Goal: Task Accomplishment & Management: Complete application form

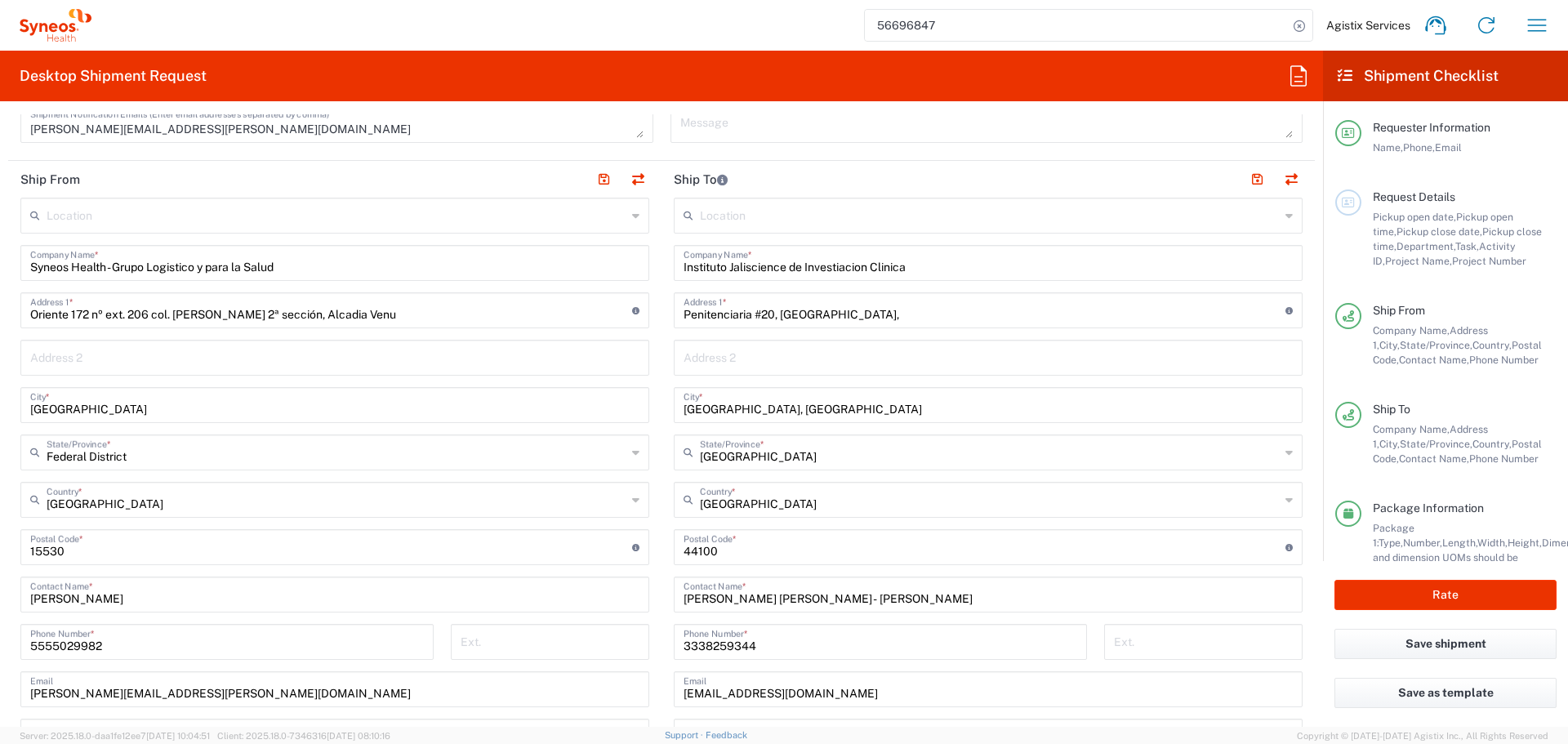
scroll to position [520, 0]
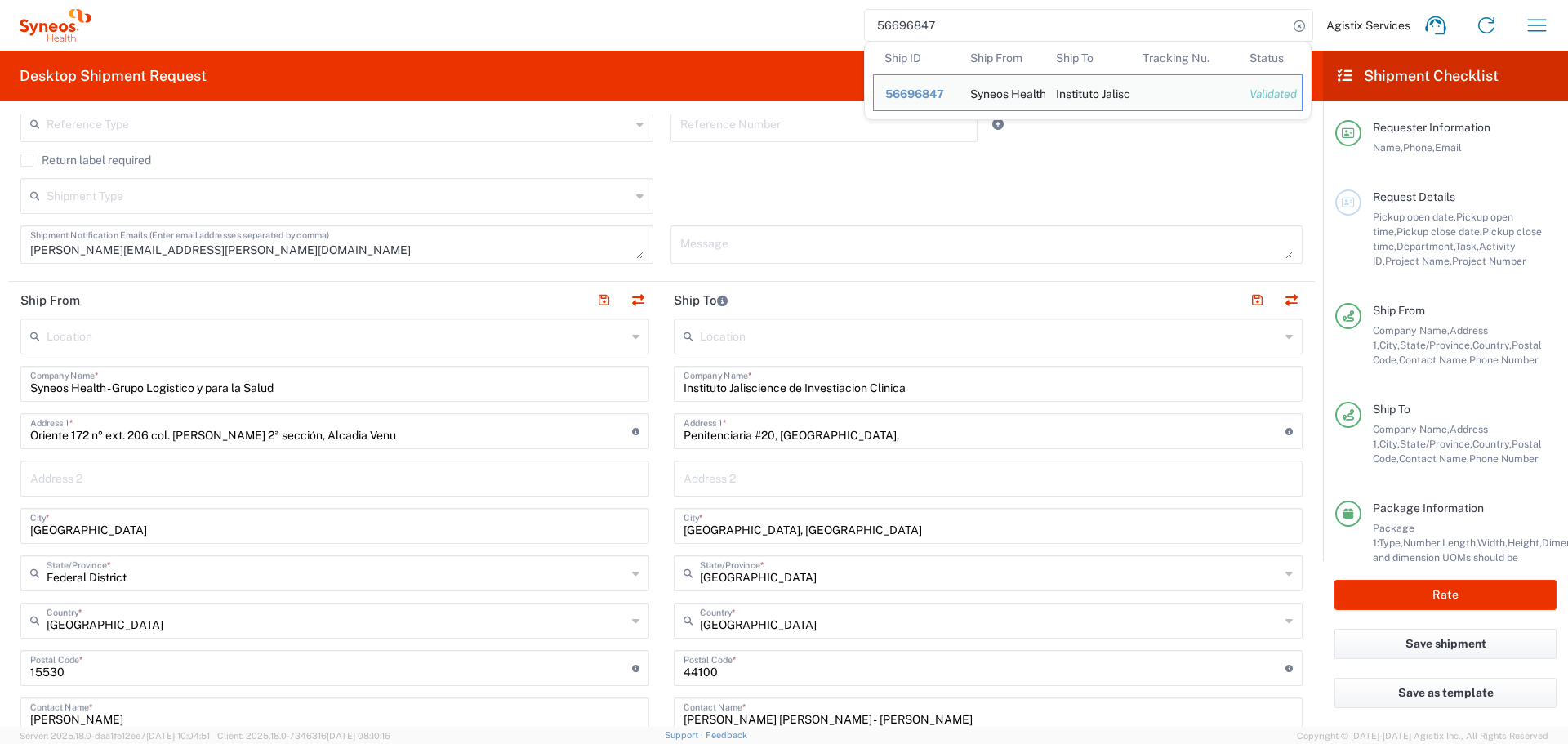
drag, startPoint x: 936, startPoint y: 20, endPoint x: 777, endPoint y: 29, distance: 159.3
click at [782, 29] on div "56696847 Ship ID Ship From Ship To Tracking Nu. Status Ship ID 56696847 Ship Fr…" at bounding box center [826, 25] width 1471 height 39
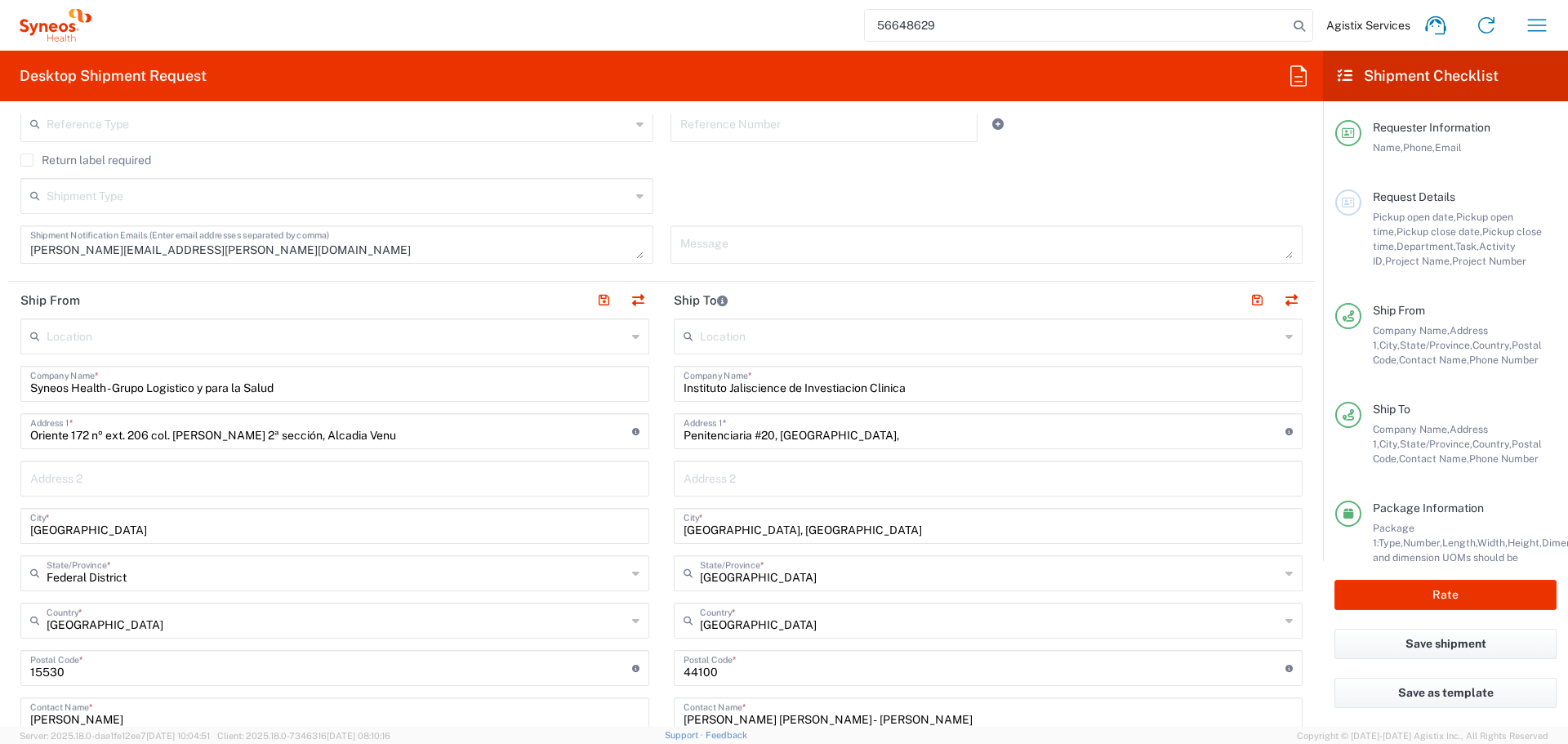
type input "56648629"
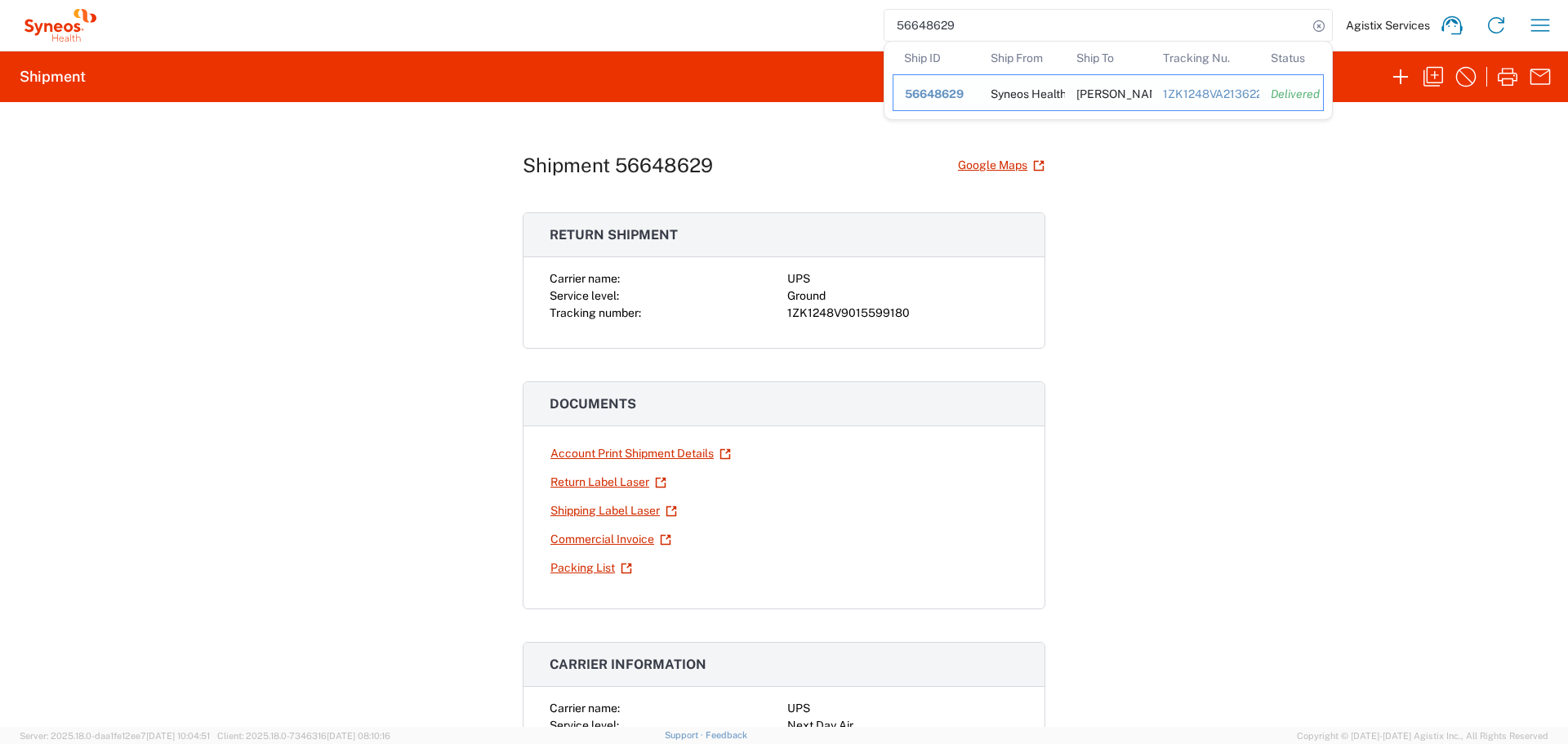
click at [933, 99] on span "56648629" at bounding box center [934, 93] width 59 height 13
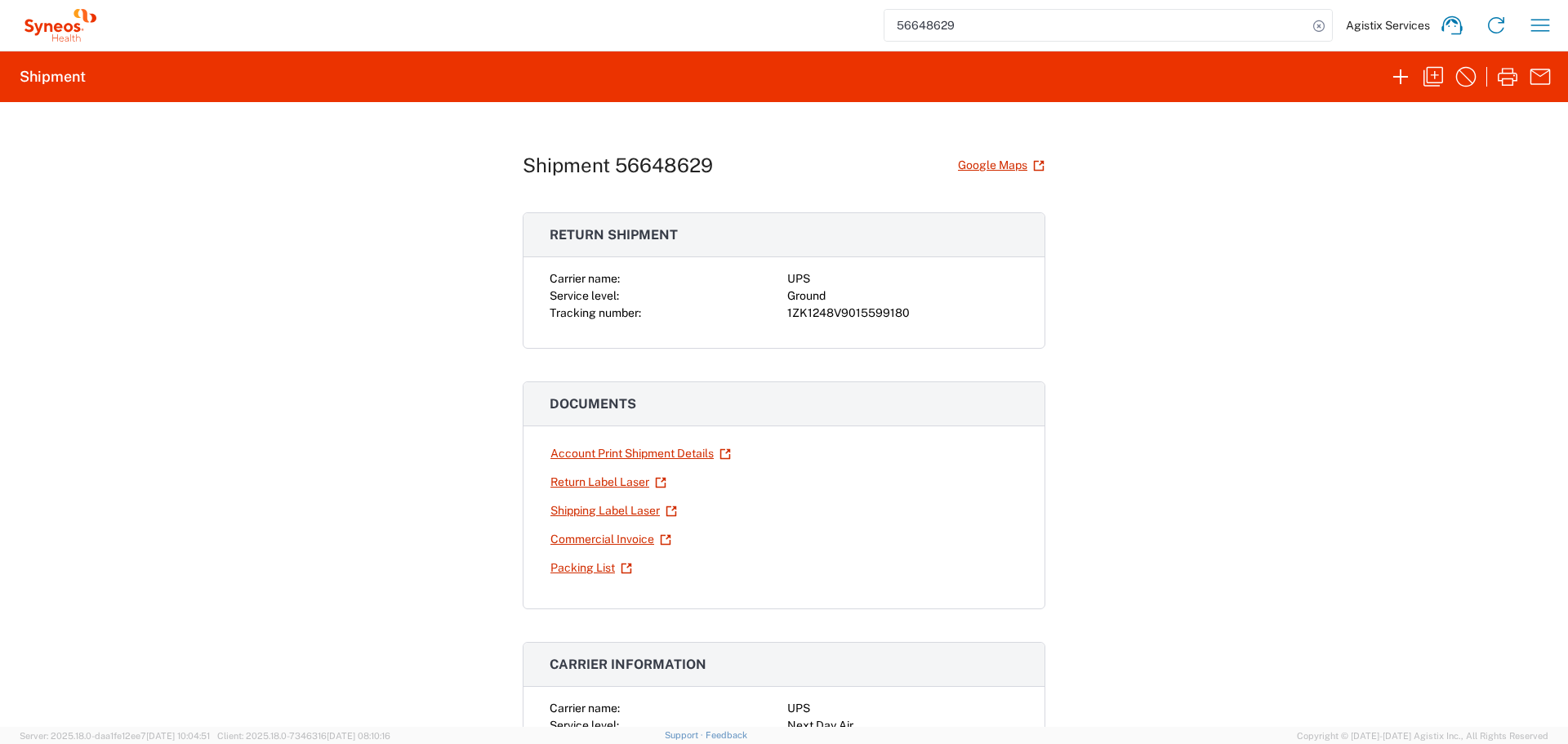
click at [987, 35] on input "56648629" at bounding box center [1096, 25] width 423 height 31
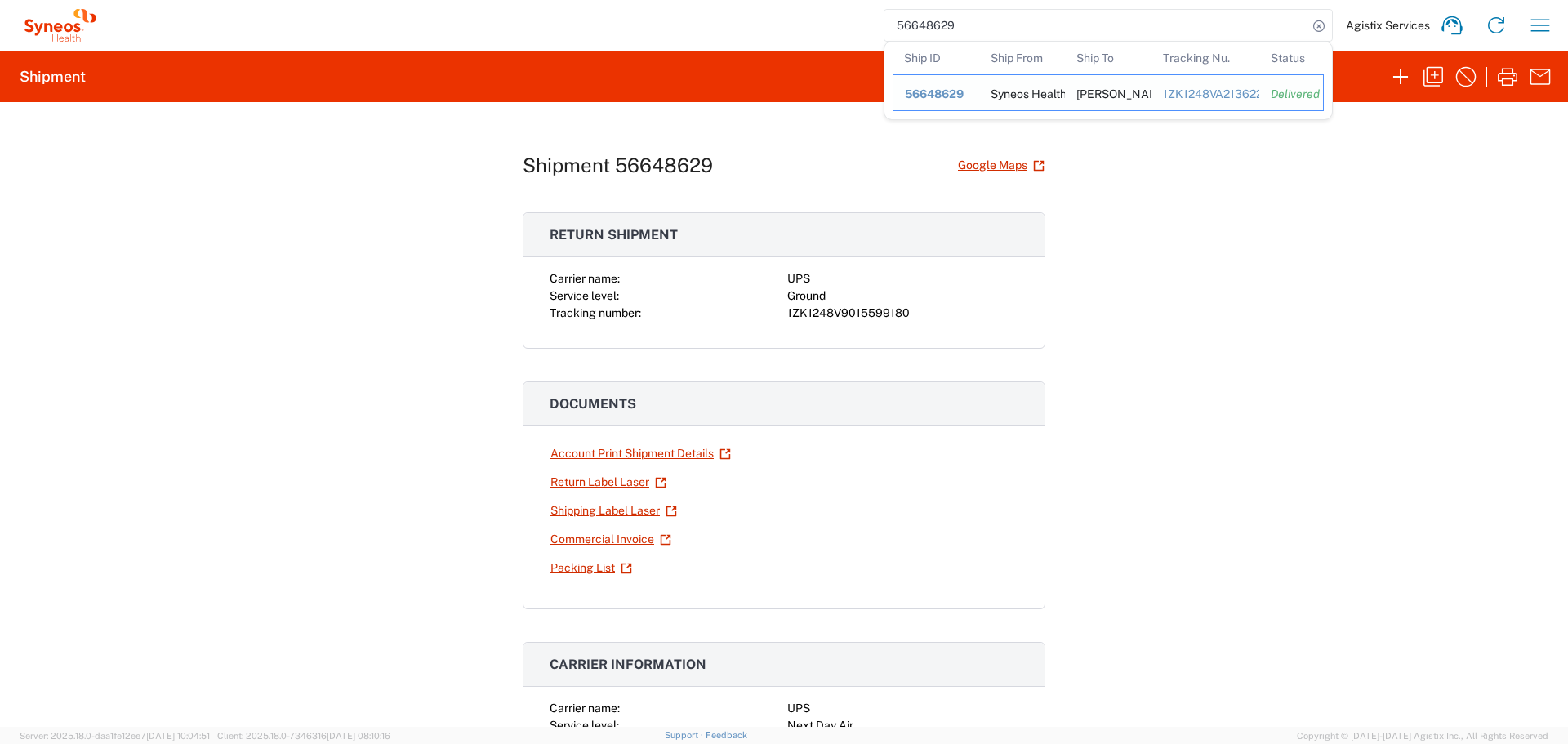
click at [941, 94] on span "56648629" at bounding box center [934, 93] width 59 height 13
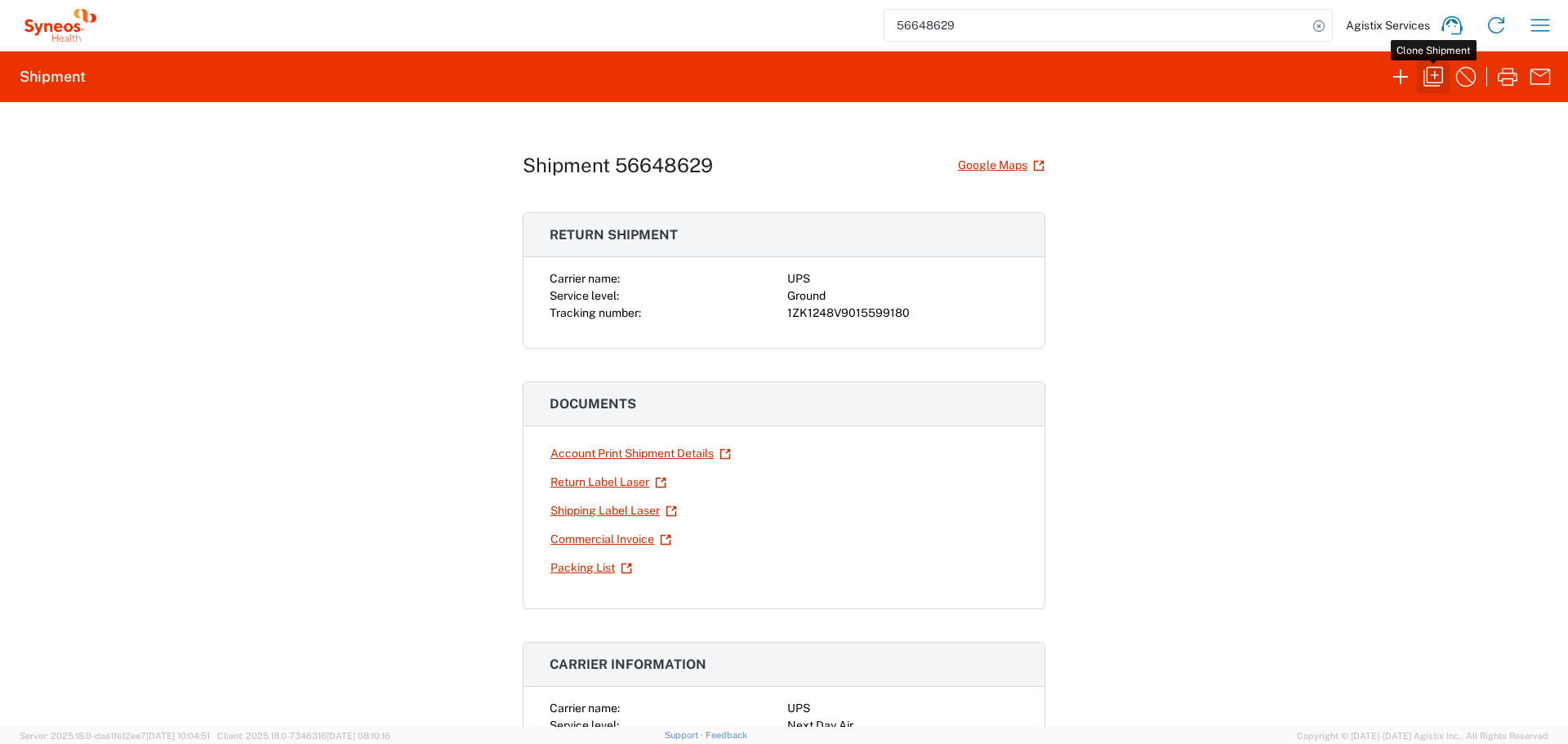
click at [1431, 82] on icon "button" at bounding box center [1433, 76] width 20 height 20
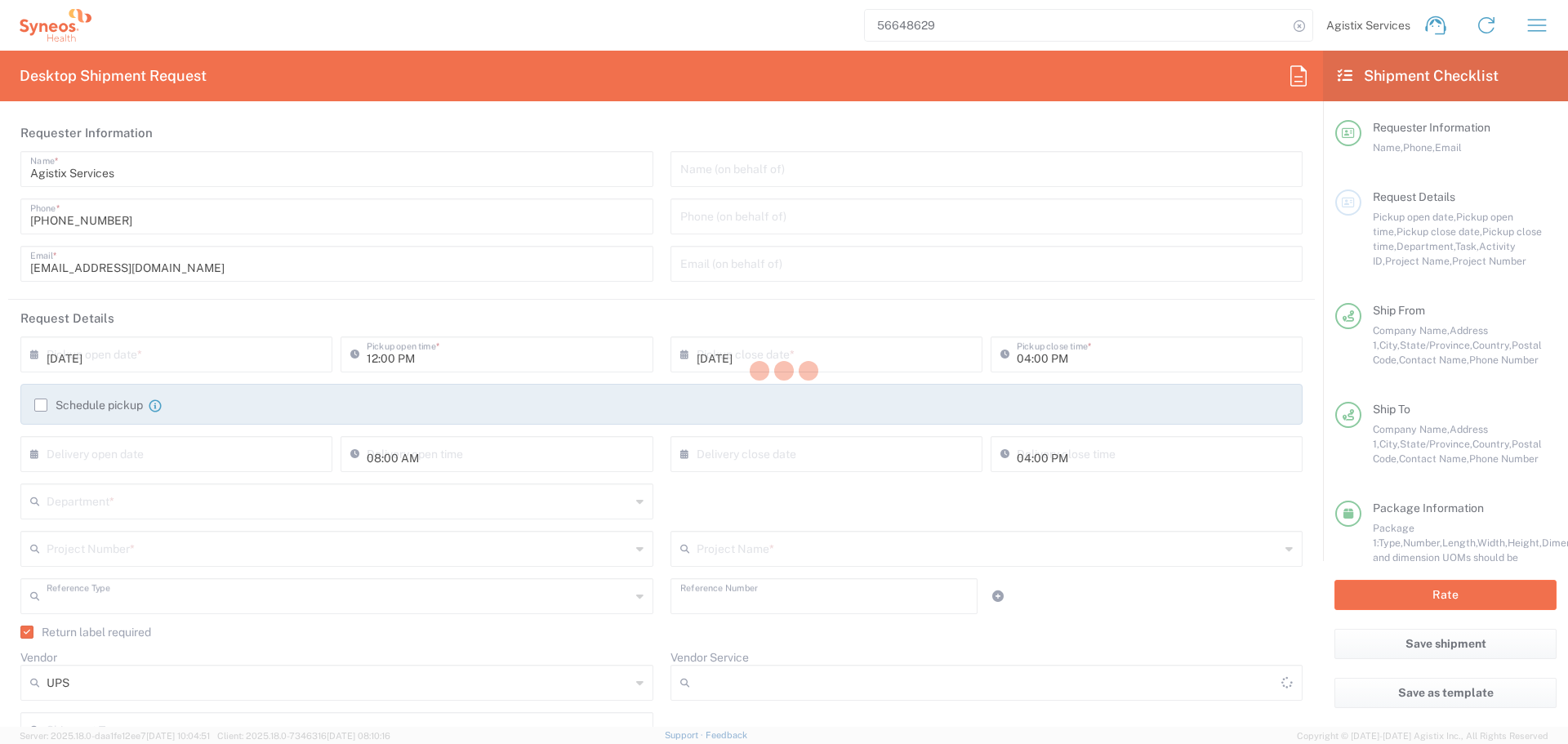
type input "Luis Sanguinetti"
type input "6468226108"
type input "luis.sanguinetti@syneoshealth.com"
type input "07:00 PM"
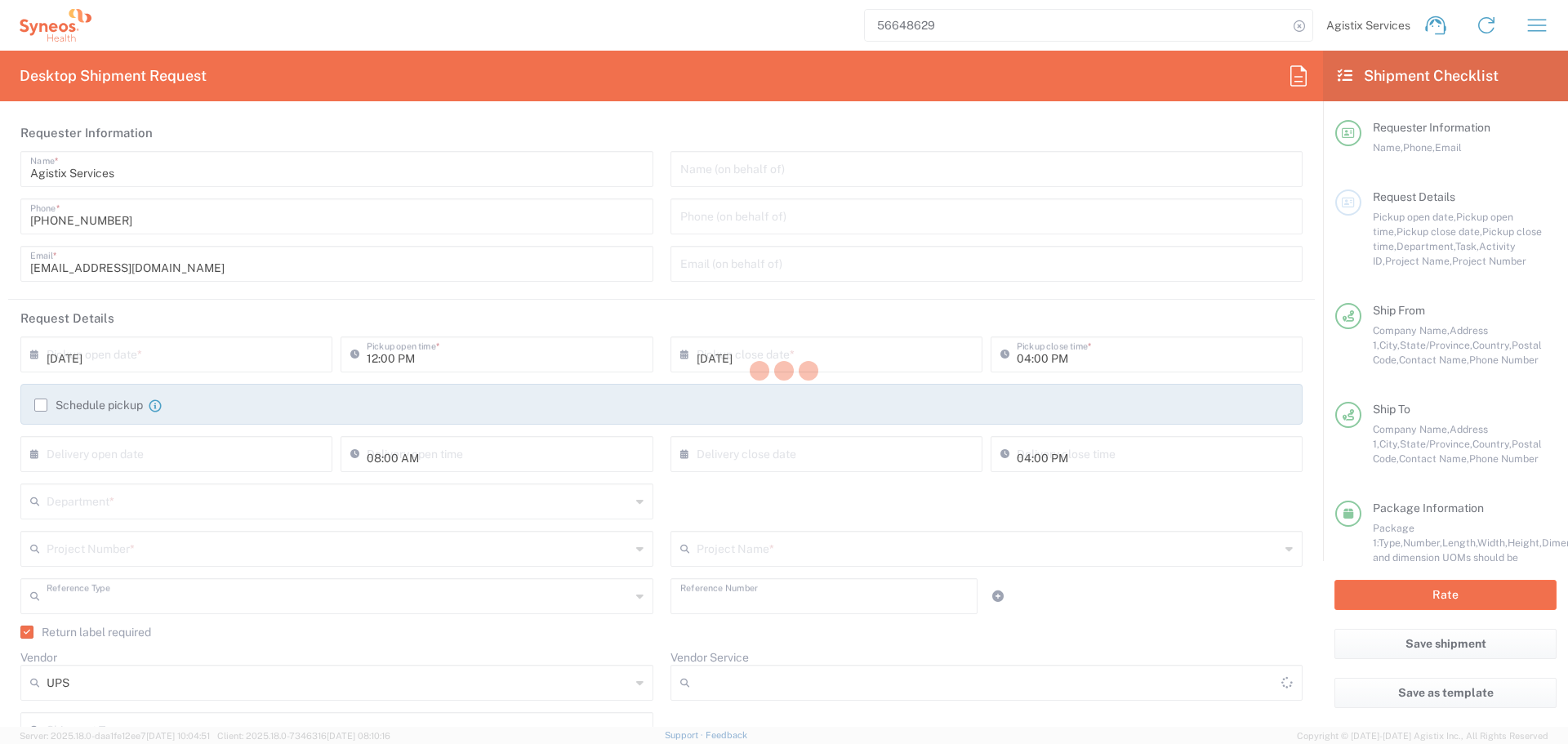
type input "Task"
type input "Refresh"
type input "Syneos Health US, Inc.-[GEOGRAPHIC_DATA] [GEOGRAPHIC_DATA] [GEOGRAPHIC_DATA]"
type input "Syneos Health US Inc."
type input "1030 Sync St"
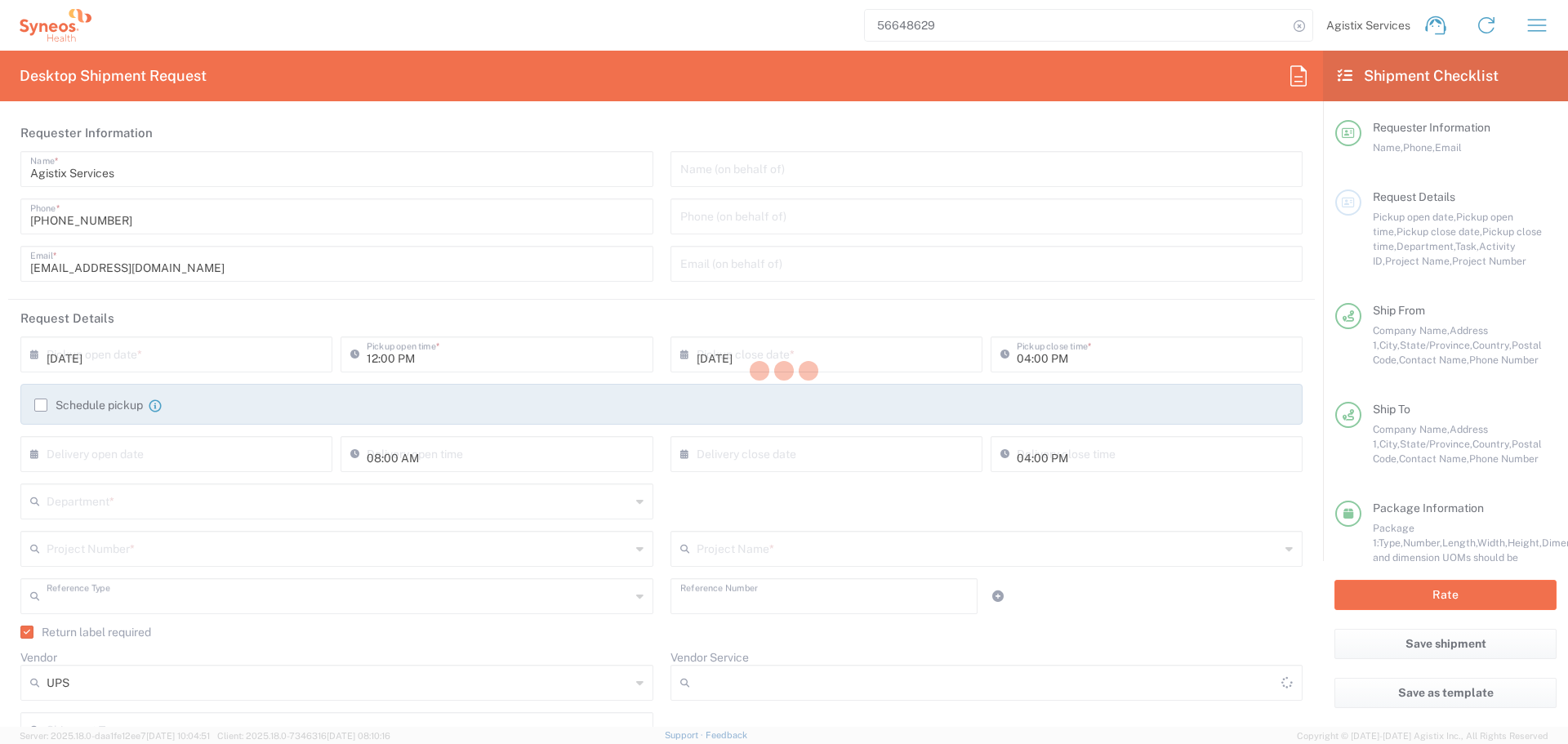
type input "Morrisville"
type input "[US_STATE]"
type input "[GEOGRAPHIC_DATA]"
type input "27560"
type input "ATTN BT Asset Management"
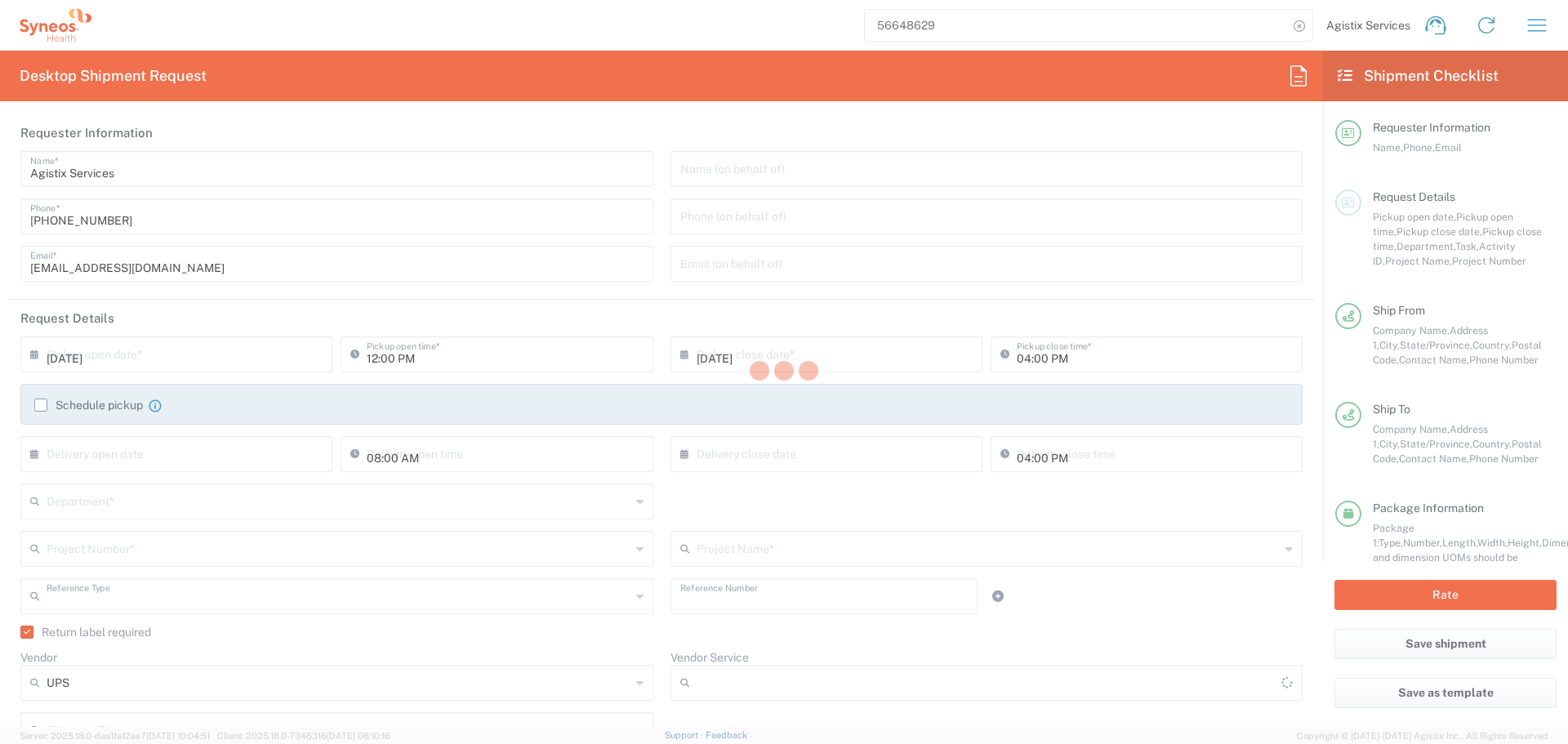
type input "919-876-9300"
type input "luis.sanguinetti@syneoshealth.com"
type input "Business (General)"
type input "Korene Alaimo"
type input "1012 Tribayne Ct"
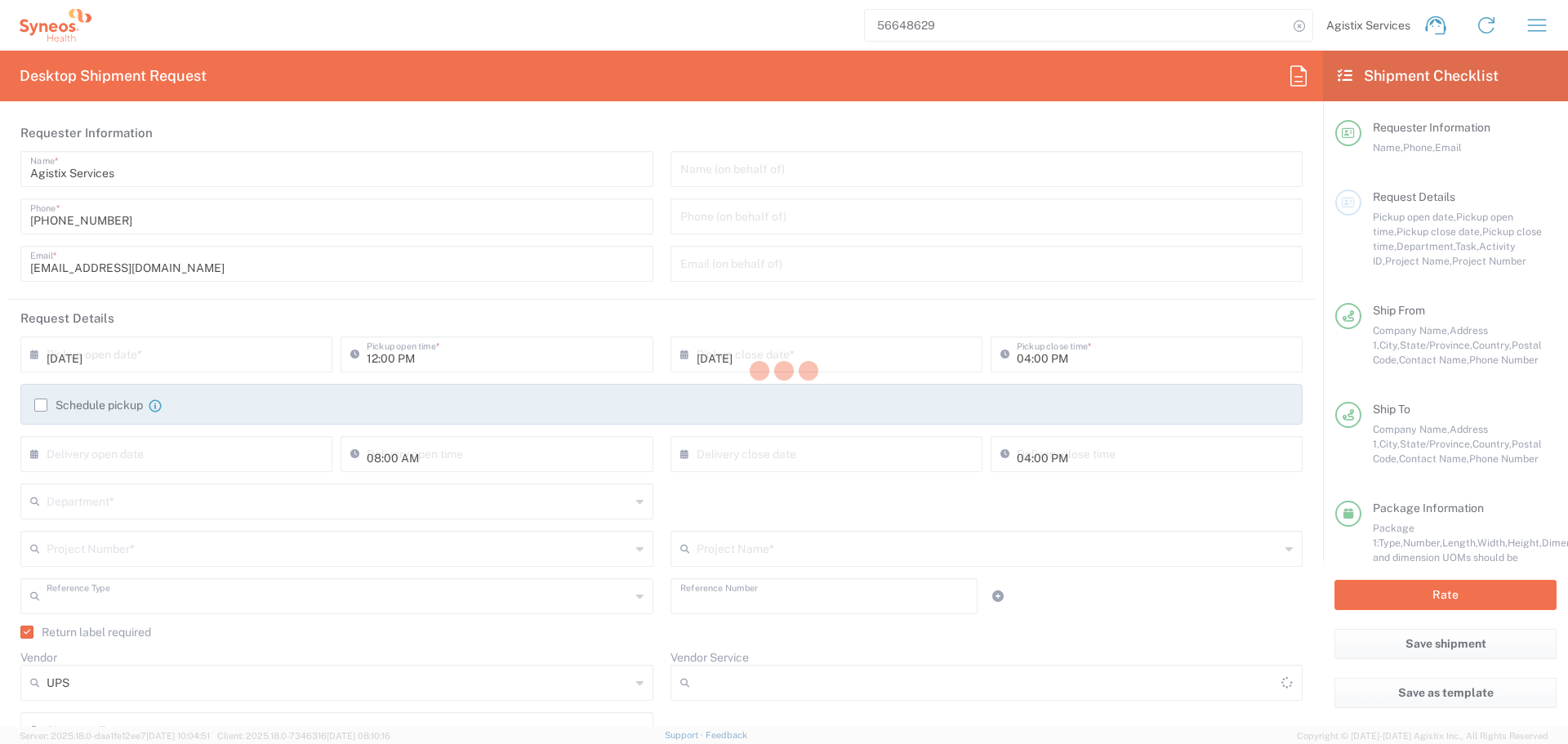
type input "Apex"
type input "[GEOGRAPHIC_DATA]"
type input "27502"
type input "Korene Alaimo"
type input "401-241-3895"
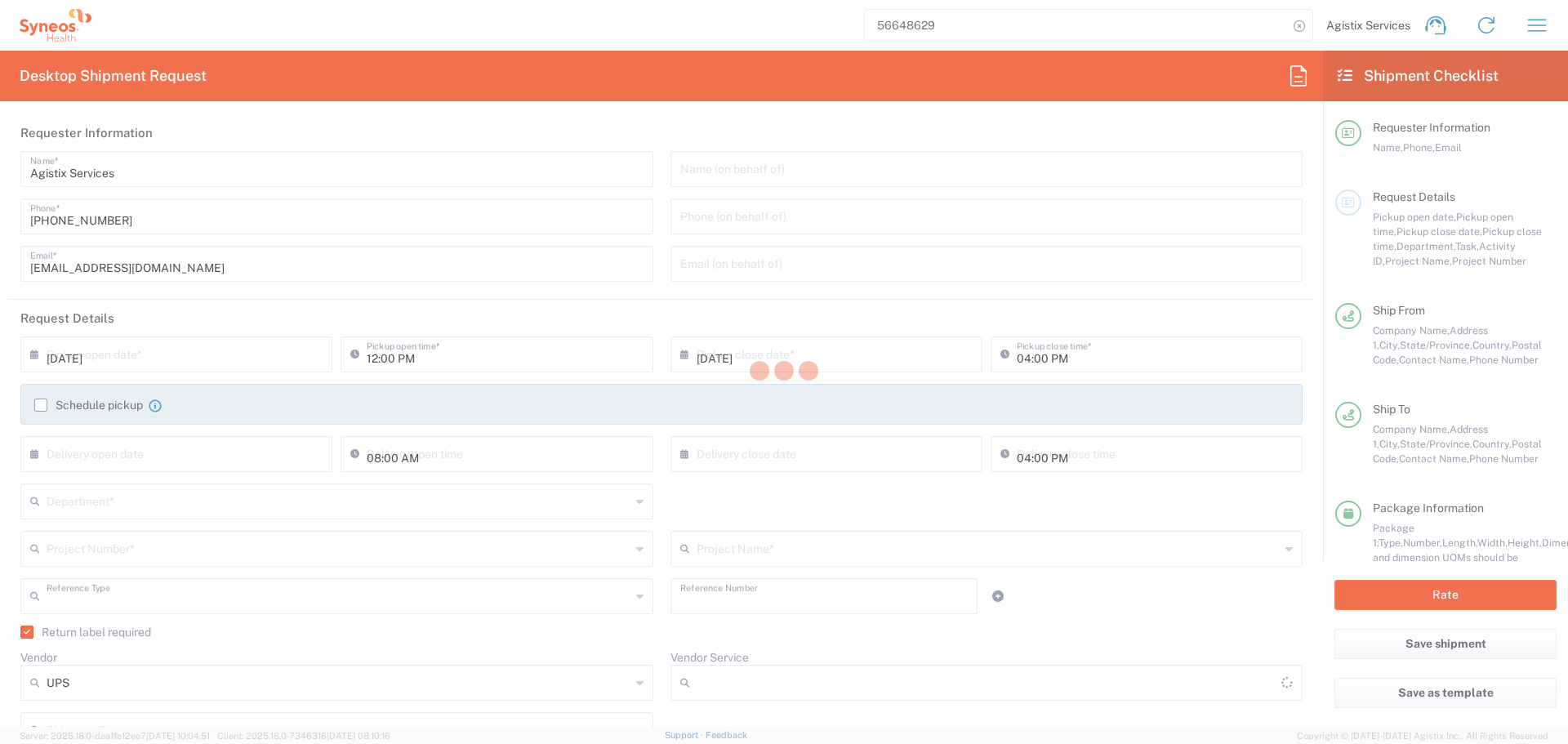
type input "korene.alaimo@syneoshealth.com"
type input "Adult Signature Required"
type input "Sender/Shipper"
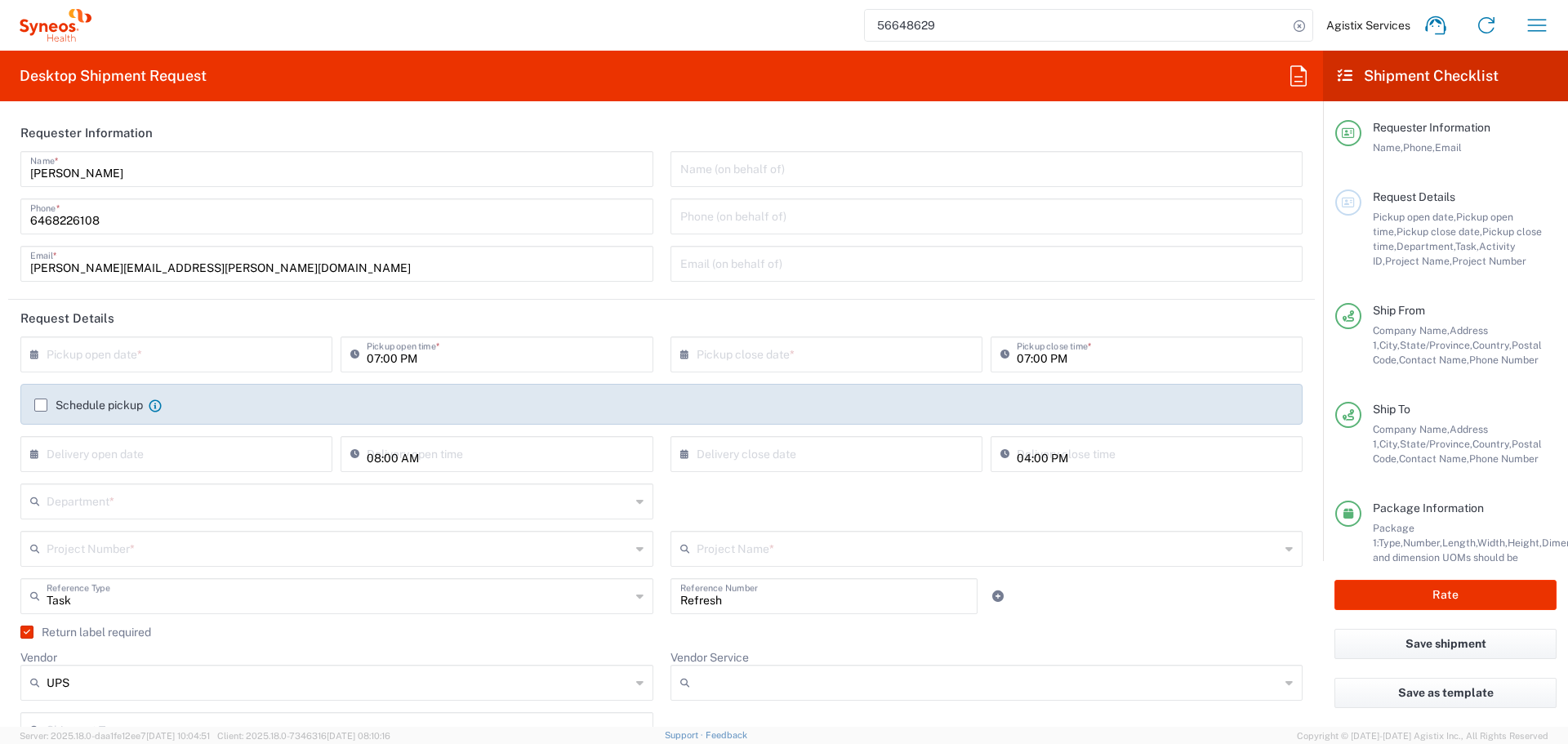
type input "[US_STATE]"
type input "Ground"
type input "Large Box"
click at [1519, 25] on button "button" at bounding box center [1537, 25] width 39 height 39
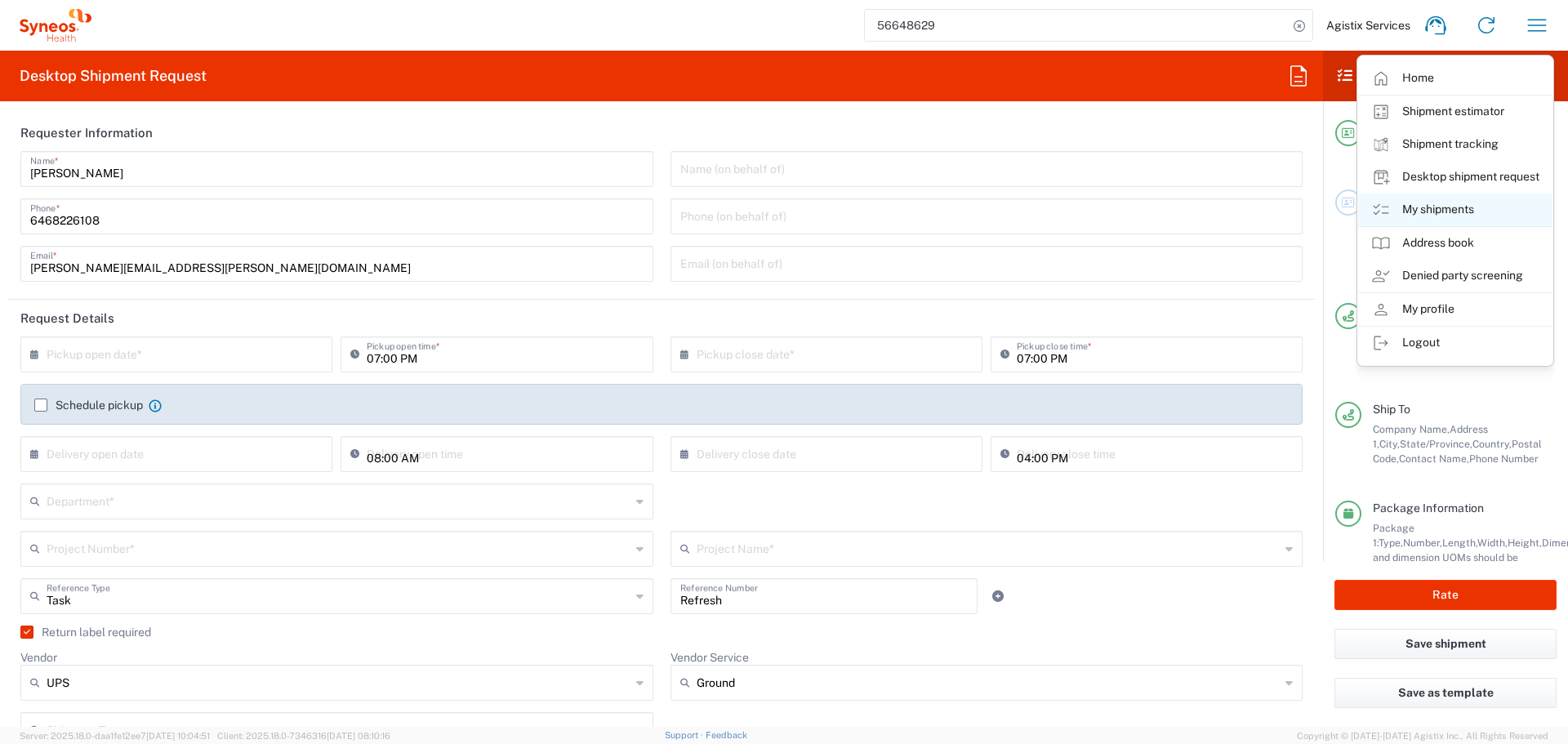
click at [1437, 223] on link "My shipments" at bounding box center [1455, 209] width 194 height 32
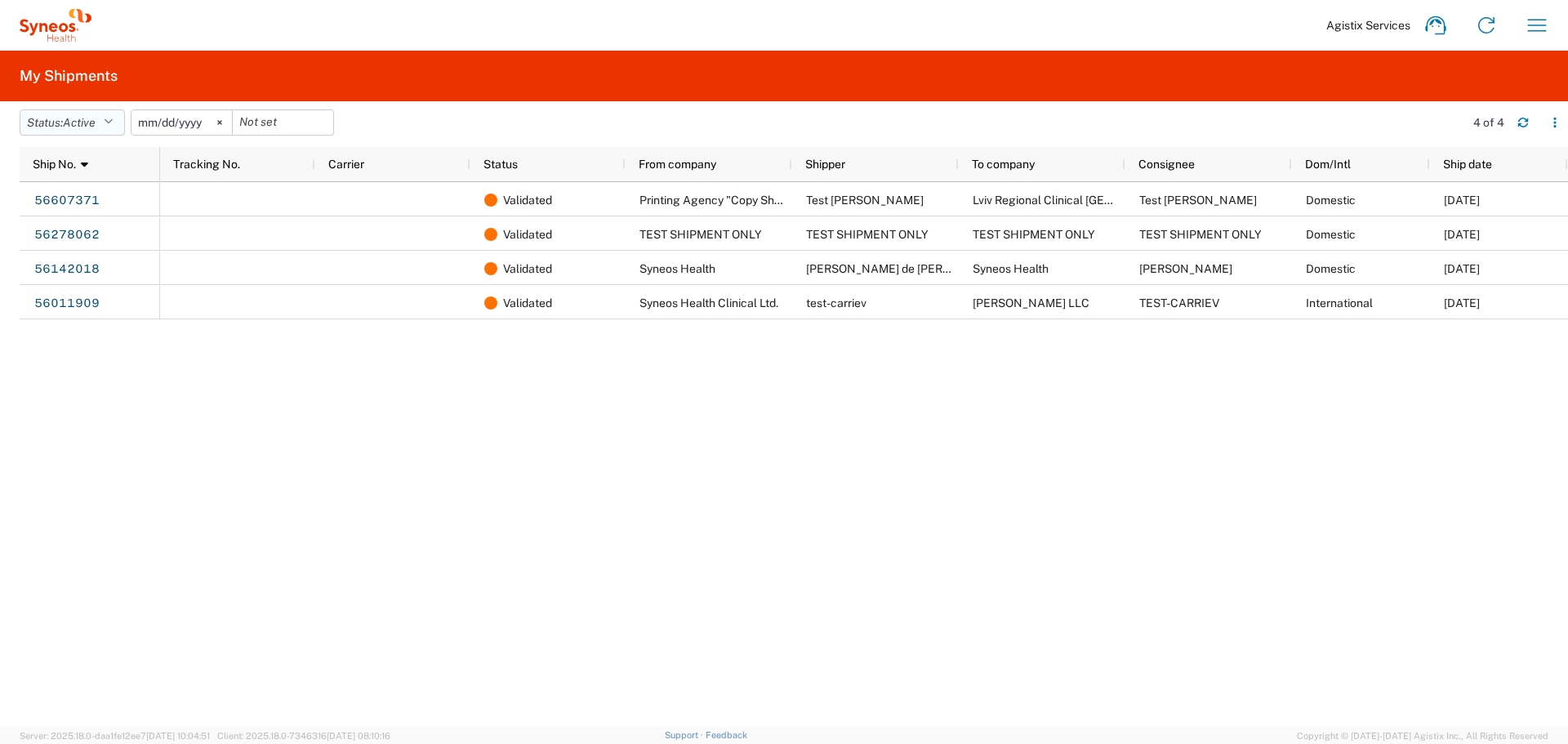
click at [100, 130] on button "Status: Active" at bounding box center [72, 123] width 105 height 26
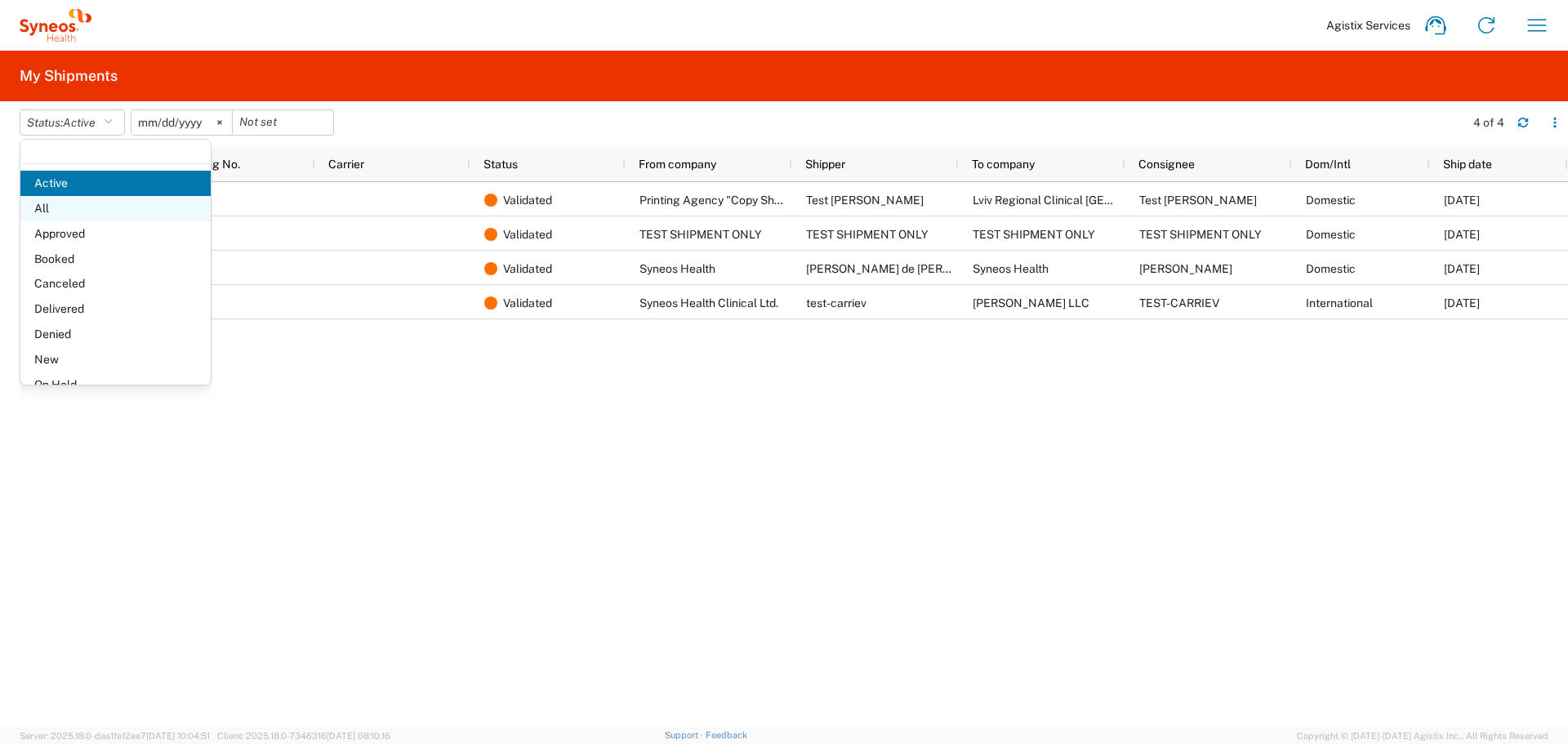
click at [93, 212] on span "All" at bounding box center [116, 209] width 190 height 25
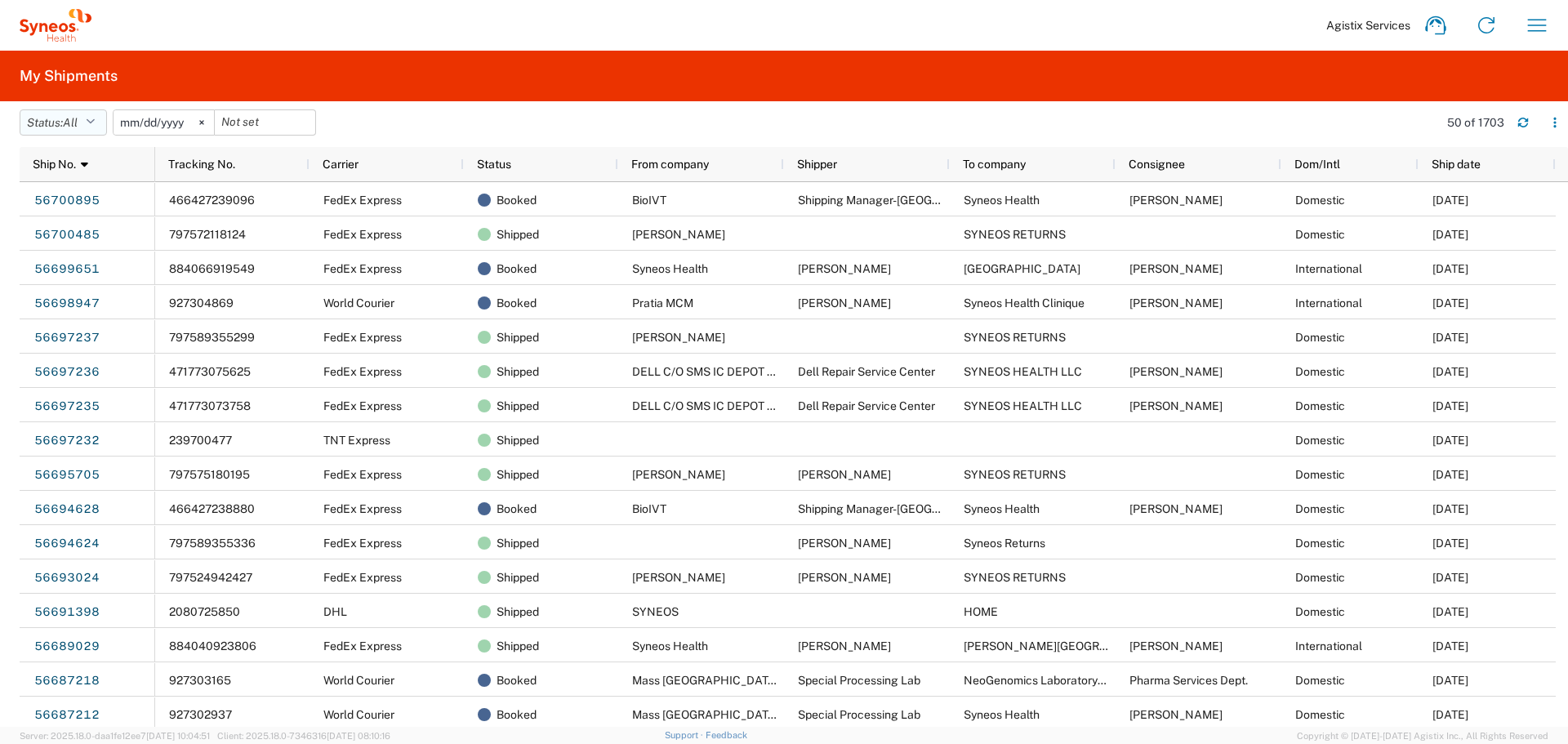
click at [89, 120] on button "Status: All" at bounding box center [63, 123] width 87 height 26
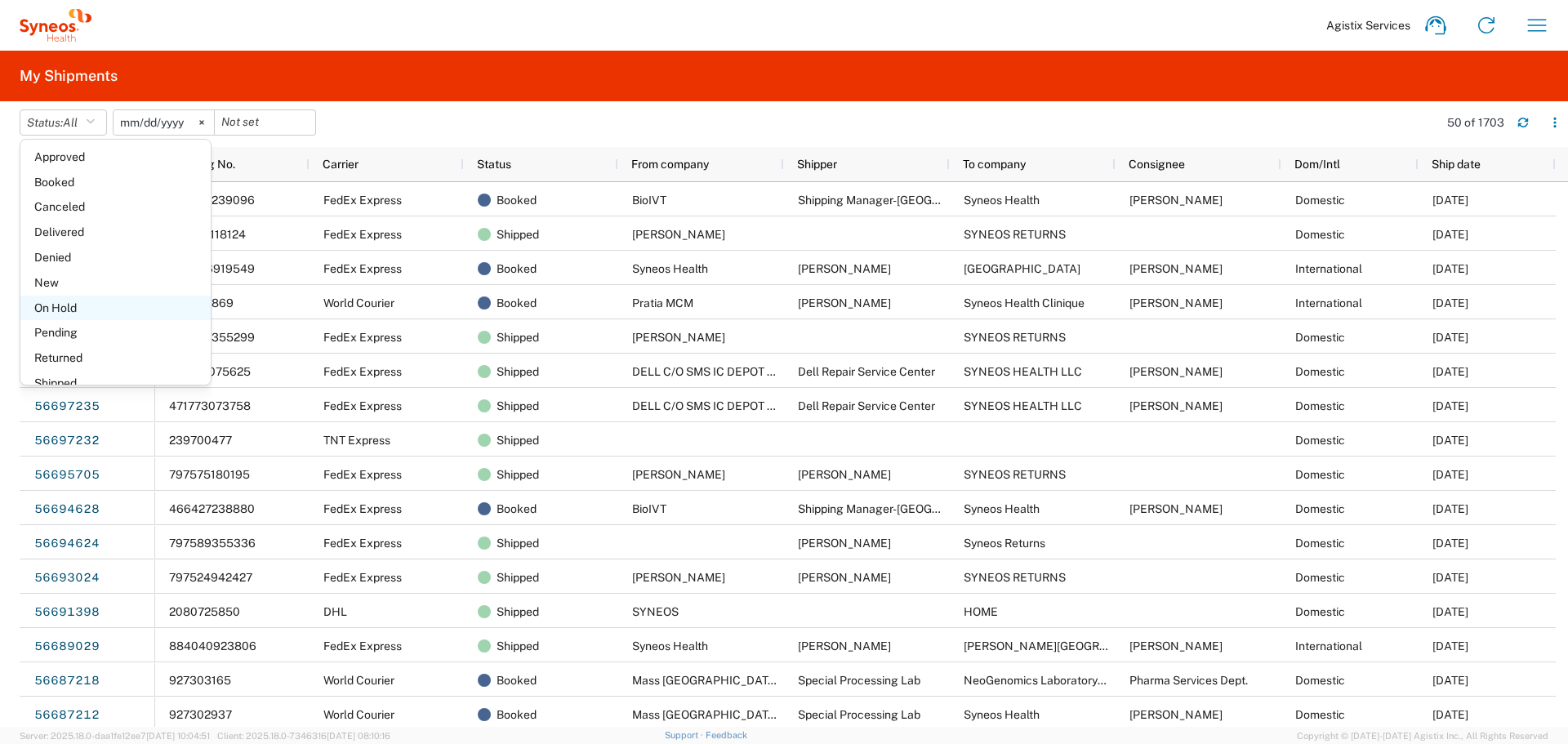
scroll to position [81, 0]
click at [88, 281] on span "New" at bounding box center [116, 278] width 190 height 25
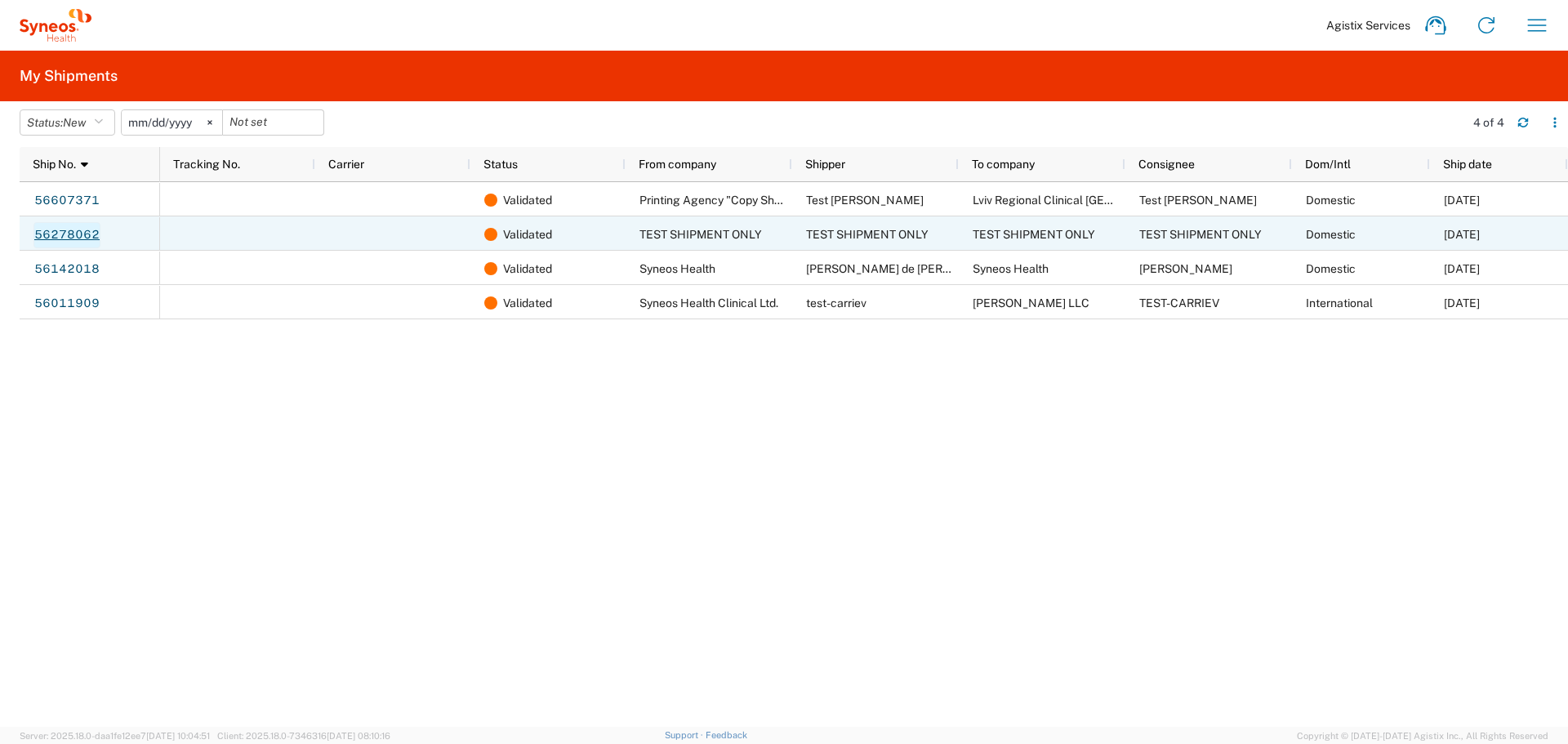
click at [74, 227] on link "56278062" at bounding box center [67, 235] width 67 height 26
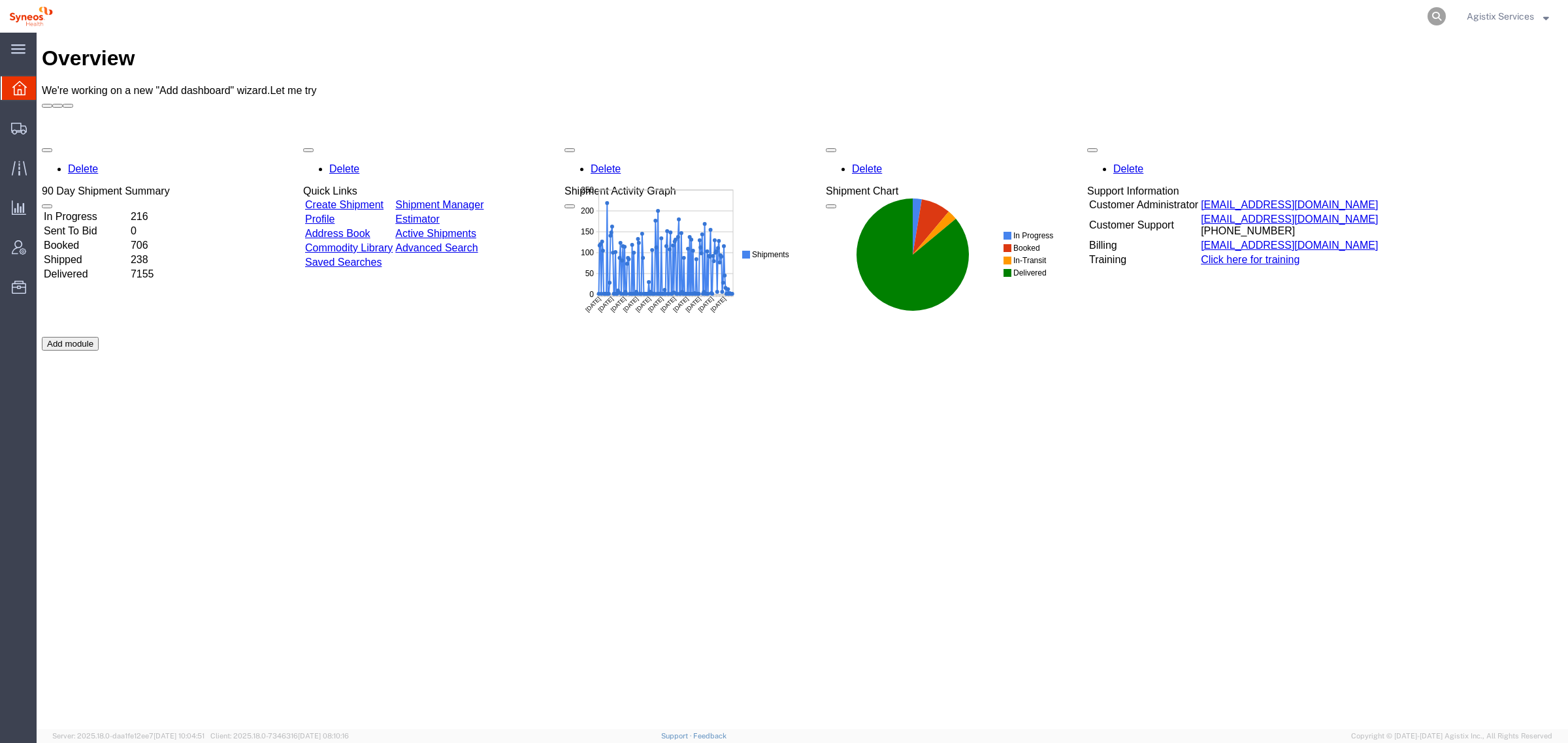
click at [1438, 20] on icon at bounding box center [1436, 16] width 18 height 18
type input "56648629"
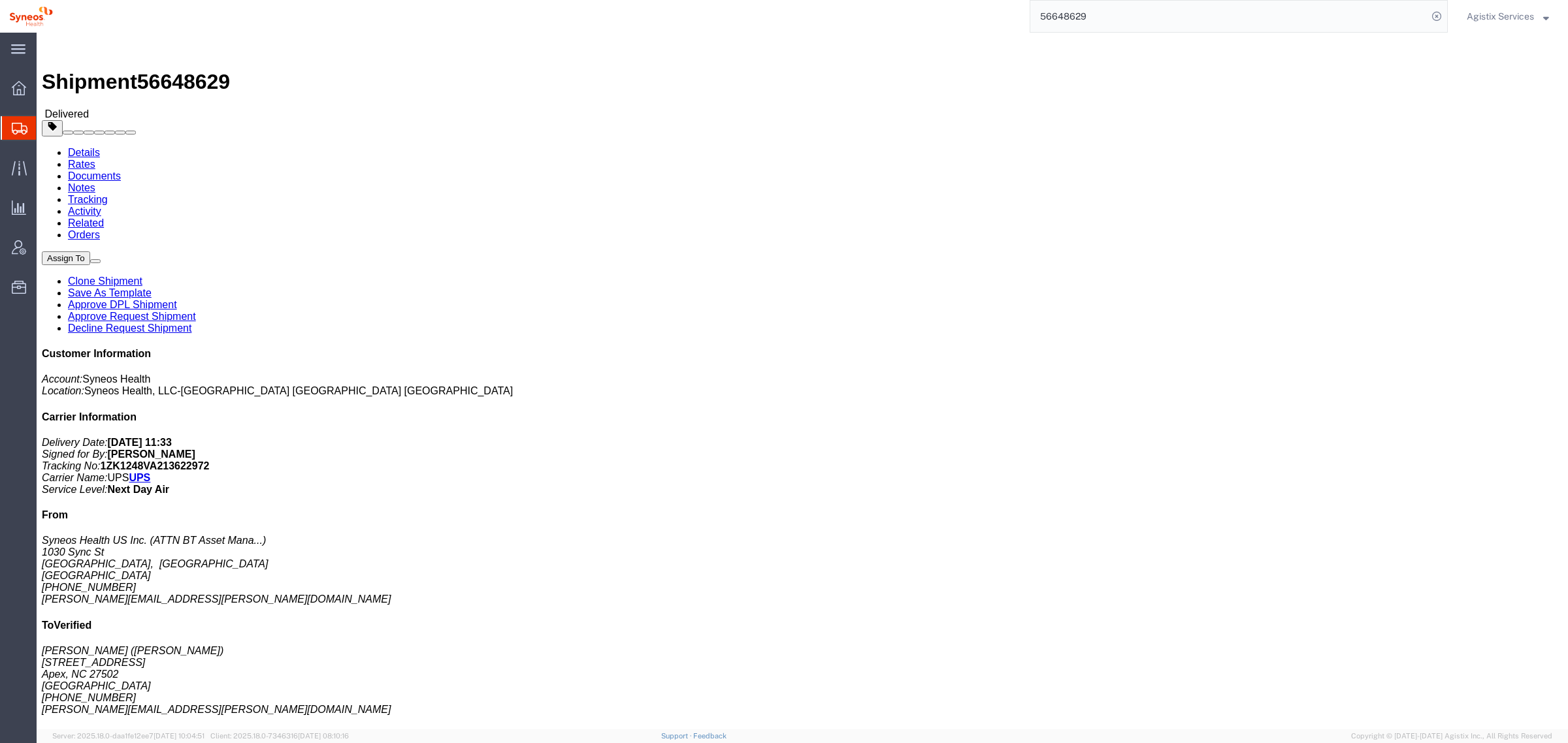
click link "Clone Shipment"
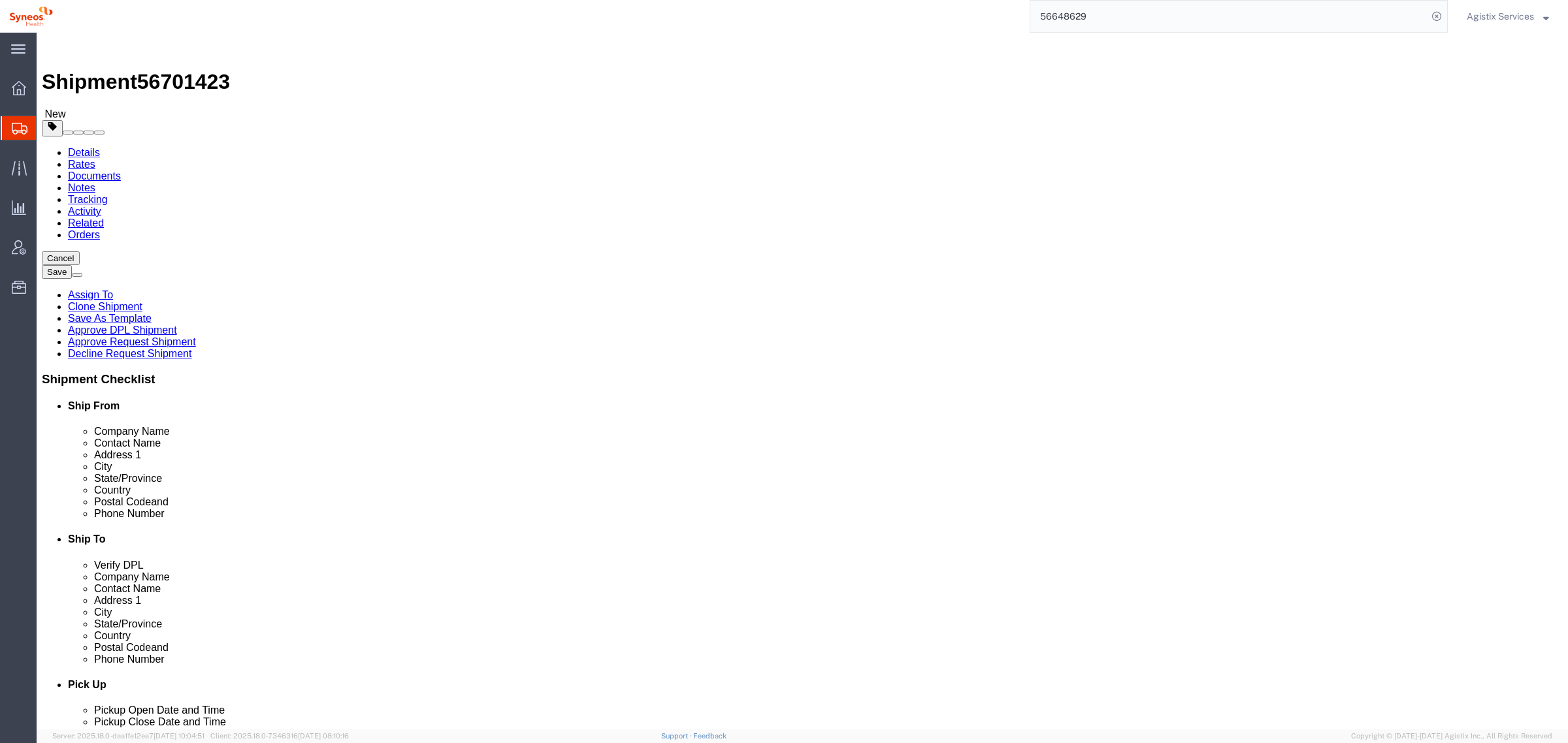
select select "48851"
select select
click button "Cancel"
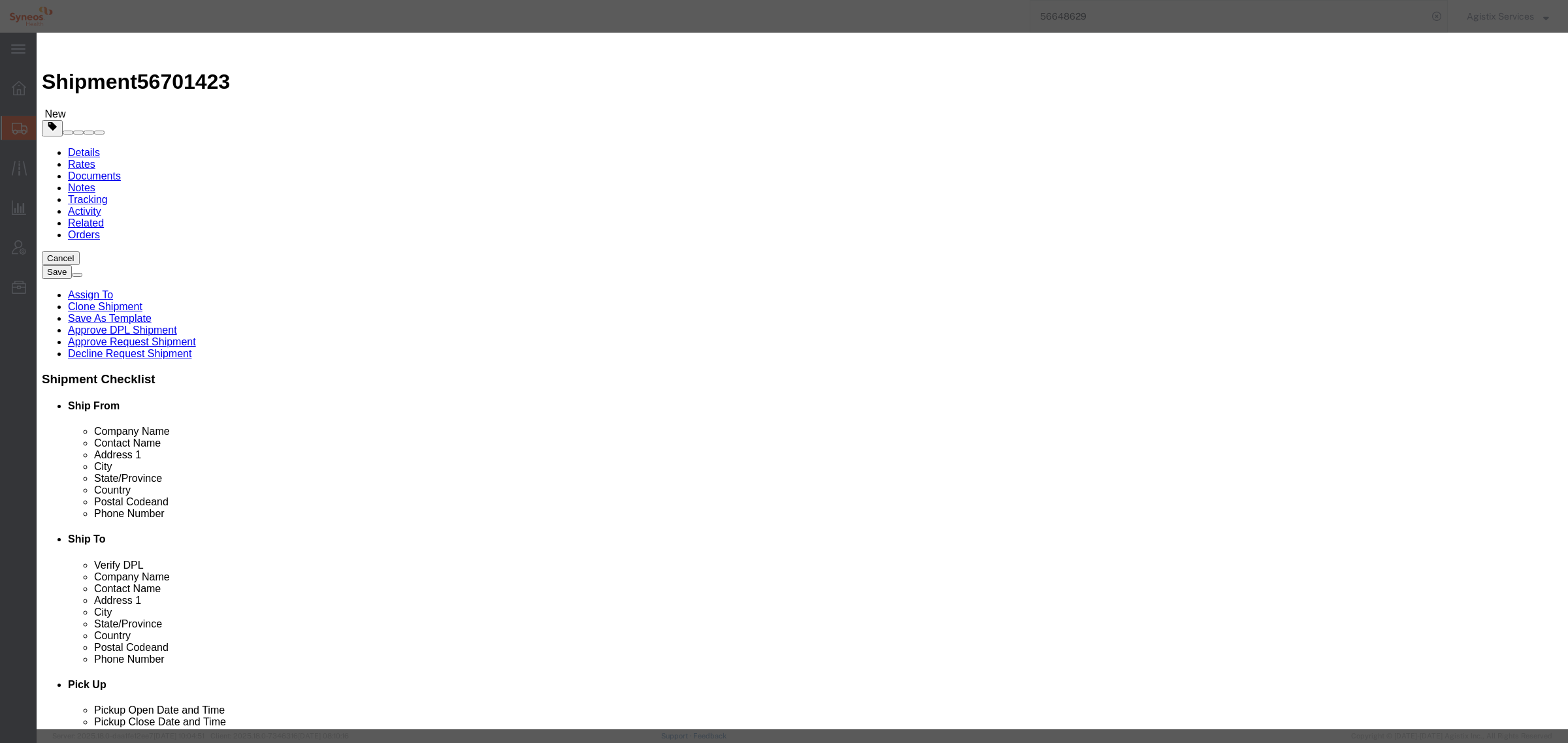
click button "No"
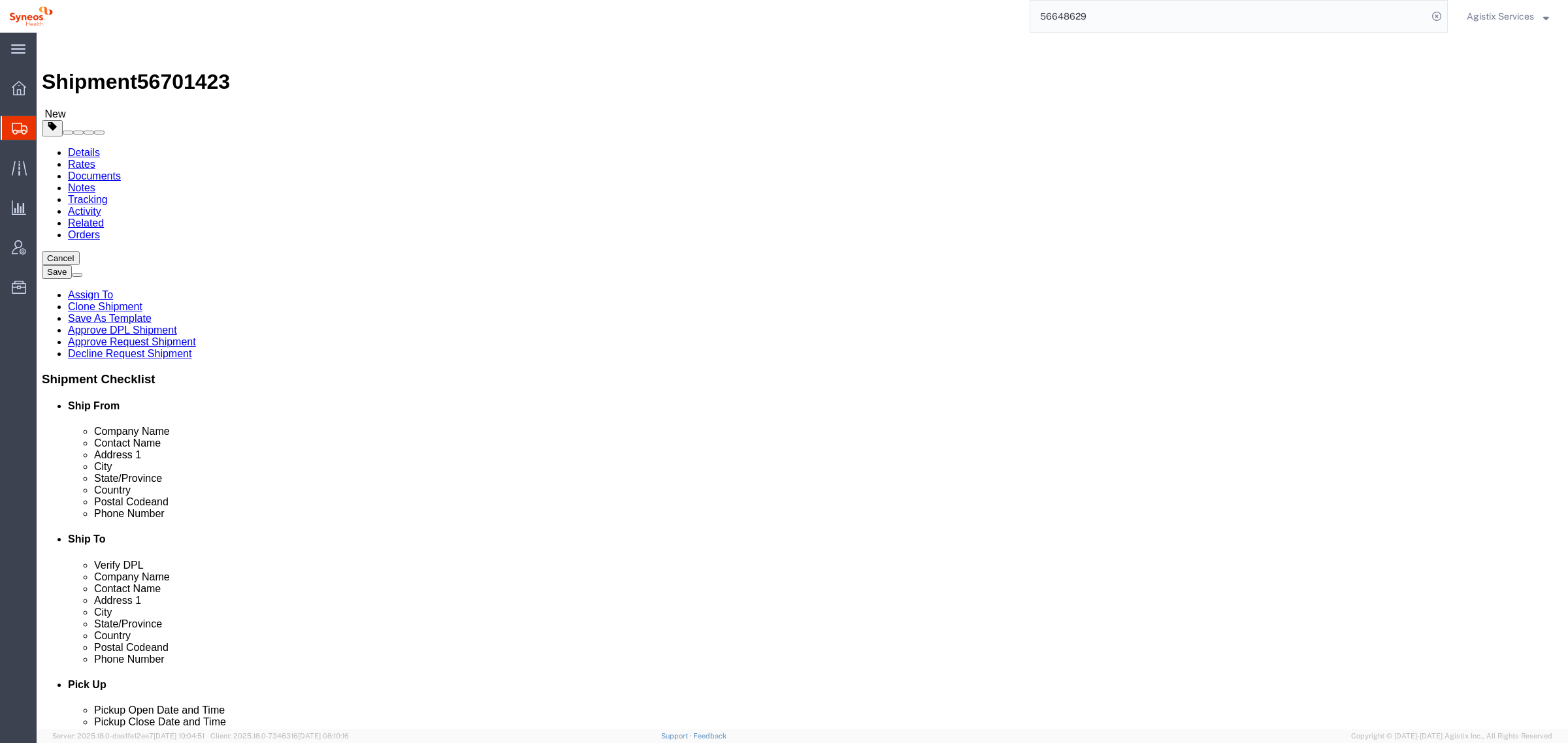
drag, startPoint x: 361, startPoint y: 252, endPoint x: 95, endPoint y: 252, distance: 266.0
click div "Company Name Syneos Health US Inc."
drag, startPoint x: 392, startPoint y: 268, endPoint x: 2, endPoint y: 268, distance: 390.0
click div "Ship From Location Location Syneos Health US, Inc.-Morrisville NC US My Profile…"
type input "TEST-CARRIEV"
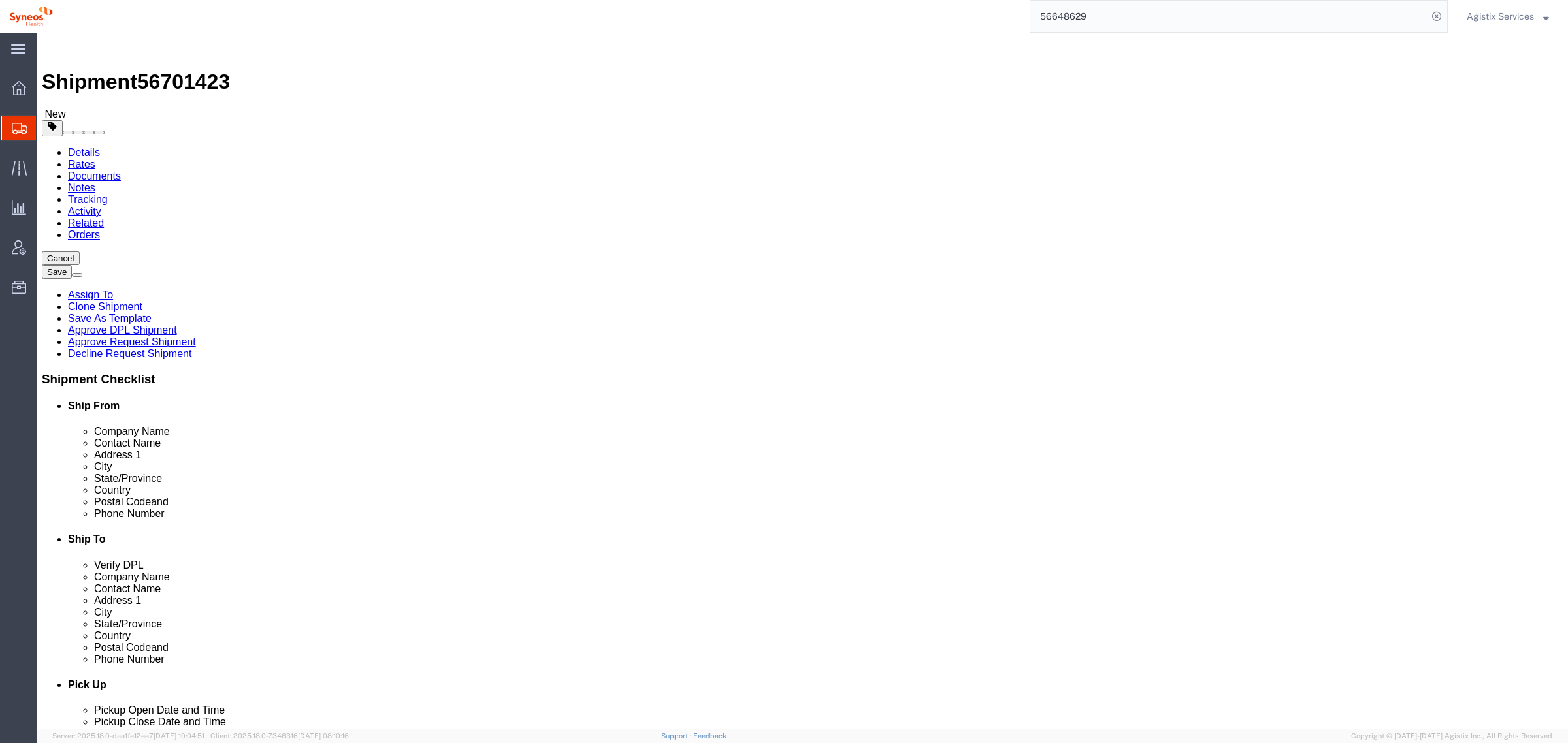
drag, startPoint x: 370, startPoint y: 459, endPoint x: 9, endPoint y: 370, distance: 371.8
click div "Location Syneos Health US, Inc.-Morrisville NC US My Profile Location Addison W…"
checkbox input "false"
drag, startPoint x: 963, startPoint y: 268, endPoint x: 555, endPoint y: 269, distance: 408.0
click div "Ship From Location Location Syneos Health US, Inc.-Morrisville NC US My Profile…"
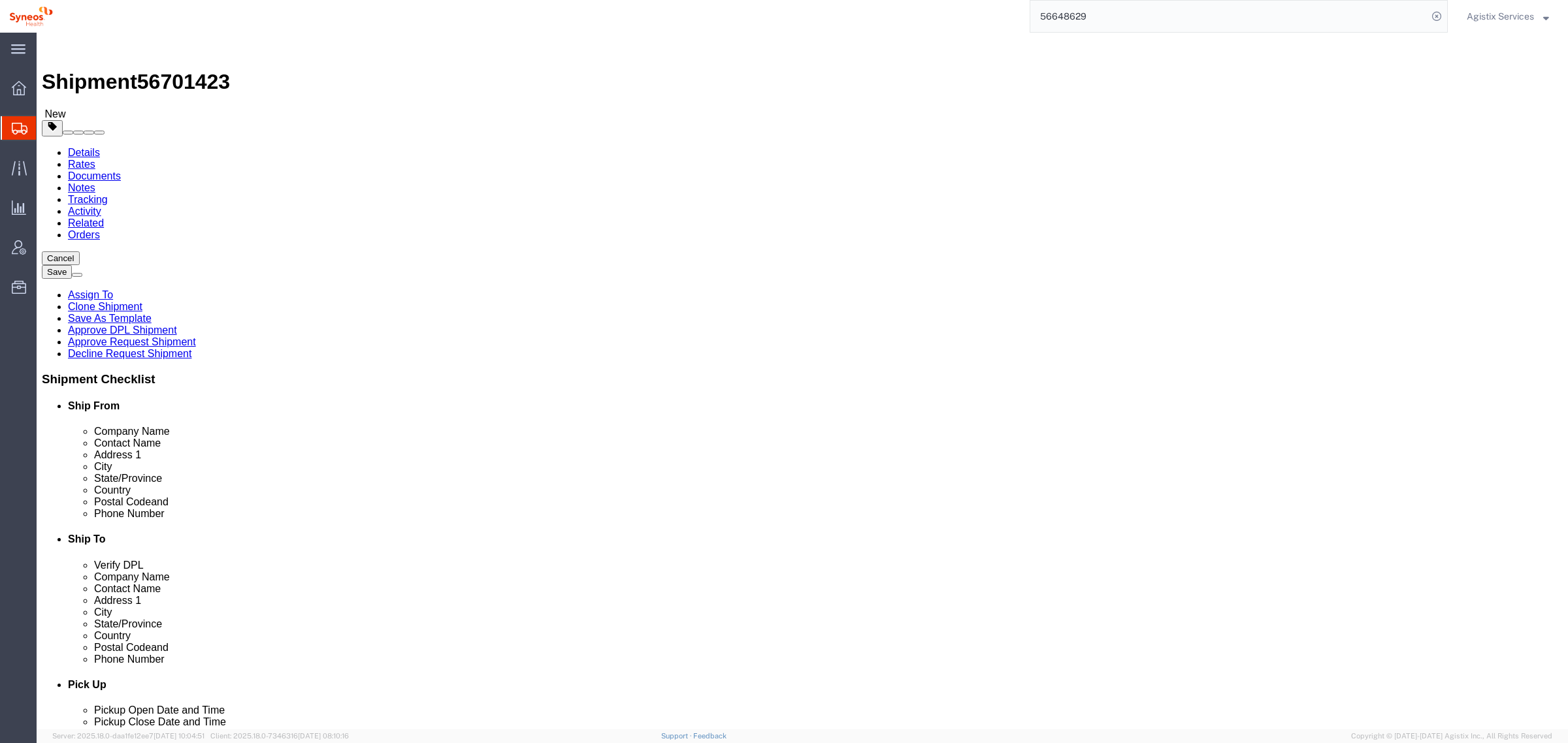
type input "TEST-CARRIEV"
drag, startPoint x: 977, startPoint y: 467, endPoint x: 543, endPoint y: 407, distance: 438.1
click div "Email korene.alaimo@syneoshealth.com"
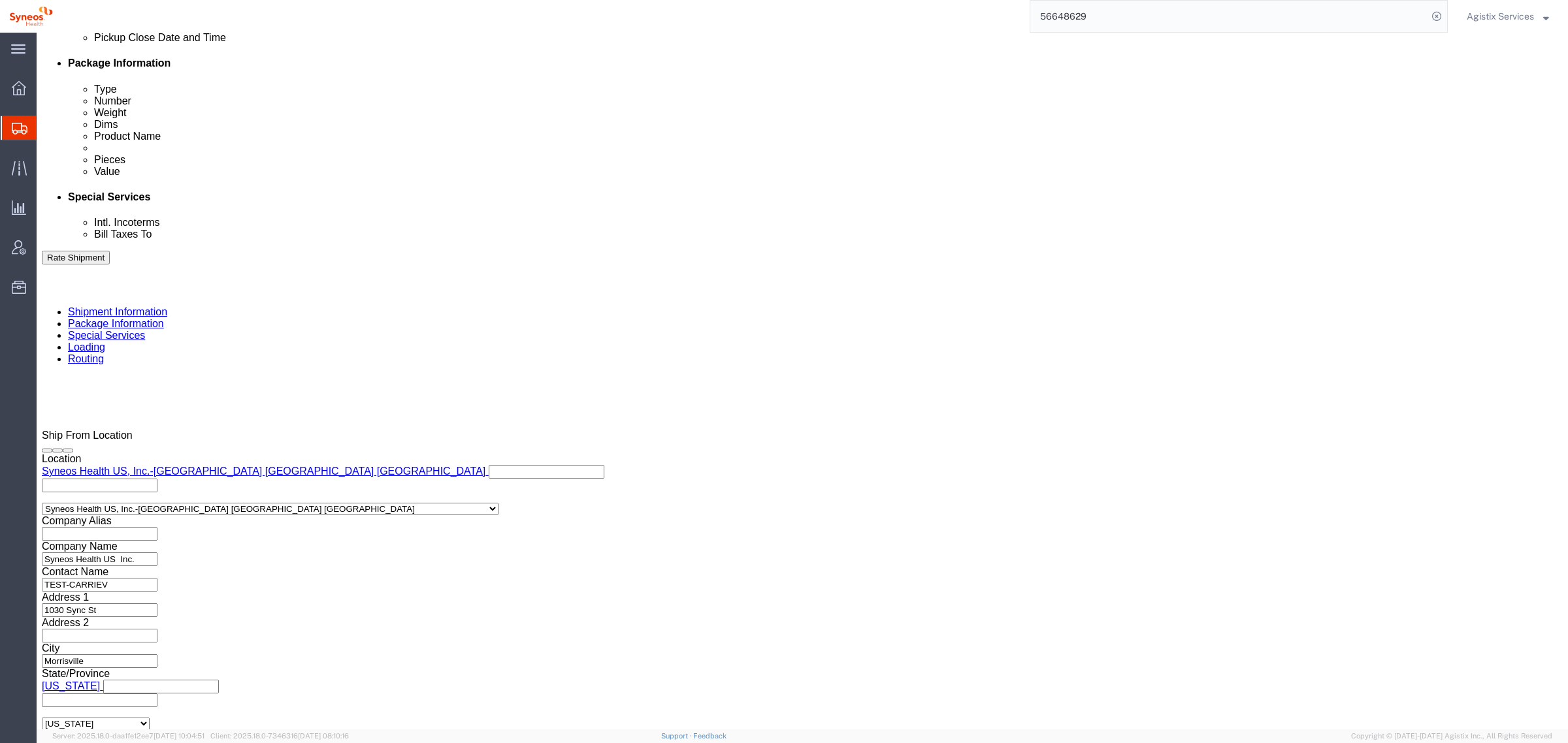
scroll to position [687, 0]
click icon
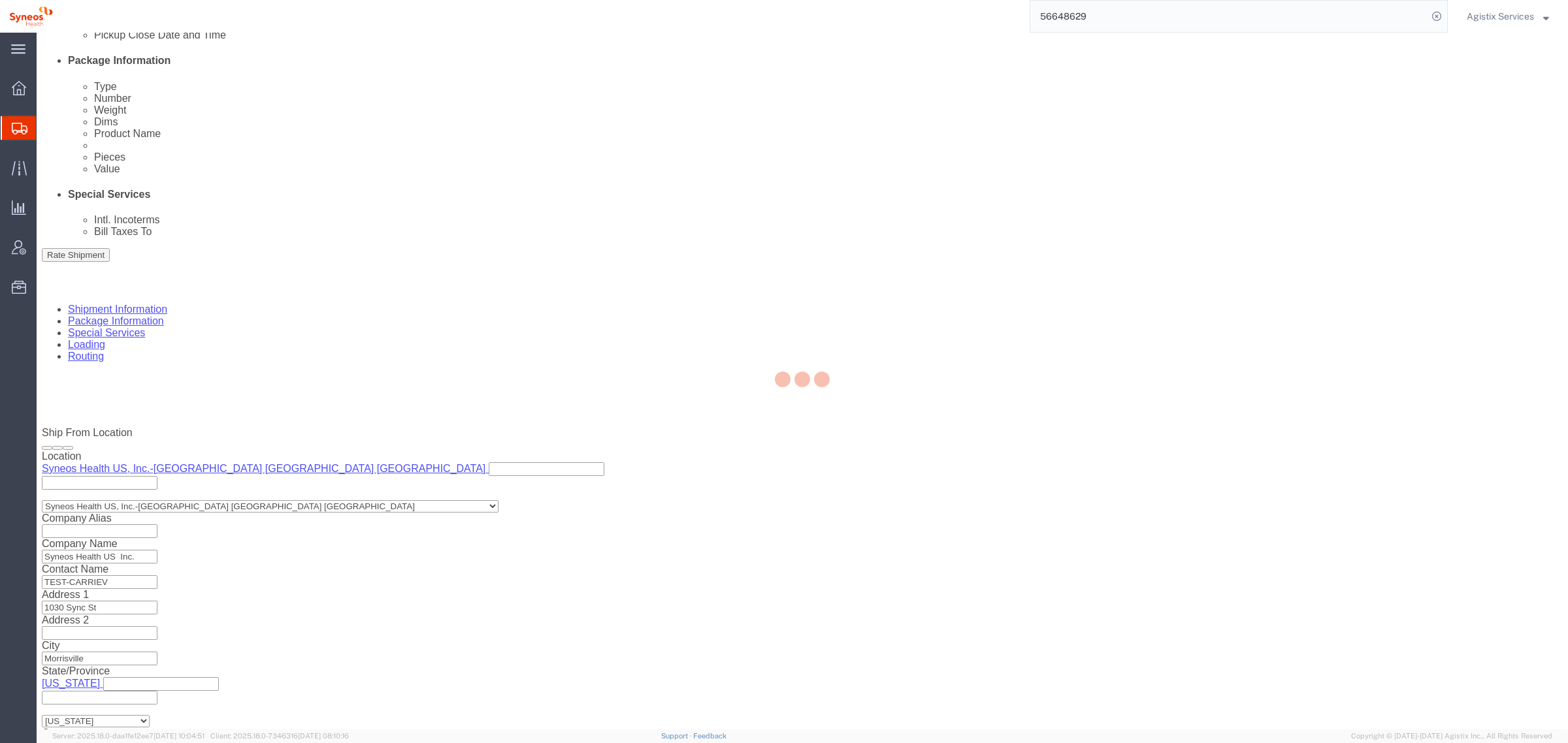
select select
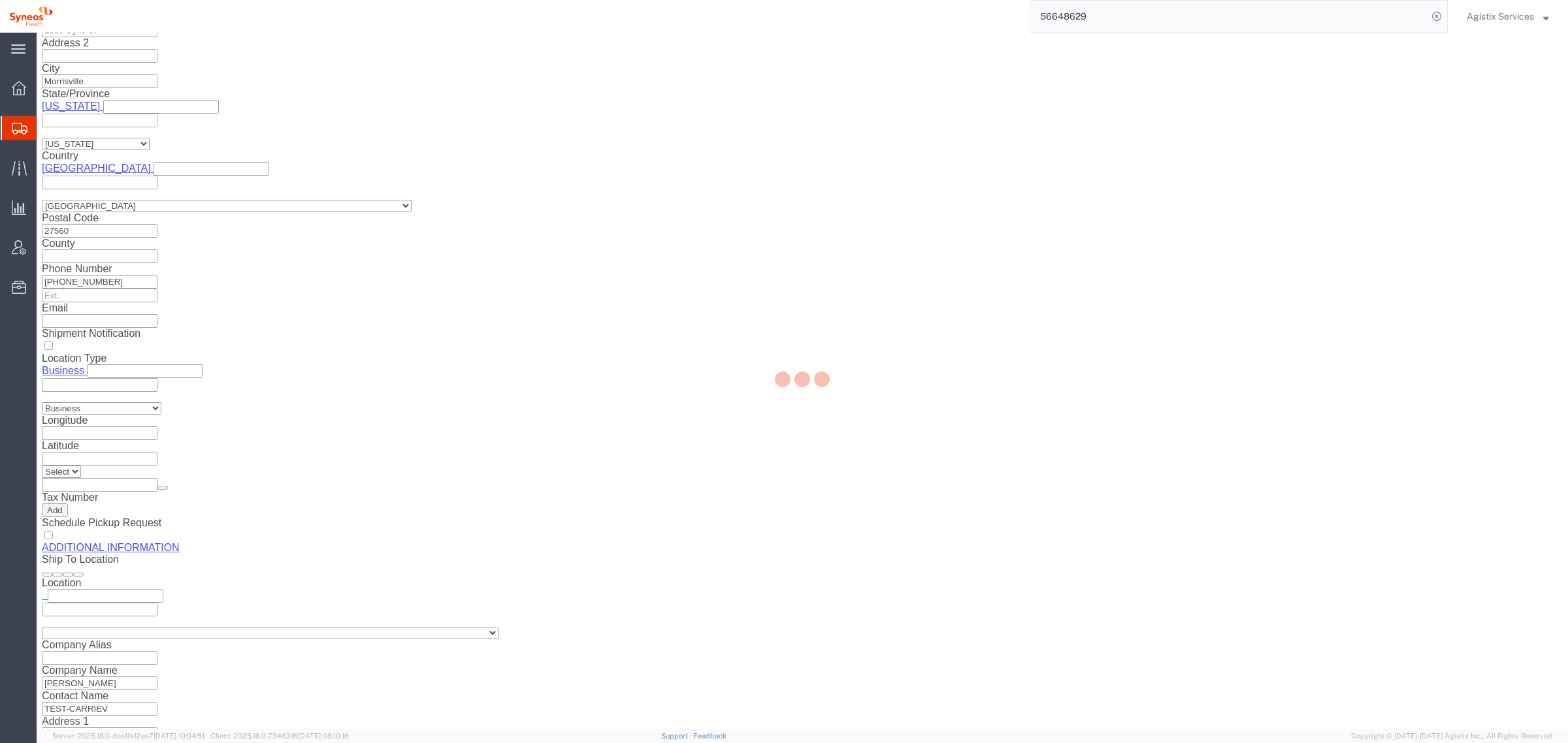
select select "DEPARTMENT"
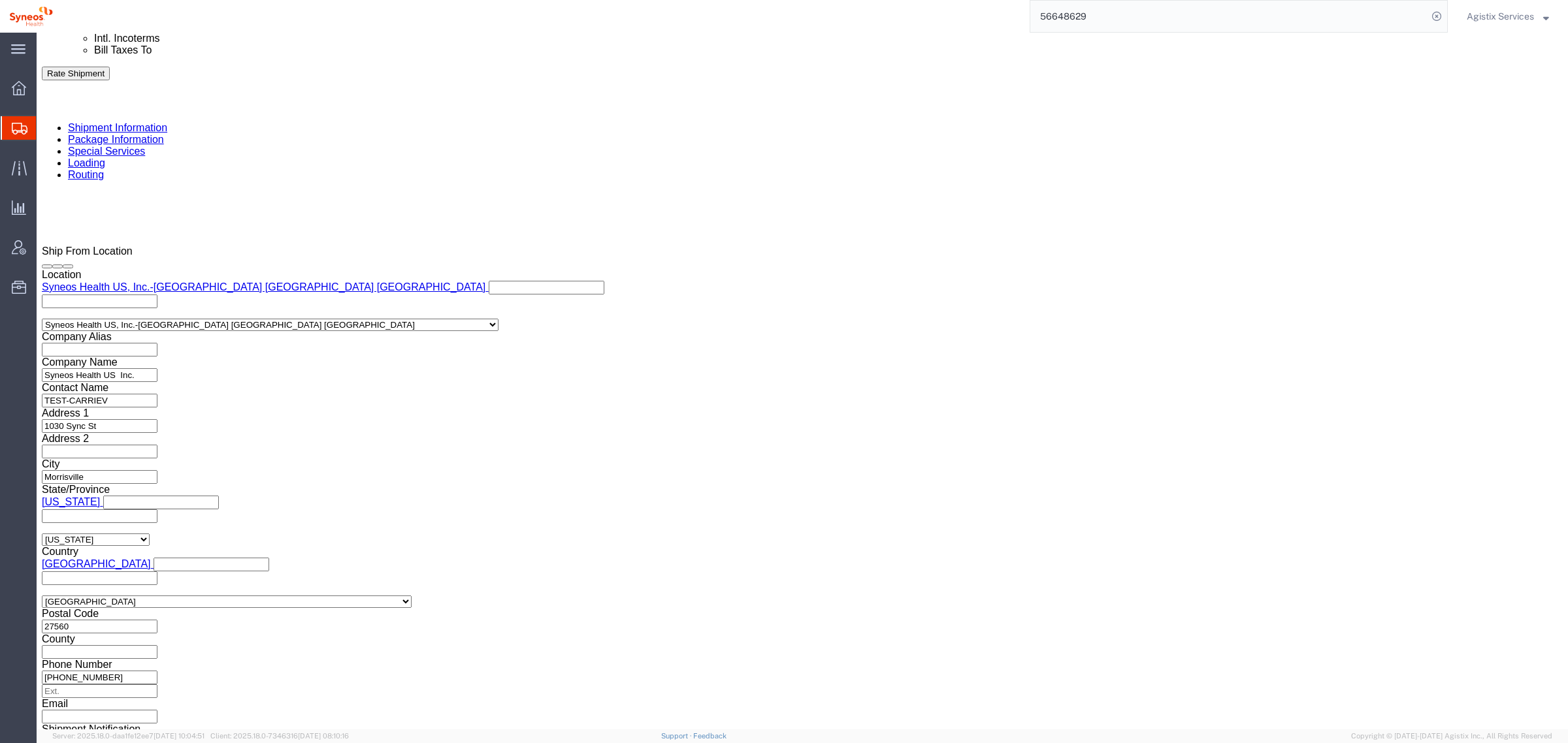
scroll to position [787, 0]
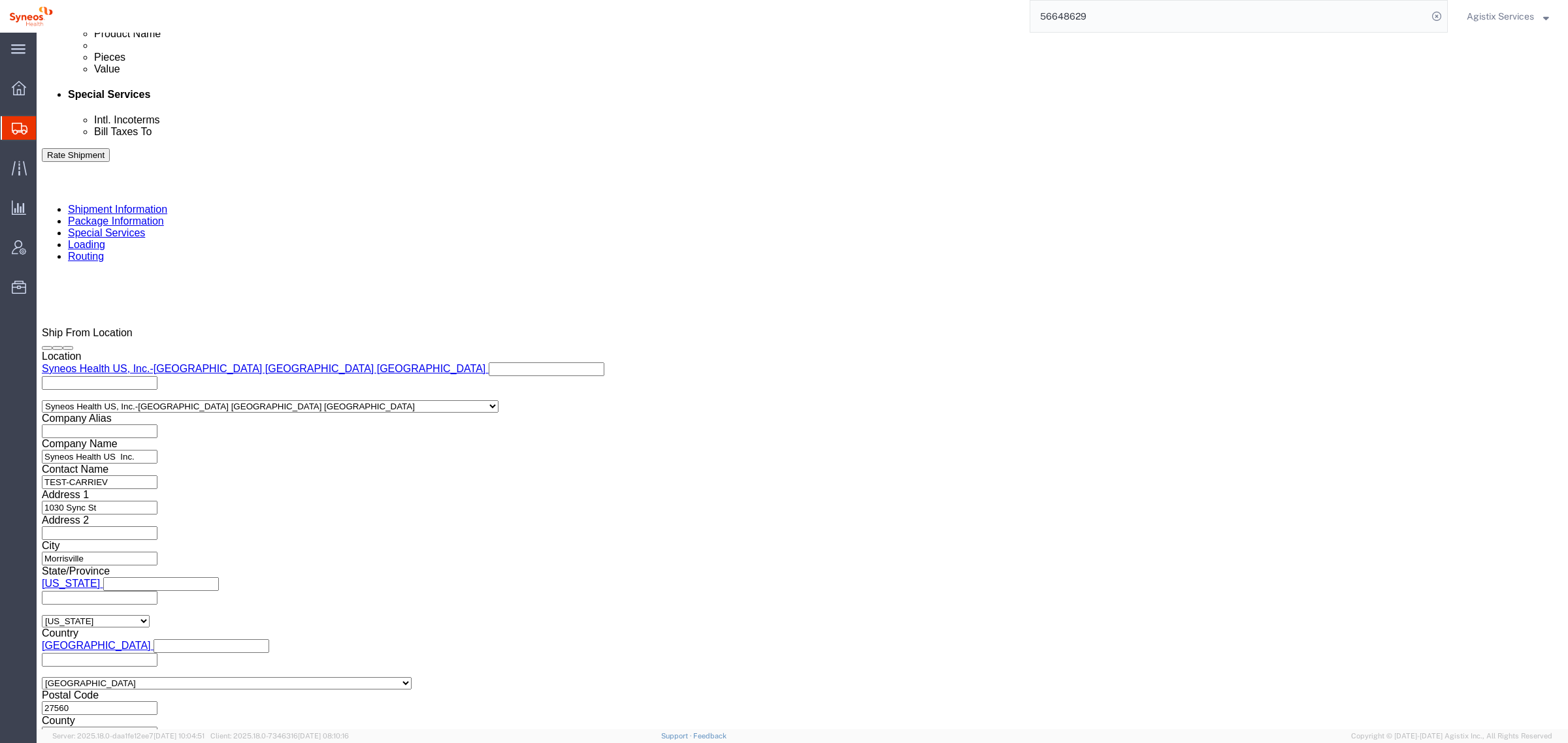
click button "Cancel"
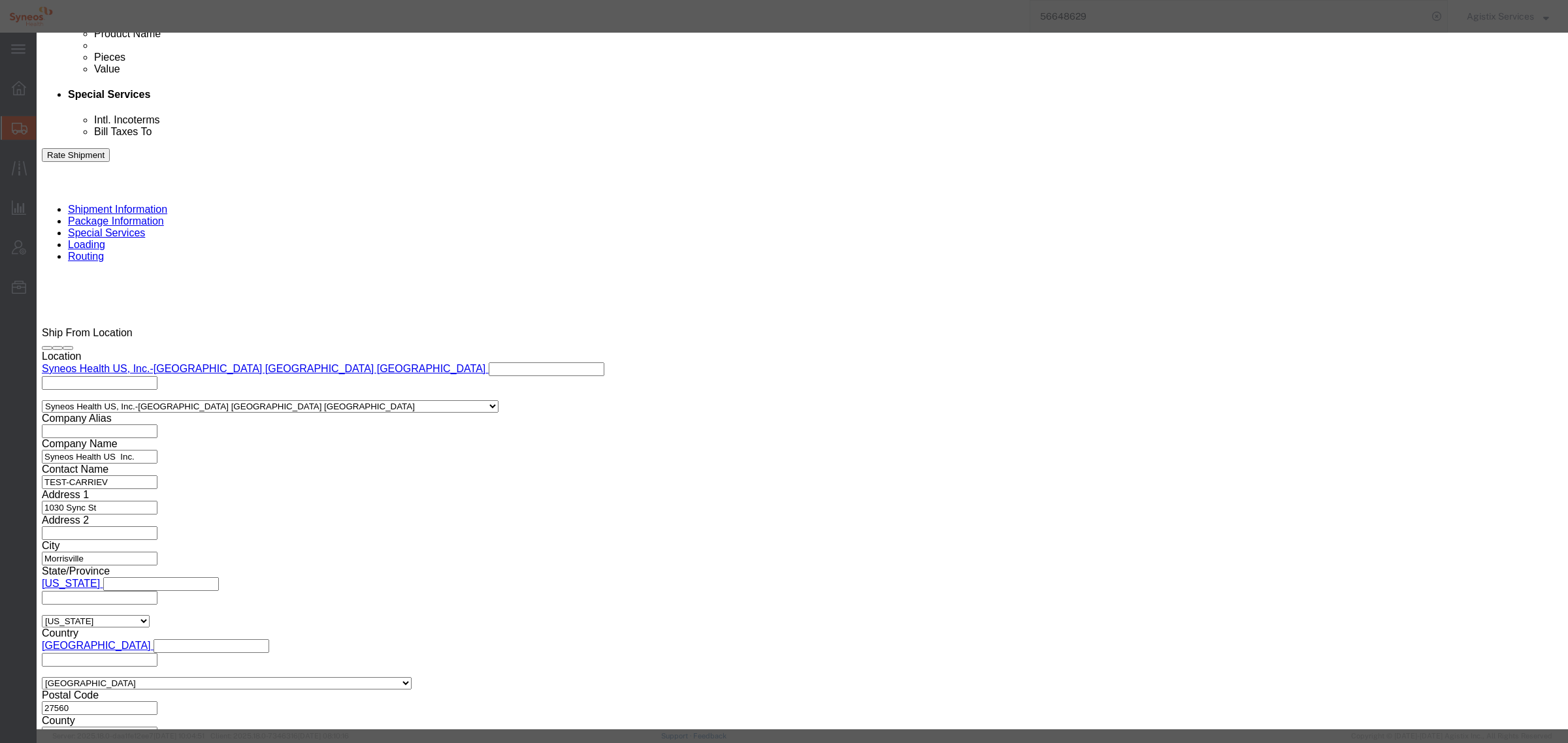
click button "Yes"
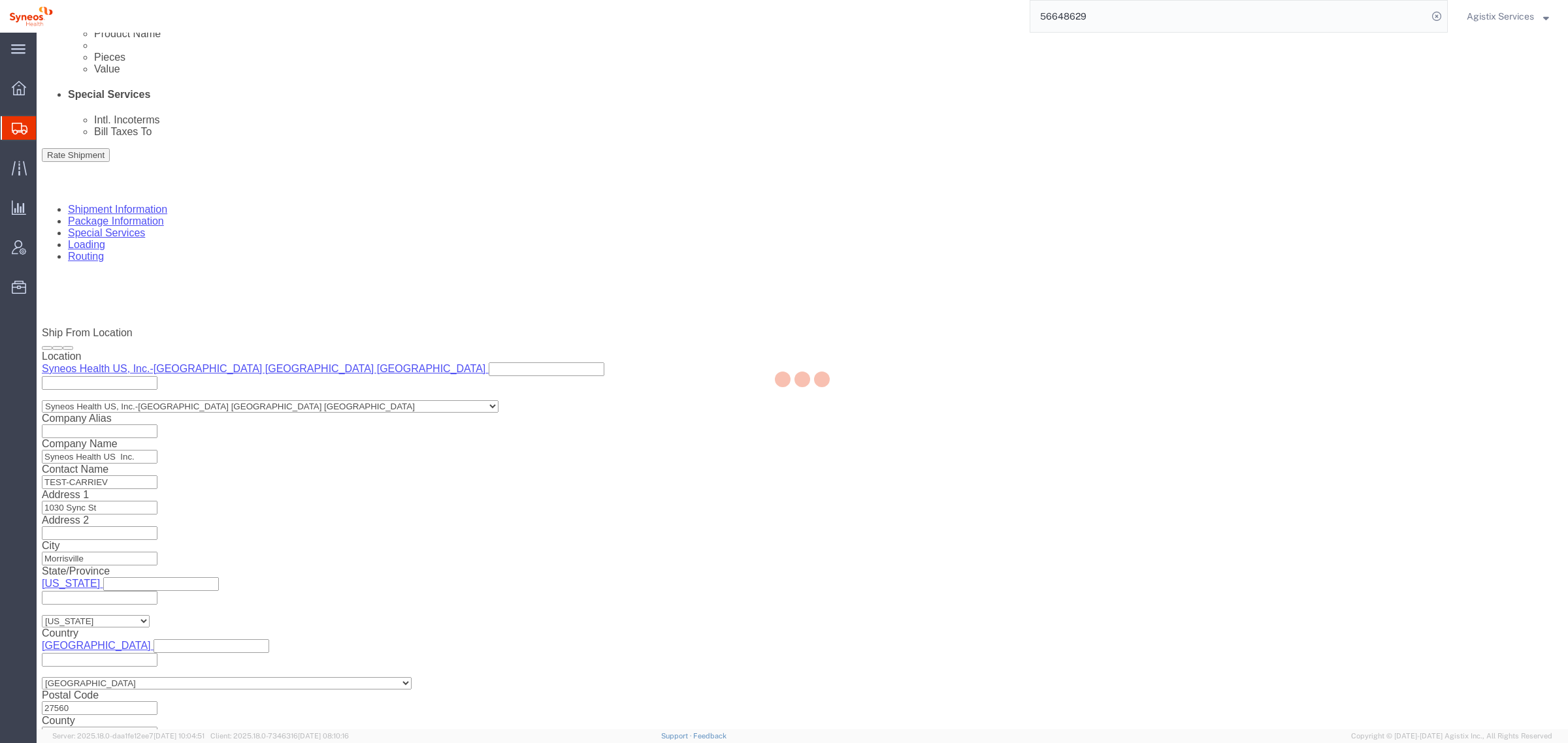
click at [79, 248] on div at bounding box center [802, 381] width 1531 height 697
click at [84, 246] on div at bounding box center [802, 381] width 1531 height 697
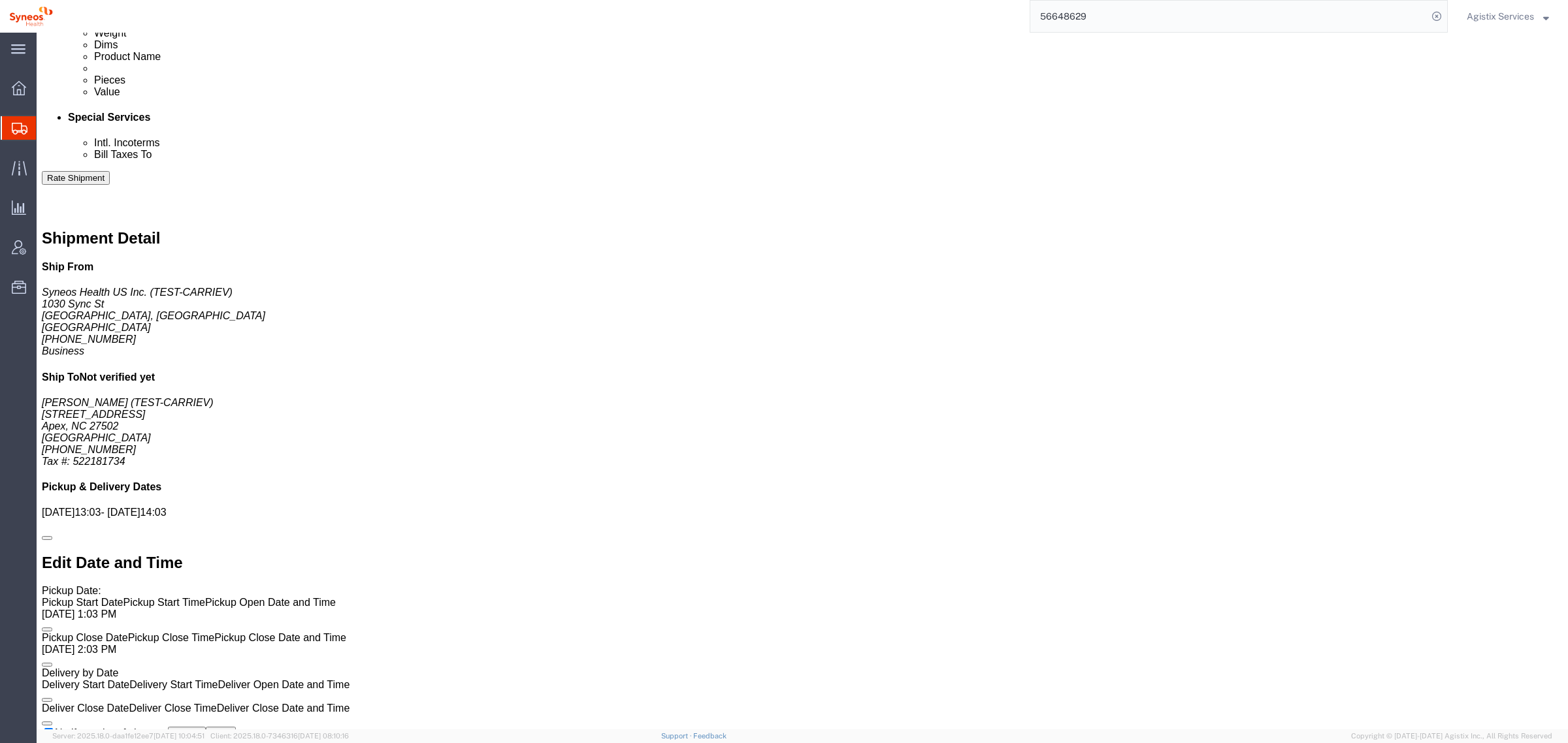
scroll to position [793, 0]
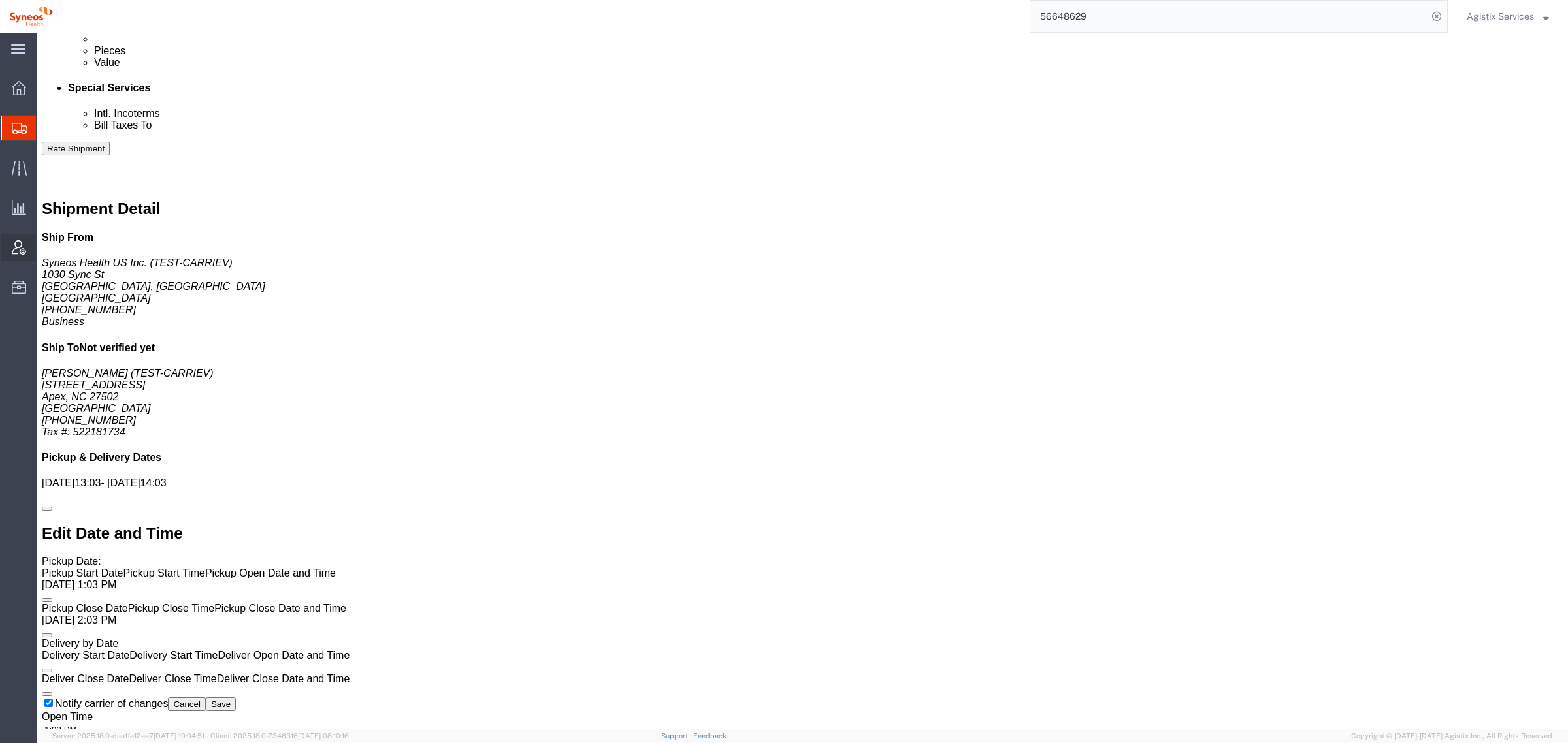
click at [45, 250] on span "Account Admin" at bounding box center [41, 247] width 9 height 26
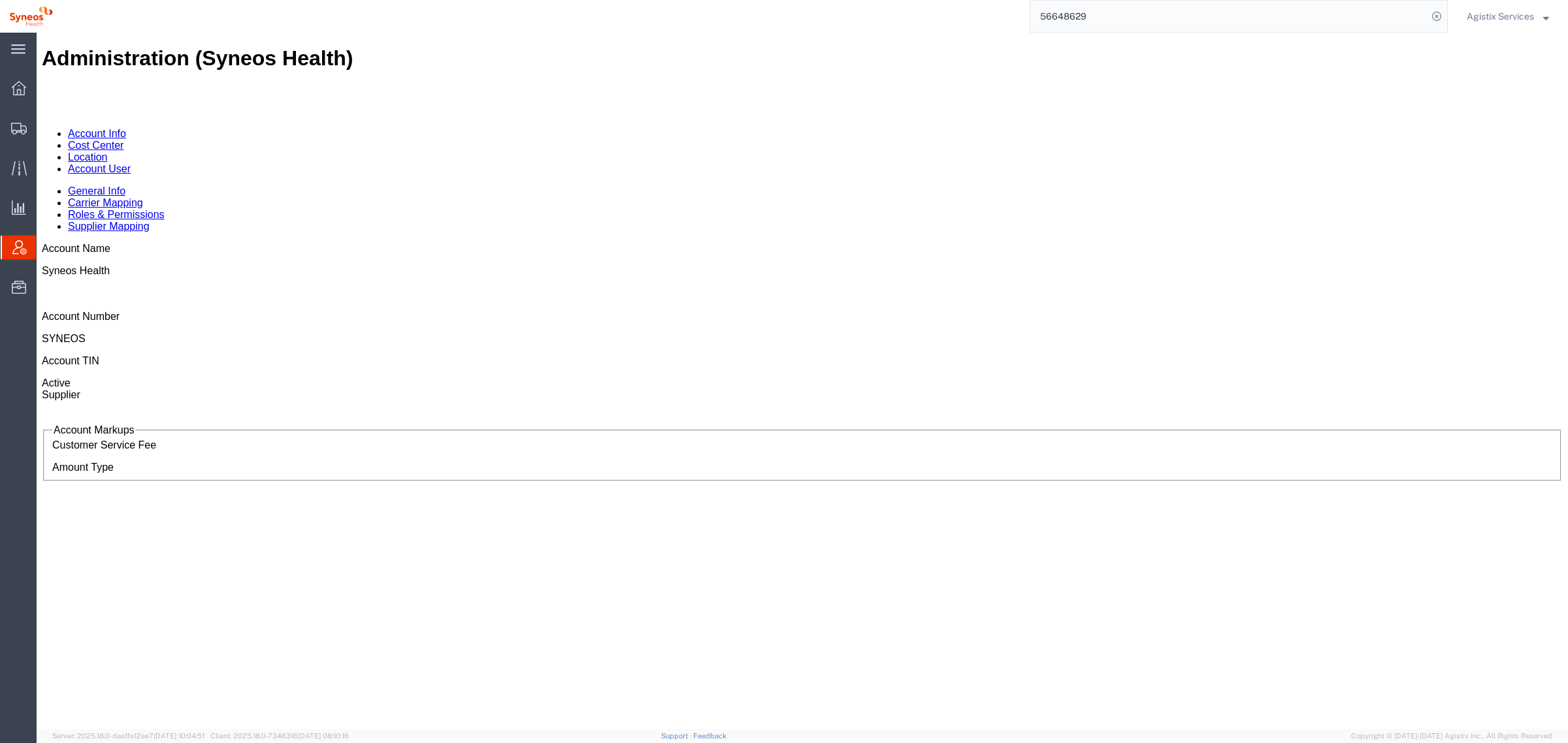
click at [131, 163] on link "Account User" at bounding box center [100, 169] width 63 height 11
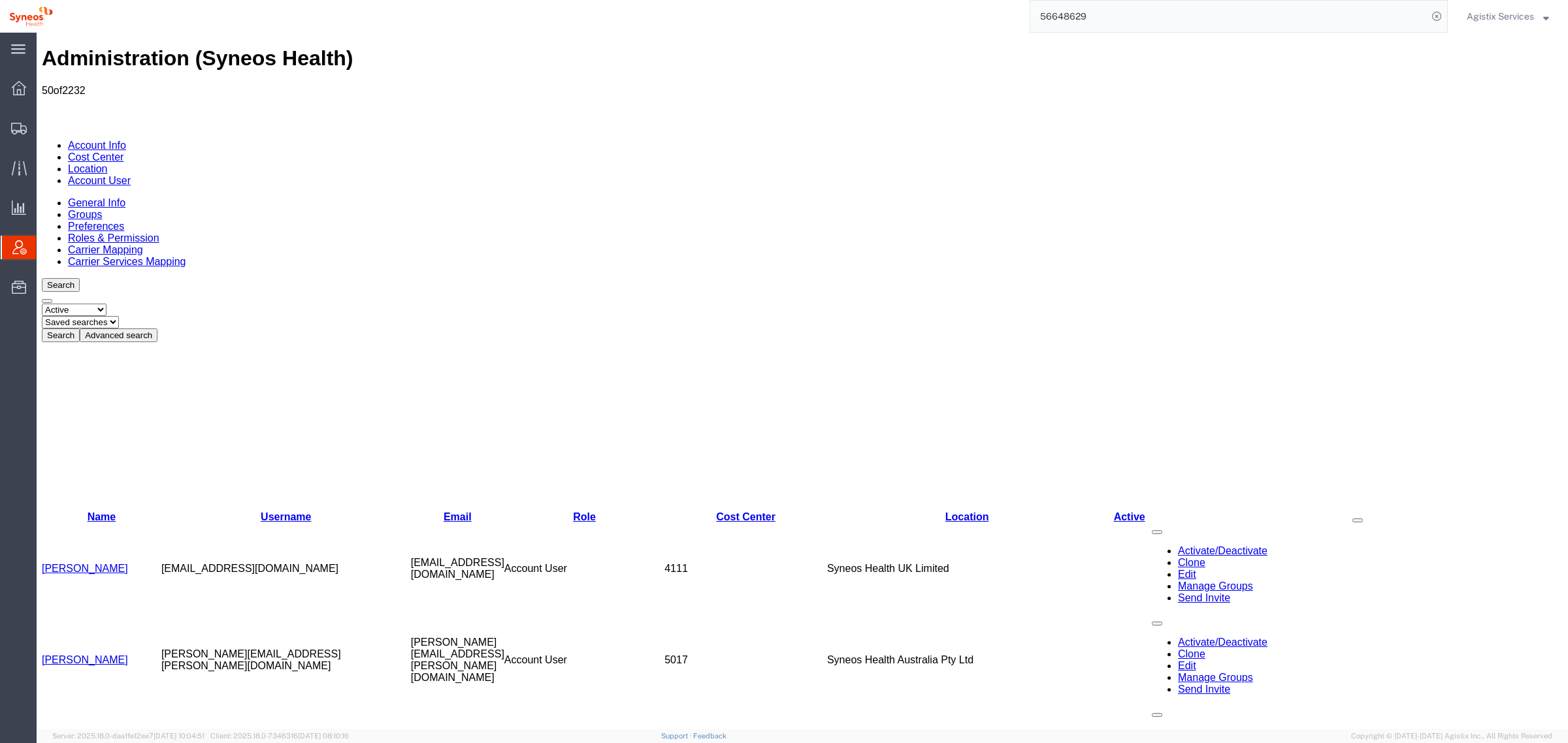
drag, startPoint x: 295, startPoint y: 154, endPoint x: 256, endPoint y: 170, distance: 42.2
click at [158, 328] on button "Advanced search" at bounding box center [118, 335] width 78 height 13
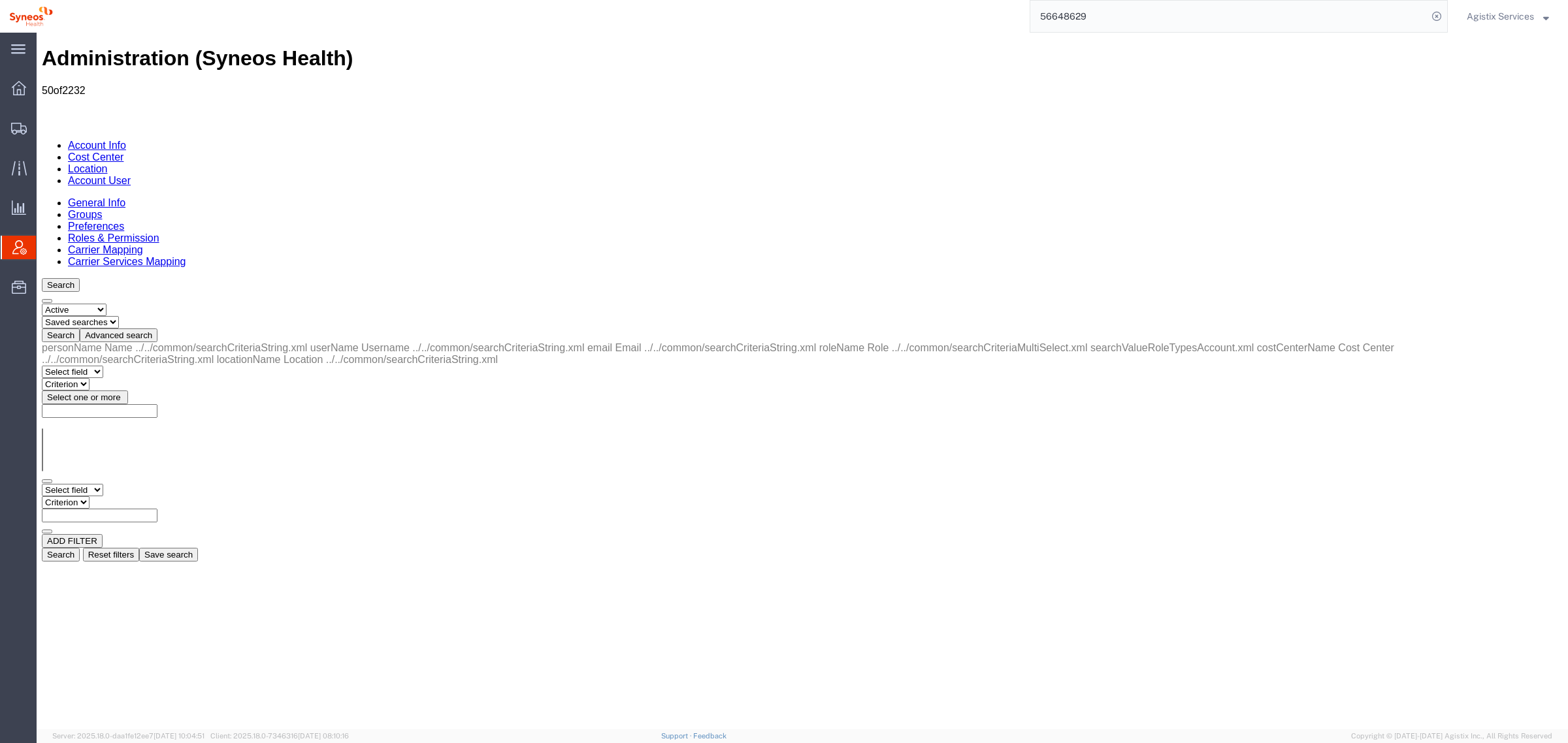
drag, startPoint x: 64, startPoint y: 198, endPoint x: 89, endPoint y: 210, distance: 27.7
click at [64, 484] on select "Select field Cost Center Email Location Name Role Username" at bounding box center [72, 490] width 61 height 13
select select "personName"
click at [42, 484] on select "Select field Cost Center Email Location Name Role Username" at bounding box center [72, 490] width 61 height 13
click at [120, 496] on select "Criterion contains does not contain is is blank is not blank starts with" at bounding box center [81, 502] width 78 height 13
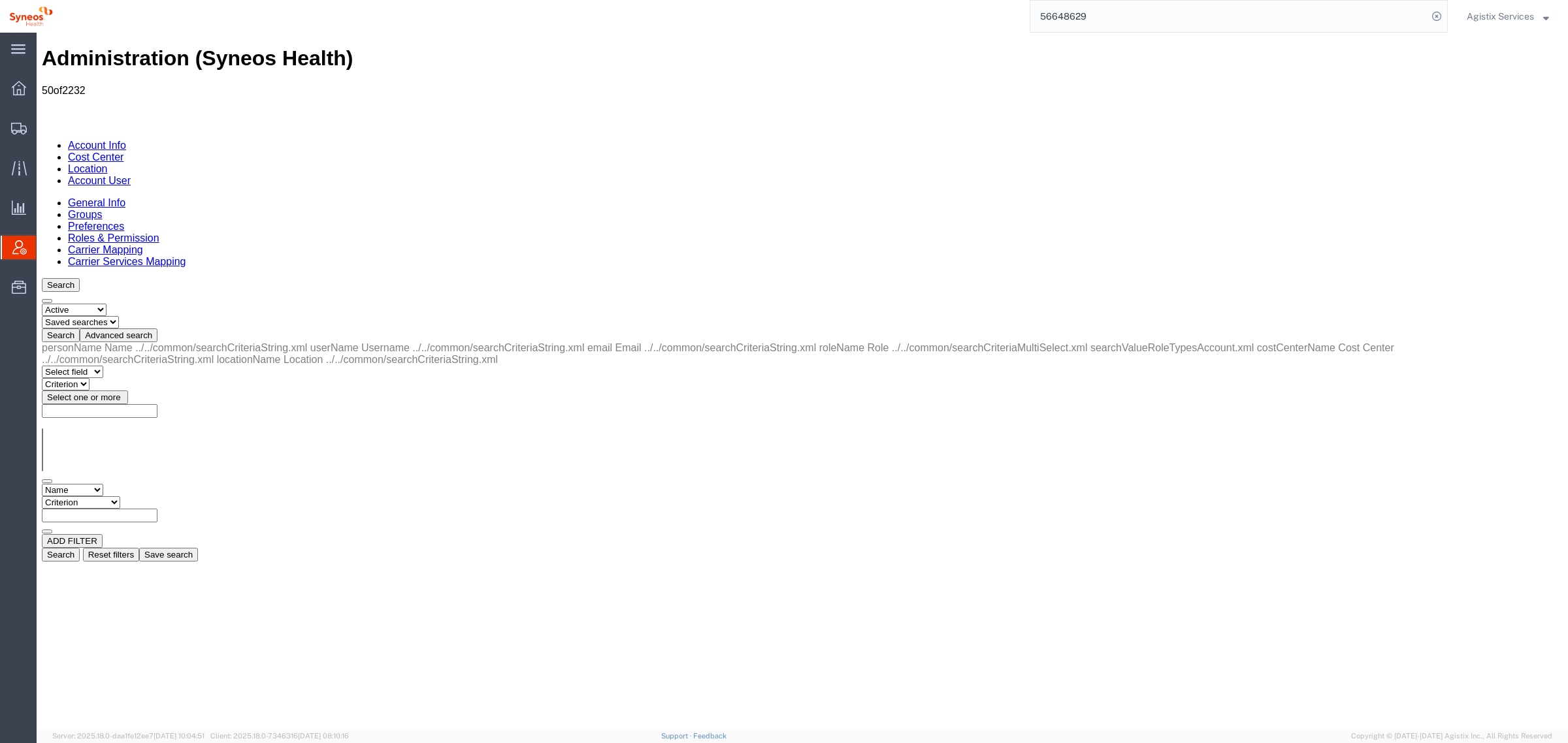
select select "contains"
click at [120, 496] on select "Criterion contains does not contain is is blank is not blank starts with" at bounding box center [81, 502] width 78 height 13
click at [158, 509] on input "text" at bounding box center [99, 515] width 115 height 13
type input "sanguinetti"
click at [80, 548] on button "Search" at bounding box center [60, 554] width 38 height 13
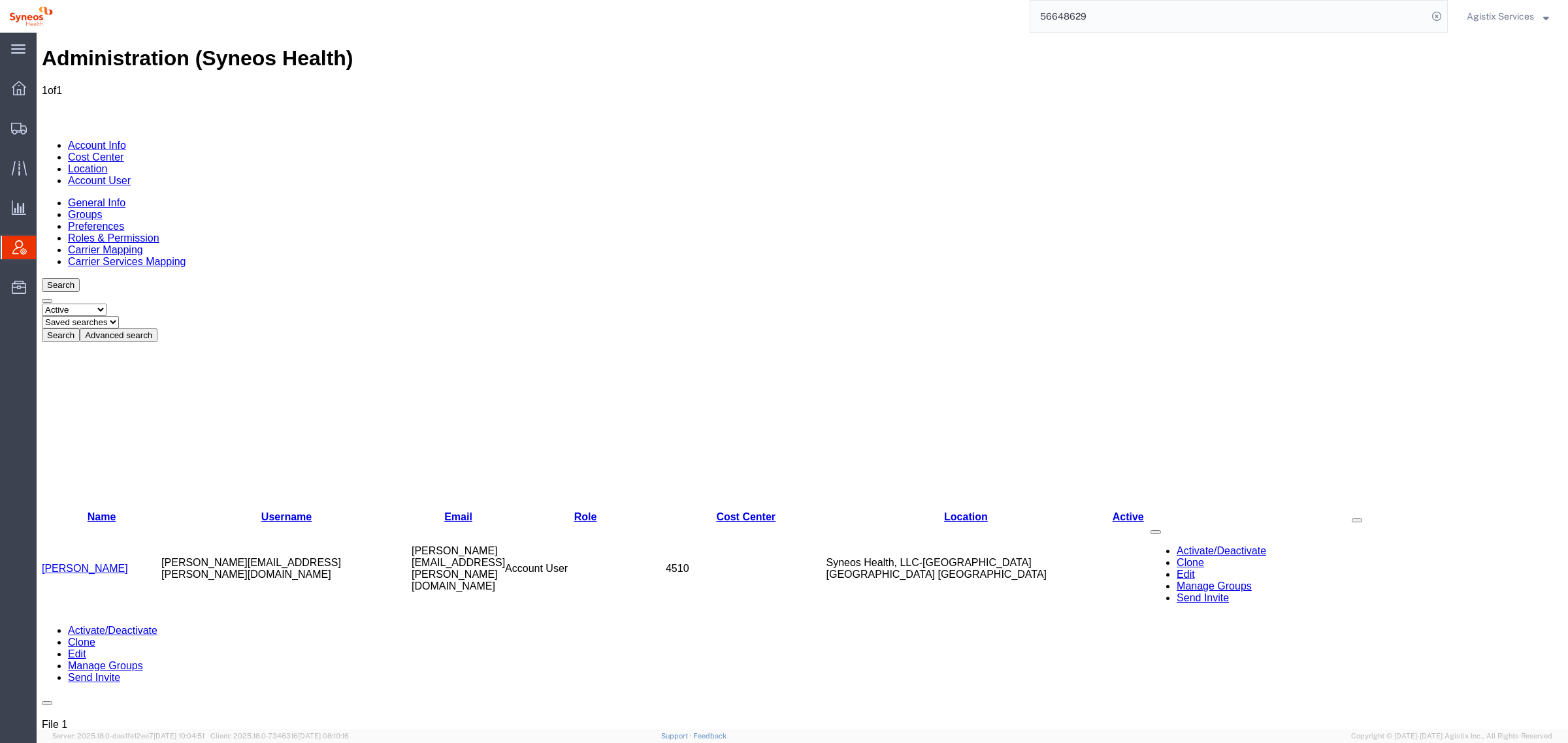
click at [77, 563] on link "Luis Sanguinetti" at bounding box center [85, 568] width 86 height 11
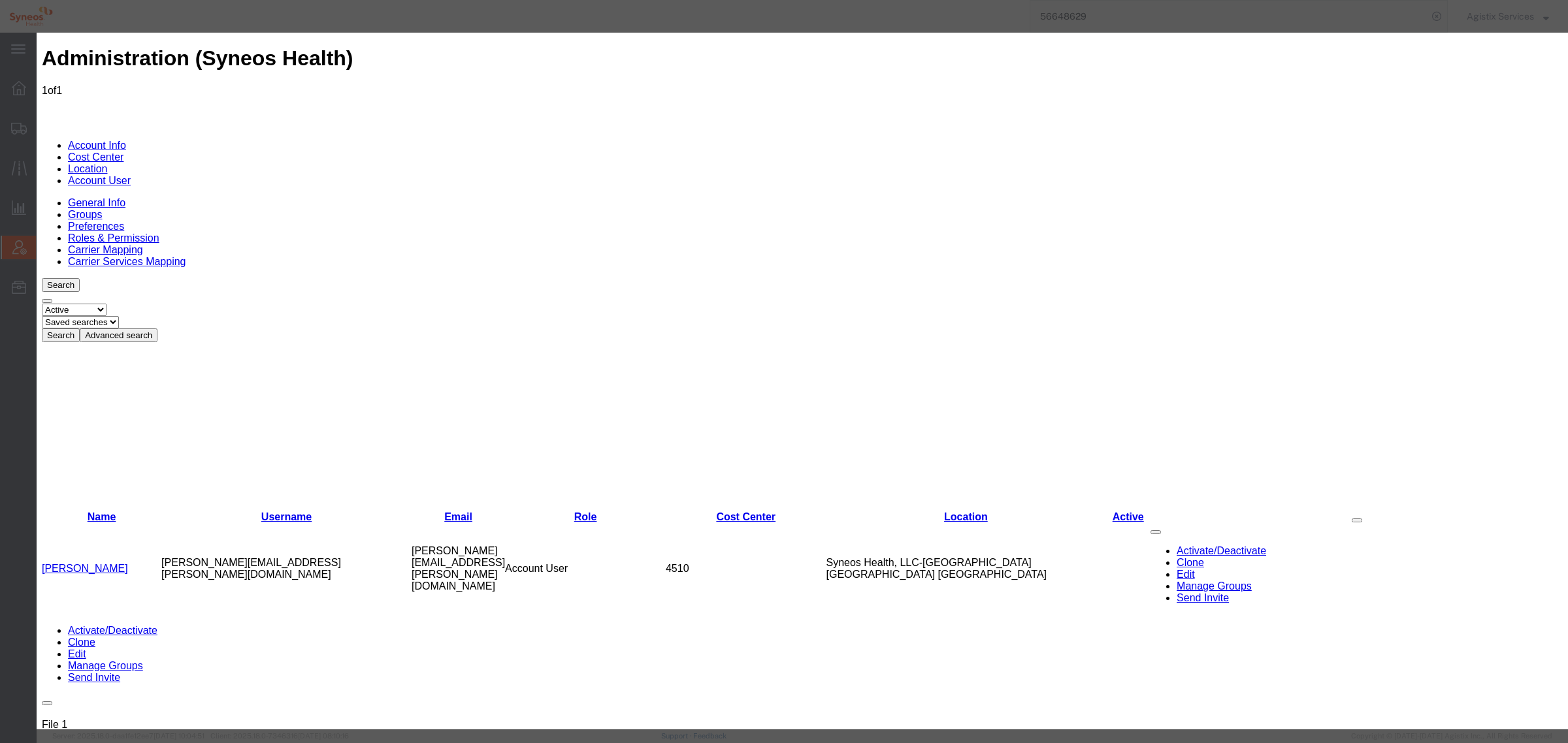
select select "DEPARTMENT"
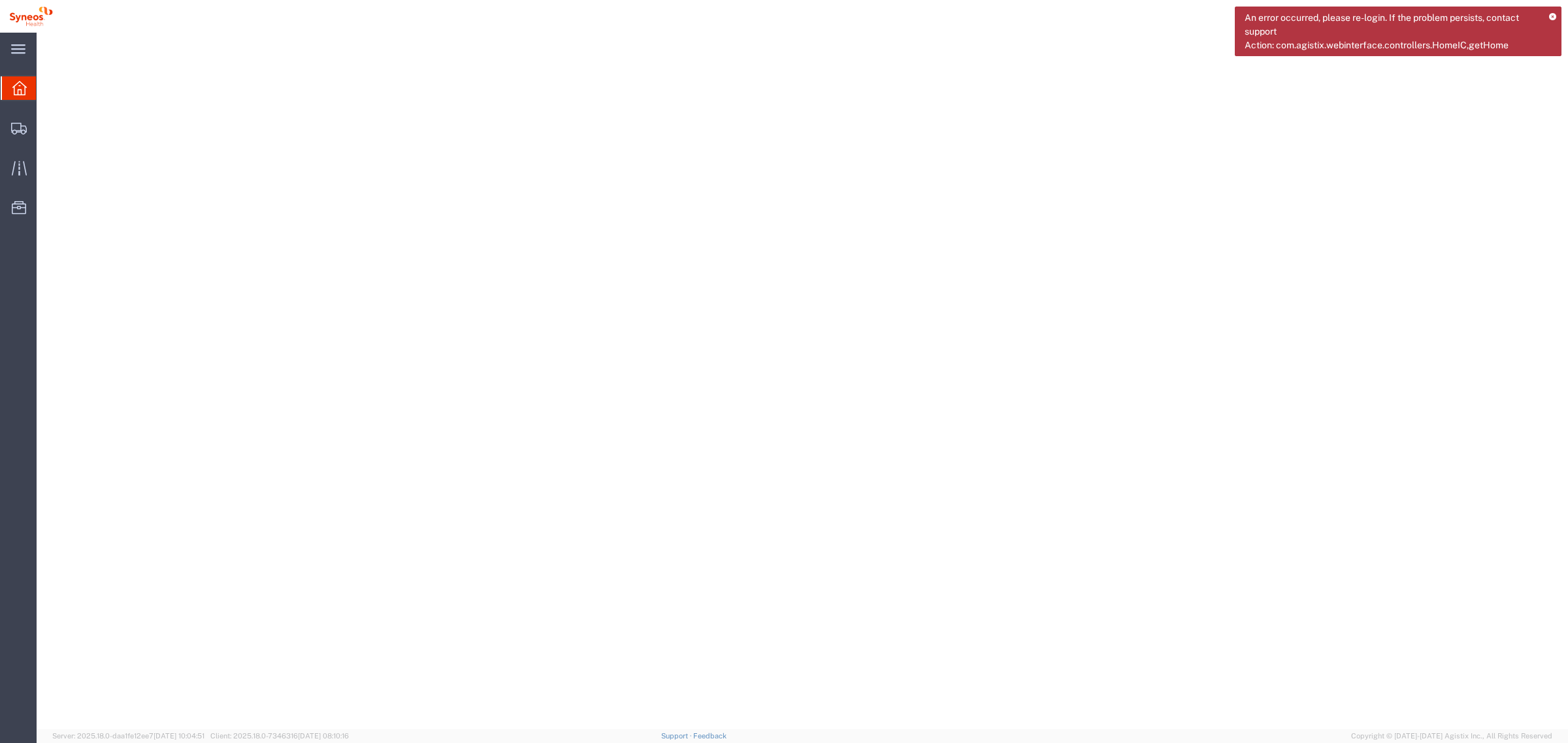
click at [1552, 17] on icon at bounding box center [1552, 16] width 7 height 7
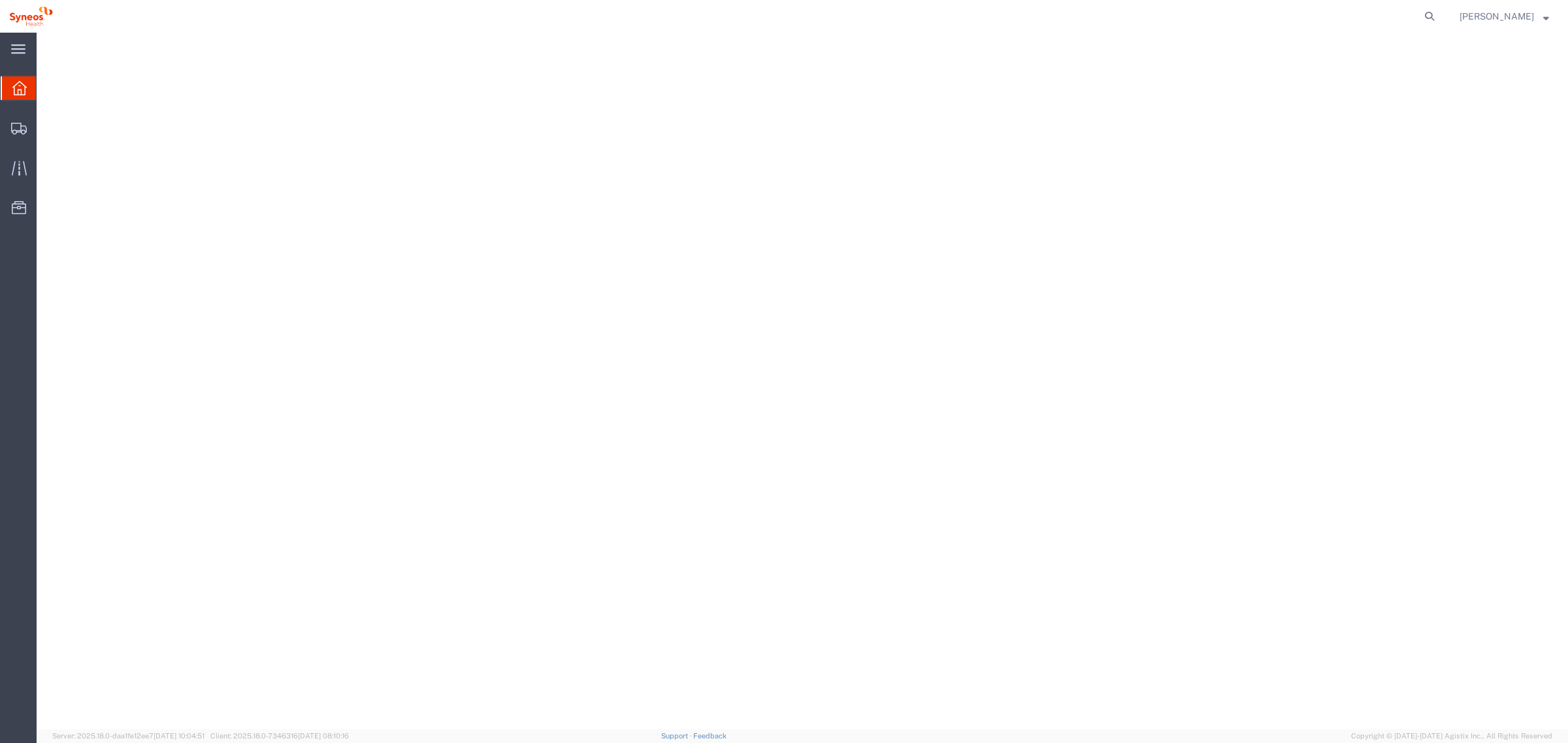
click at [1523, 12] on span "[PERSON_NAME]" at bounding box center [1496, 16] width 74 height 14
click at [1509, 90] on link "Logout" at bounding box center [1504, 92] width 109 height 22
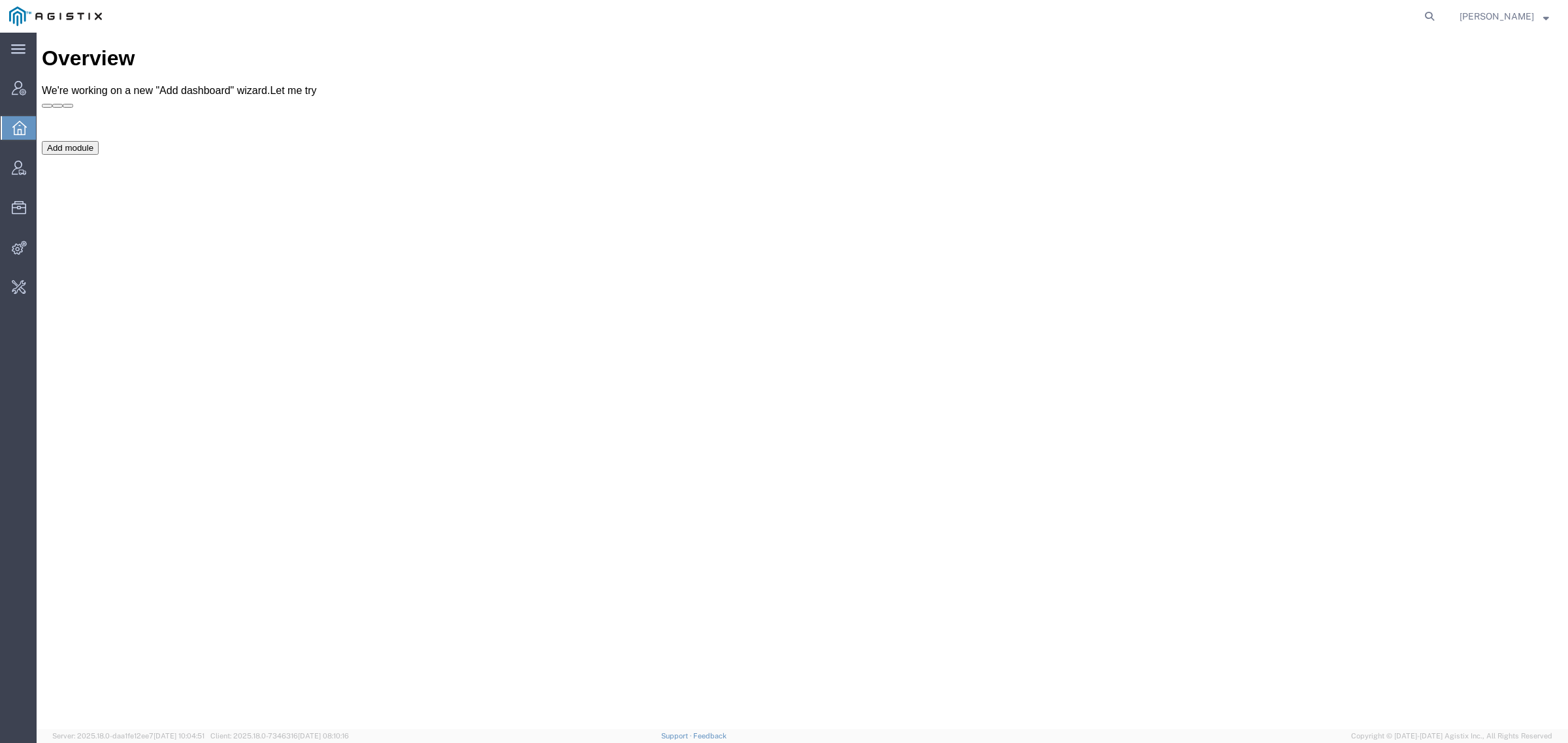
click at [1440, 13] on form at bounding box center [1430, 16] width 21 height 33
click at [1439, 17] on icon at bounding box center [1428, 16] width 18 height 18
type input "offline@syneos"
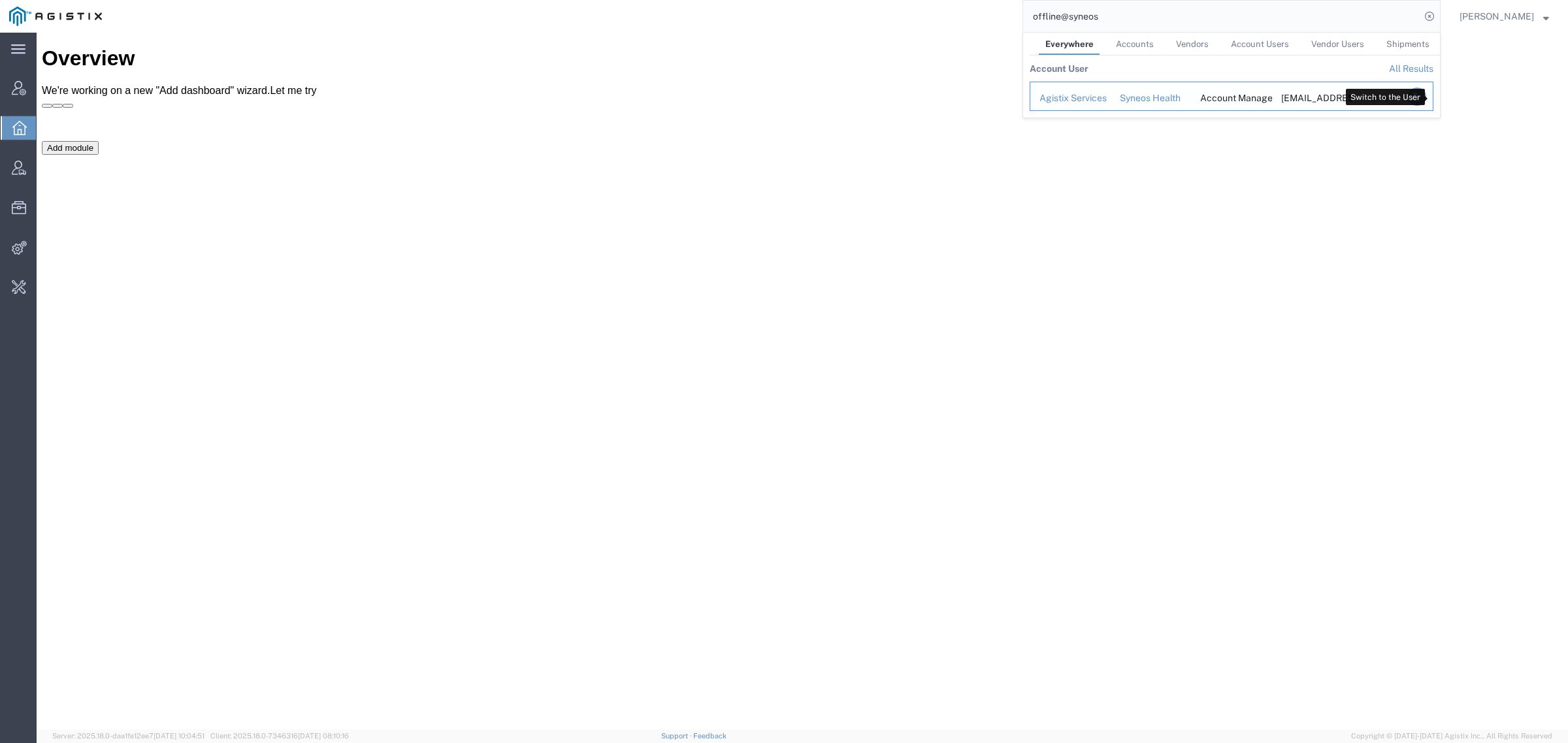
click at [1426, 93] on icon "Search Results" at bounding box center [1417, 96] width 18 height 18
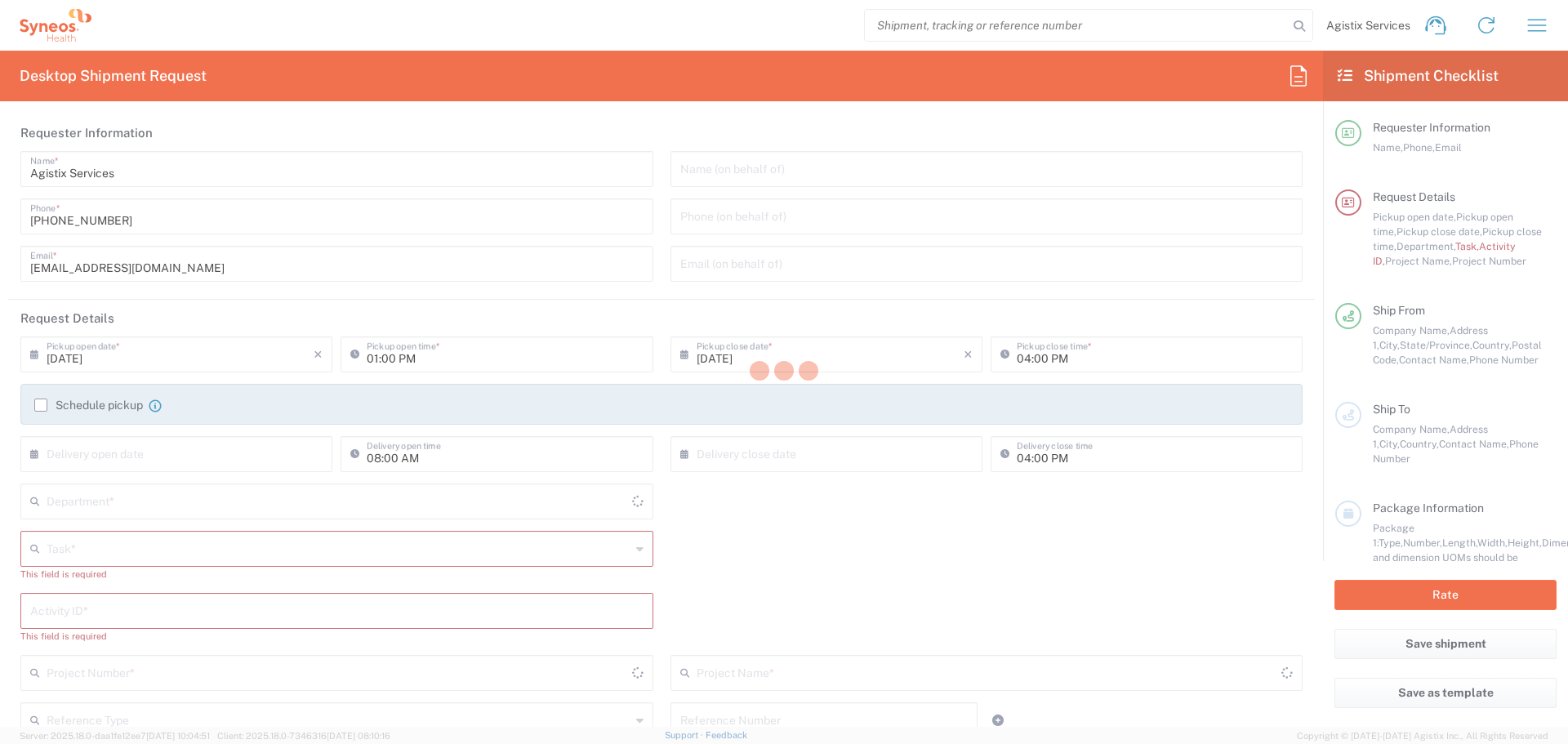
type input "4510"
type input "[US_STATE]"
type input "[GEOGRAPHIC_DATA]"
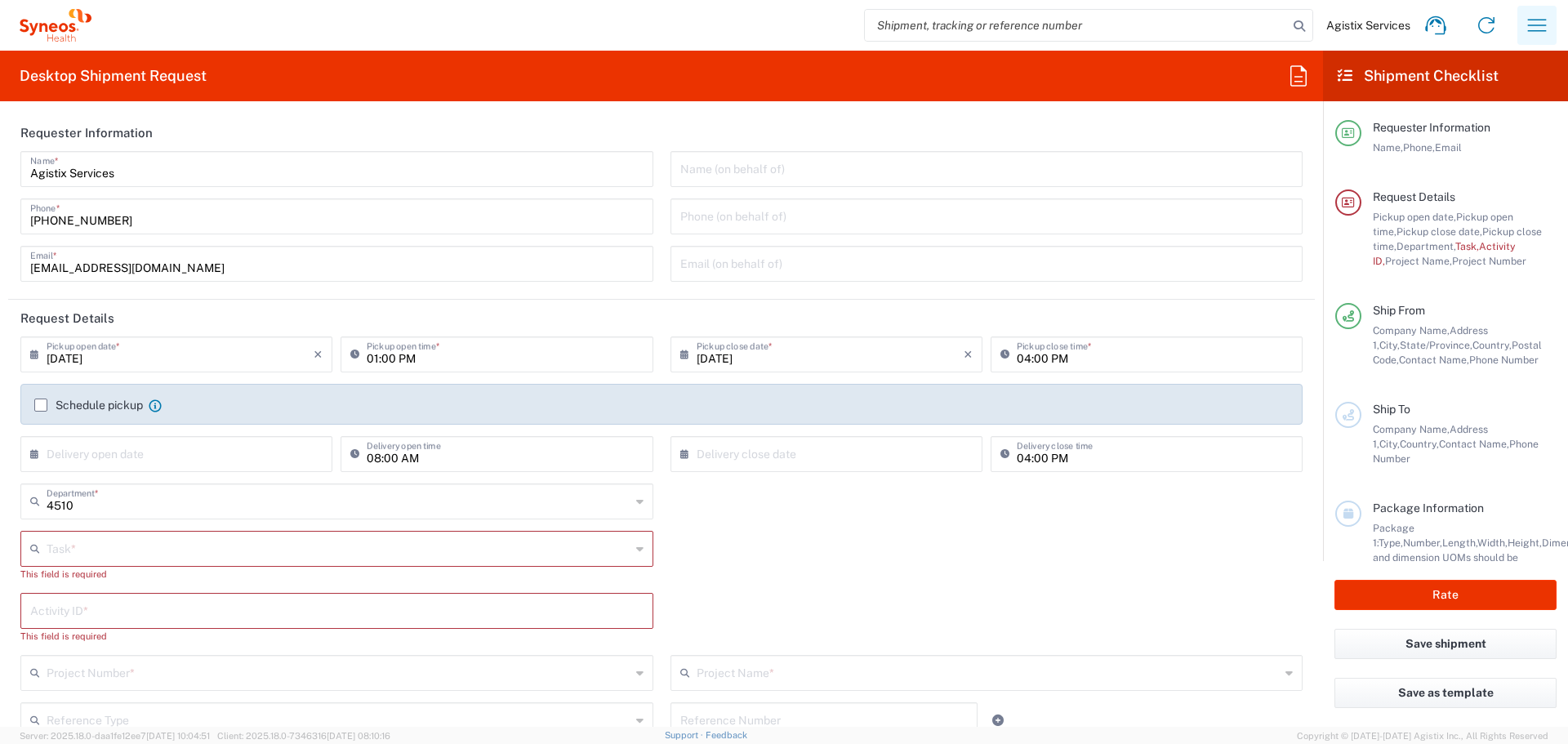
click at [1533, 29] on icon "button" at bounding box center [1537, 25] width 26 height 26
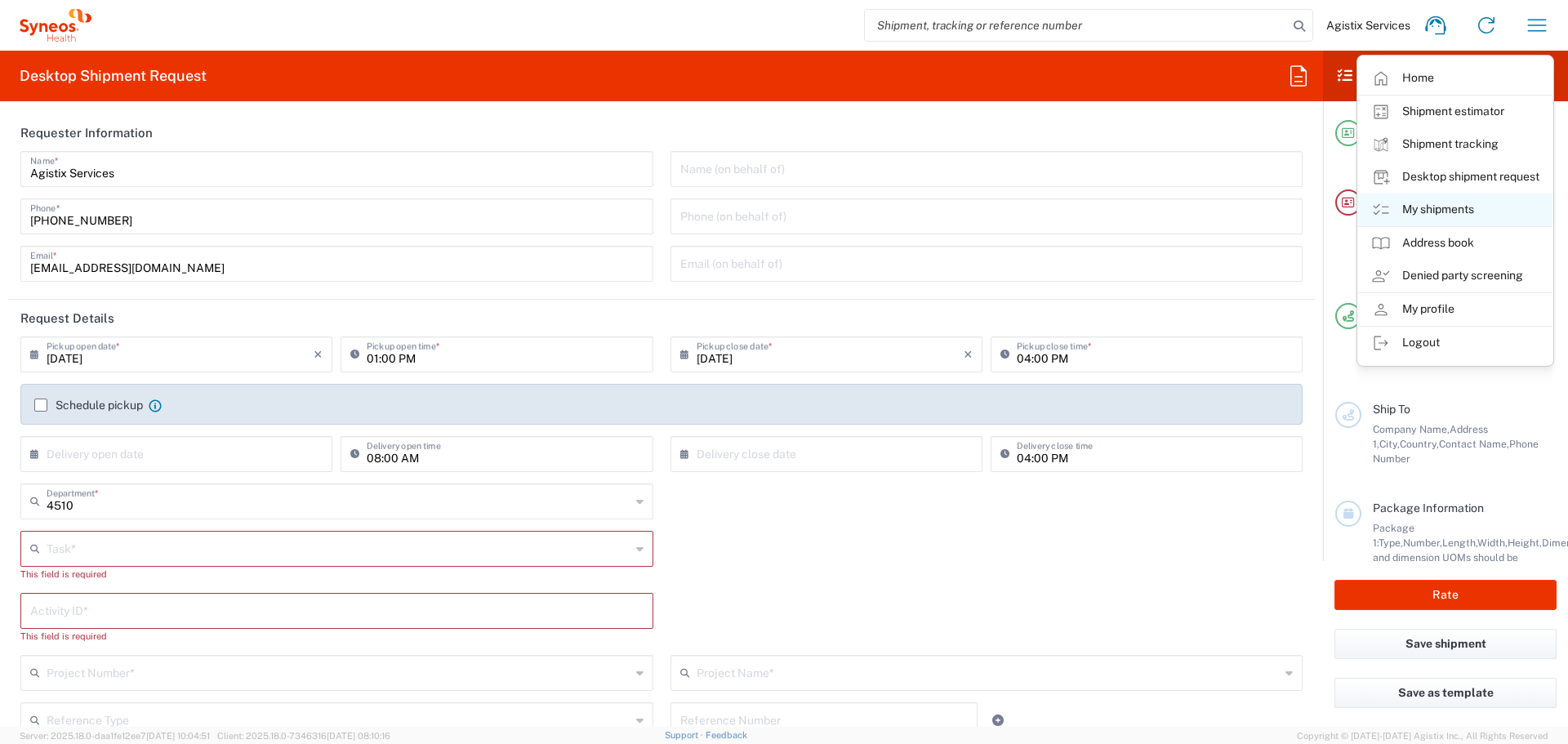
click at [1442, 199] on link "My shipments" at bounding box center [1455, 209] width 194 height 32
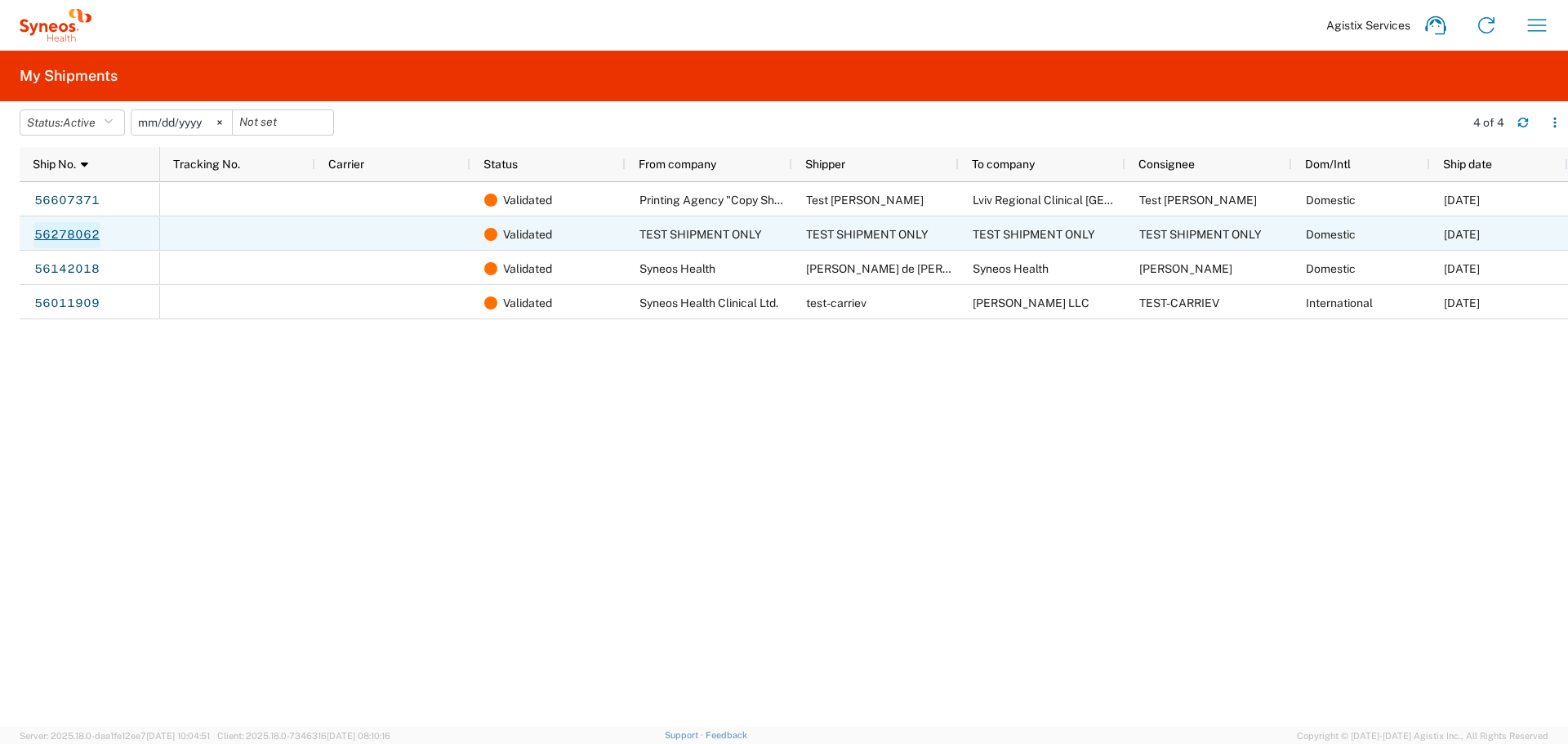
click at [64, 228] on link "56278062" at bounding box center [67, 235] width 67 height 26
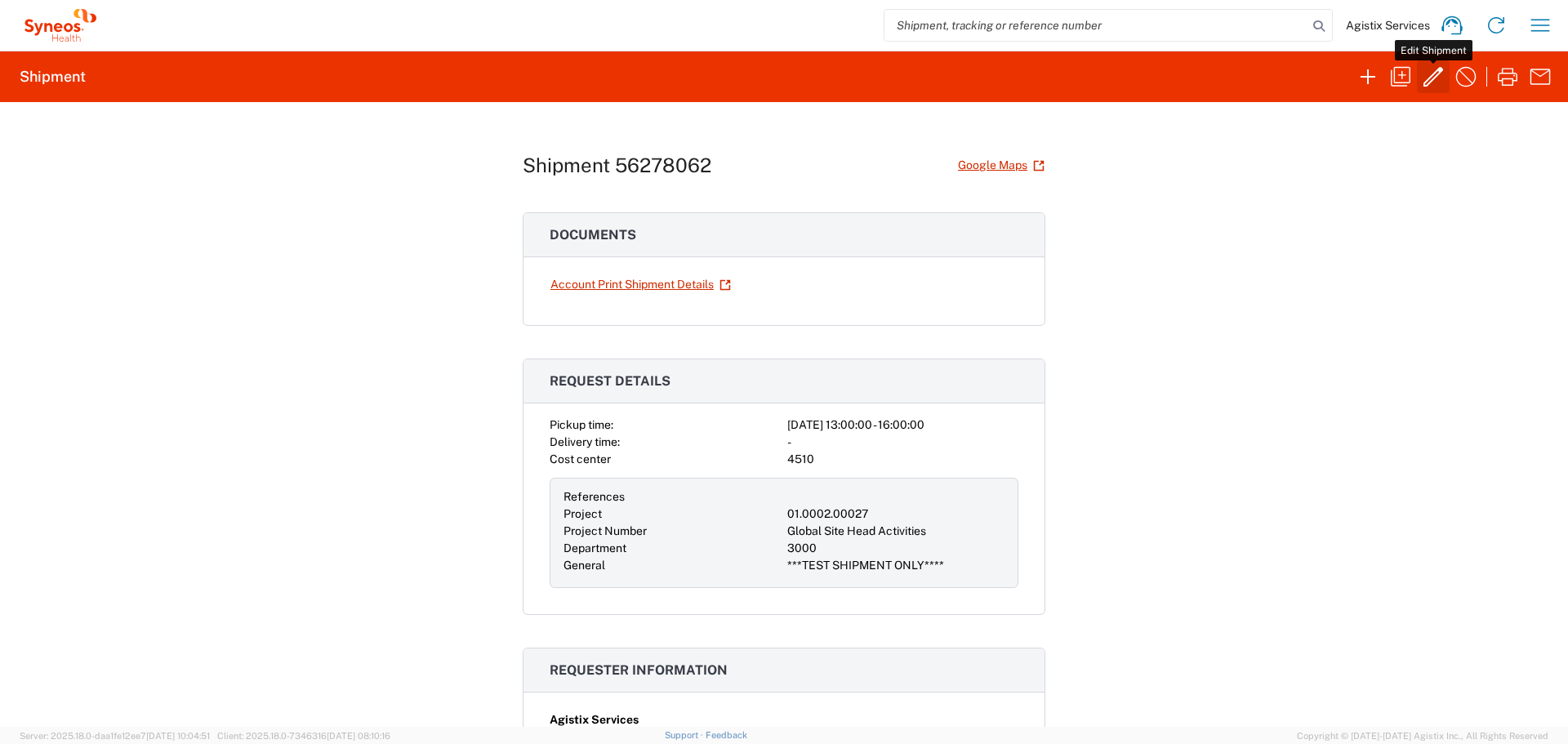
click at [1427, 74] on icon "button" at bounding box center [1433, 76] width 26 height 26
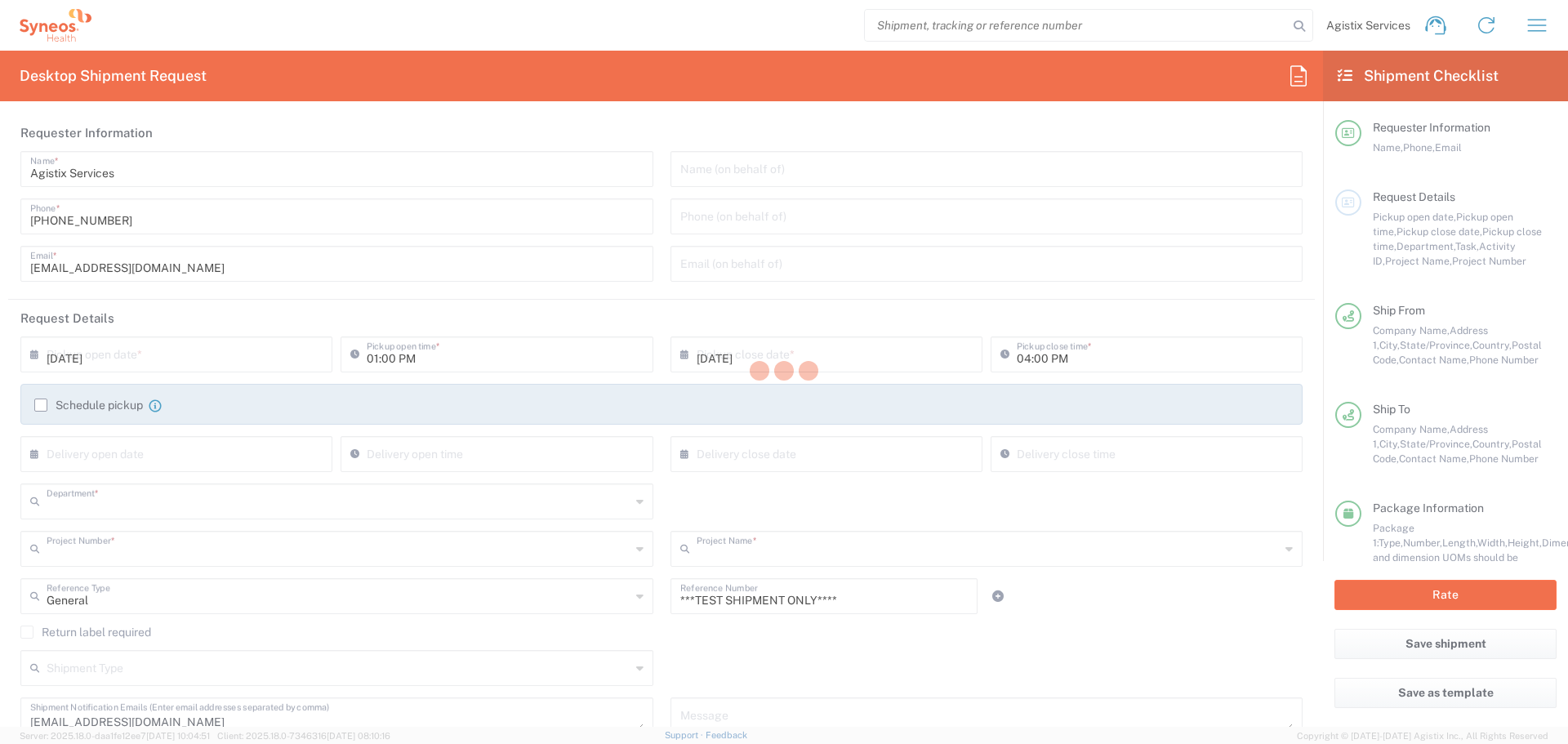
type input "3000"
type input "01.0002.00027"
type input "Global Site Head Activities"
type input "[US_STATE]"
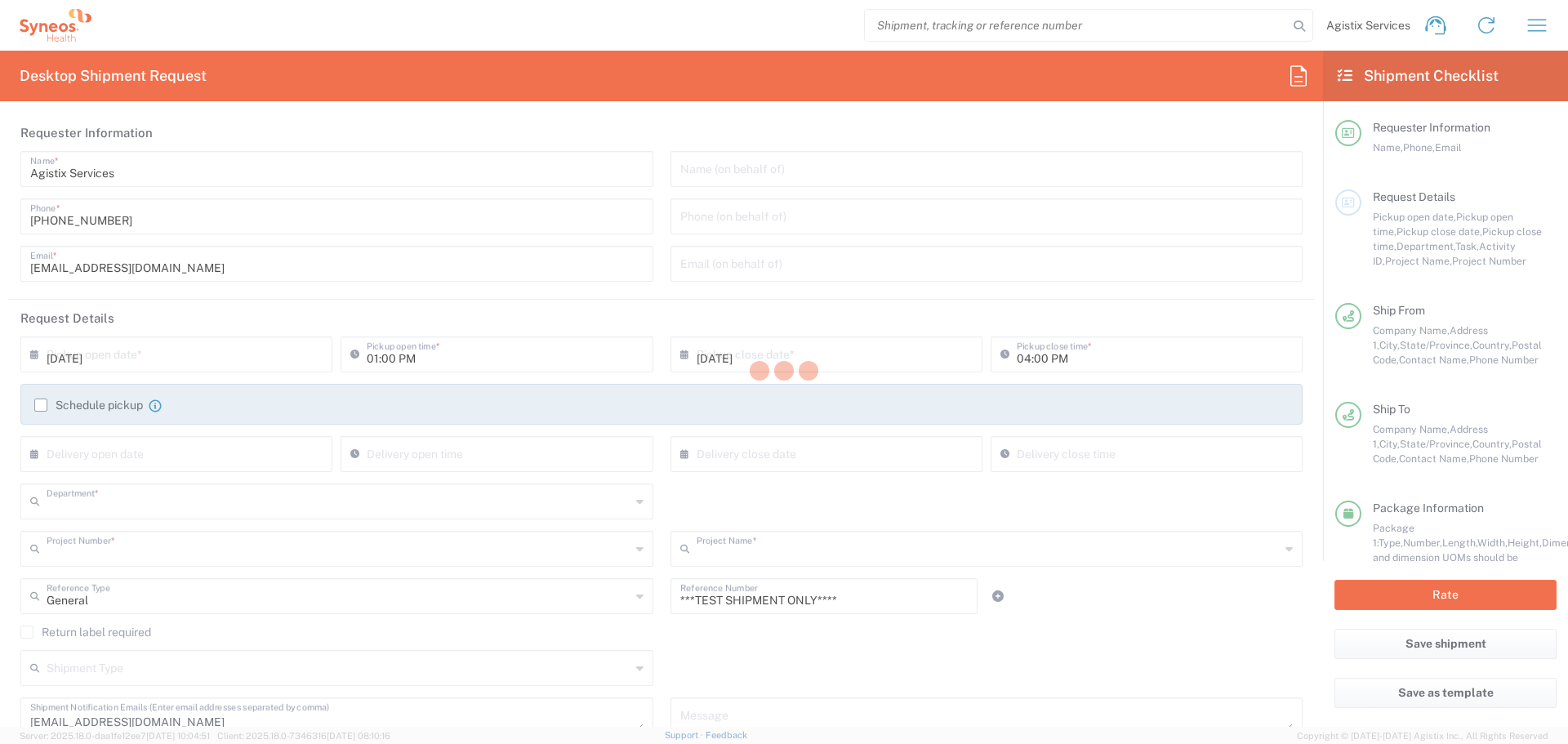
type input "Your Packaging"
type input "Dry Ice"
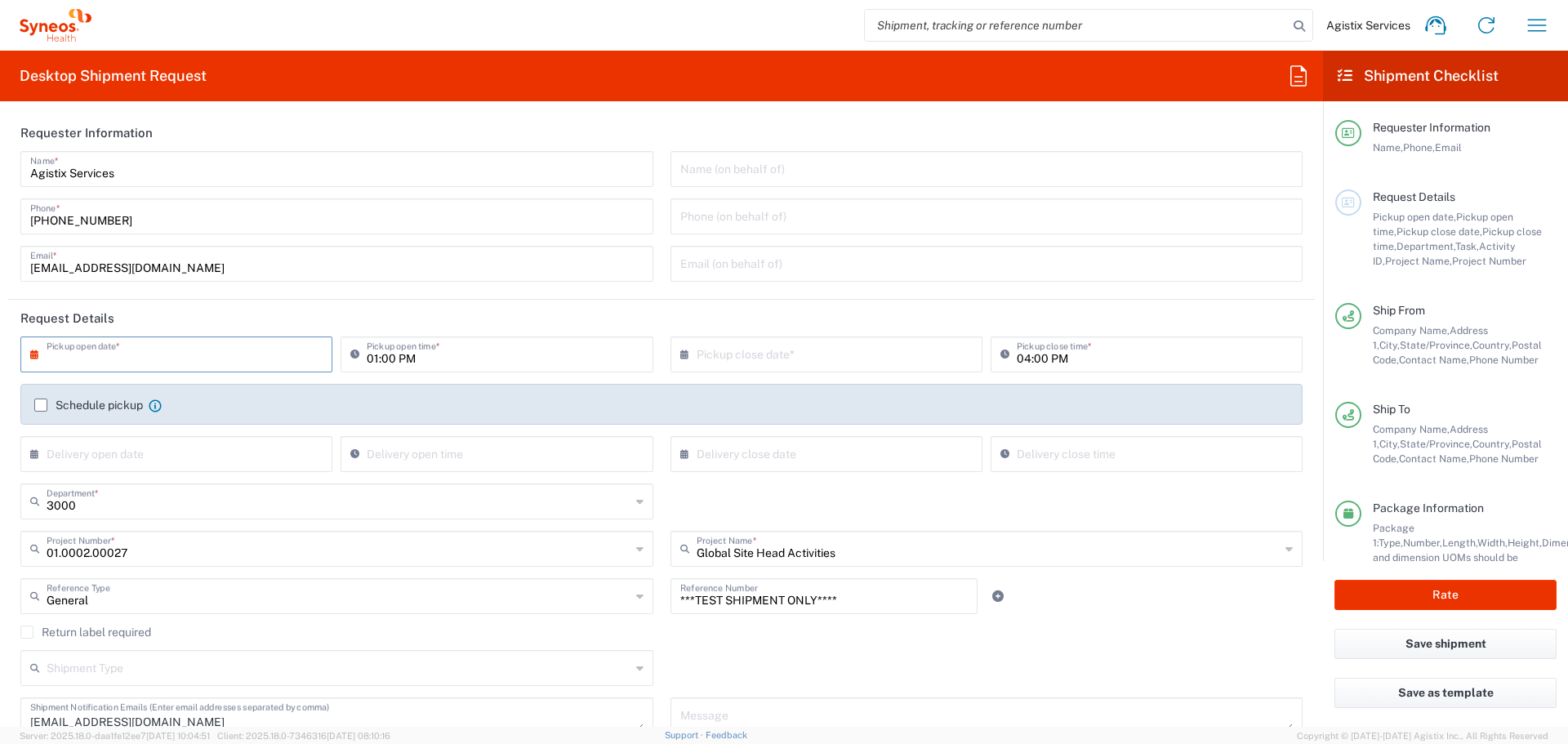
click at [92, 352] on input "text" at bounding box center [179, 353] width 267 height 28
click at [216, 432] on span "5" at bounding box center [226, 432] width 23 height 23
type input "[DATE]"
click at [37, 407] on label "Schedule pickup" at bounding box center [88, 405] width 109 height 13
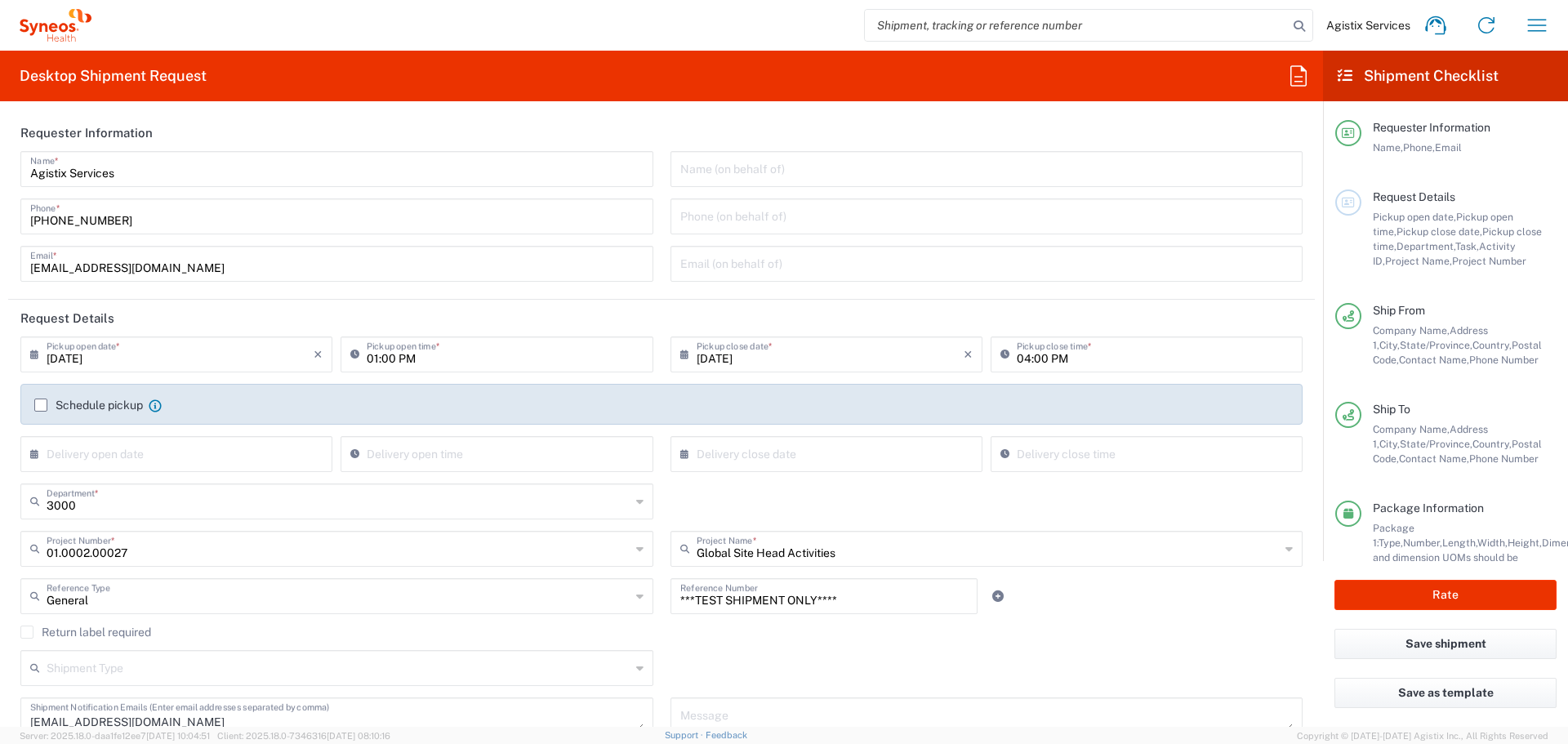
click at [41, 405] on input "Schedule pickup" at bounding box center [41, 405] width 0 height 0
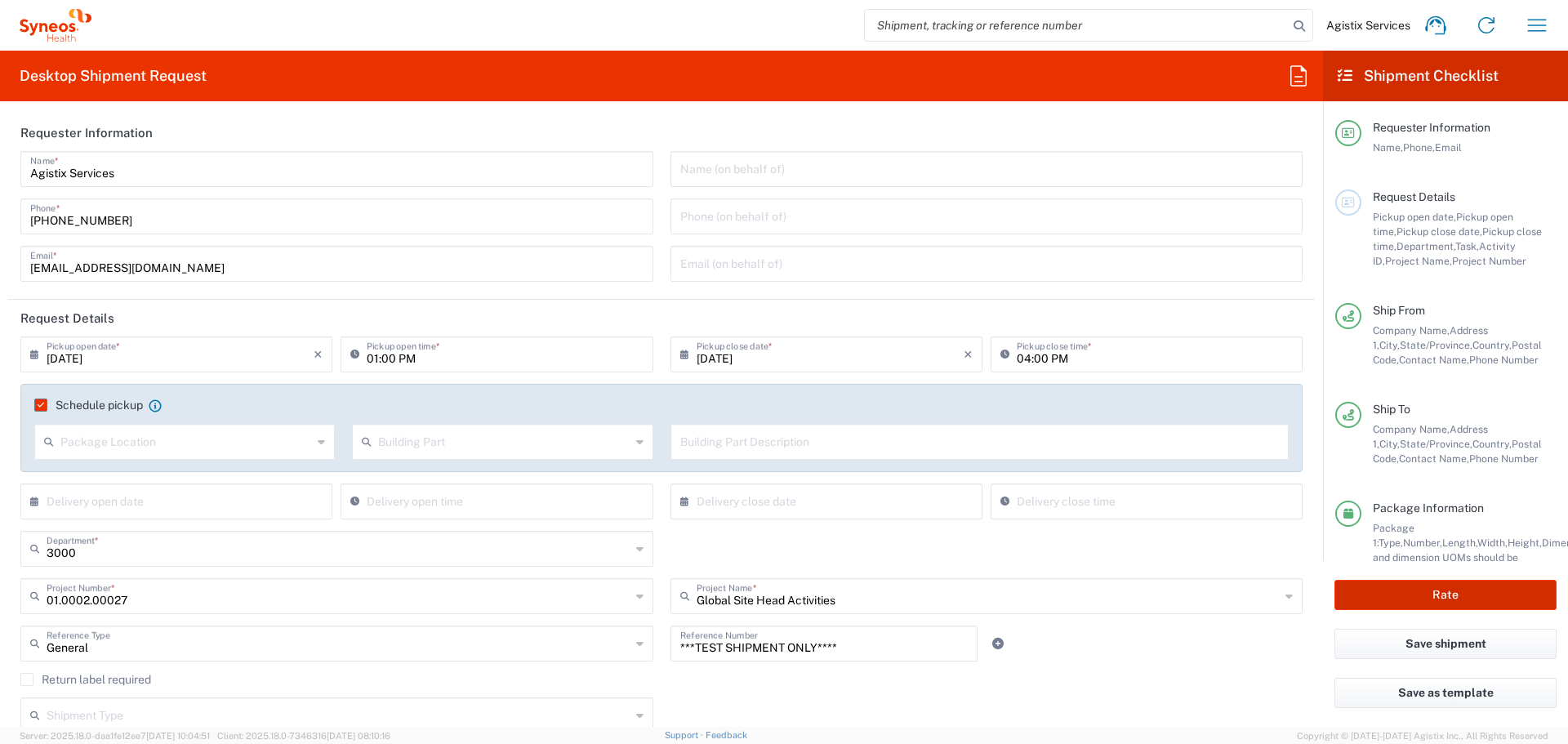
click at [1372, 590] on button "Rate" at bounding box center [1446, 595] width 222 height 30
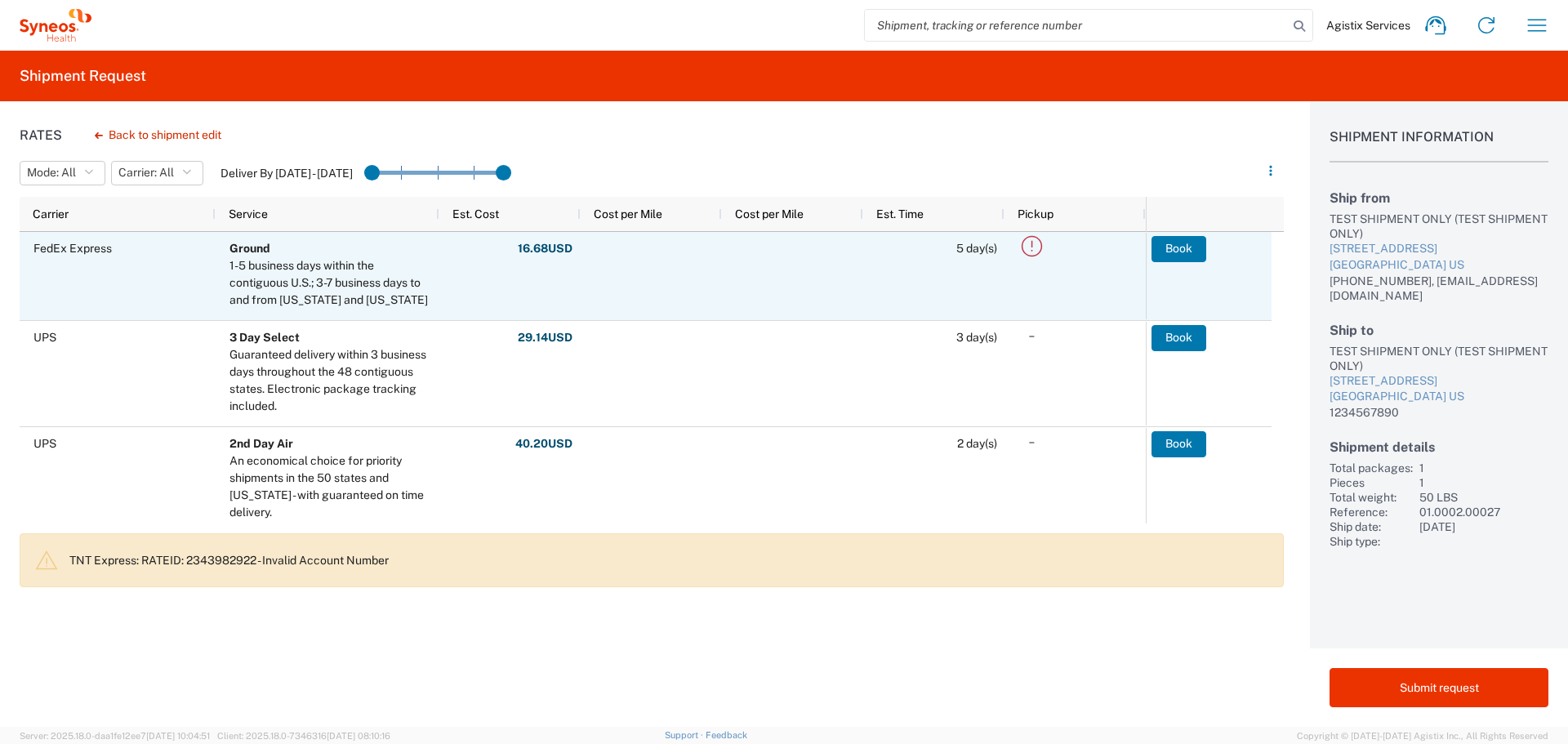
click at [1026, 247] on icon at bounding box center [1031, 245] width 26 height 26
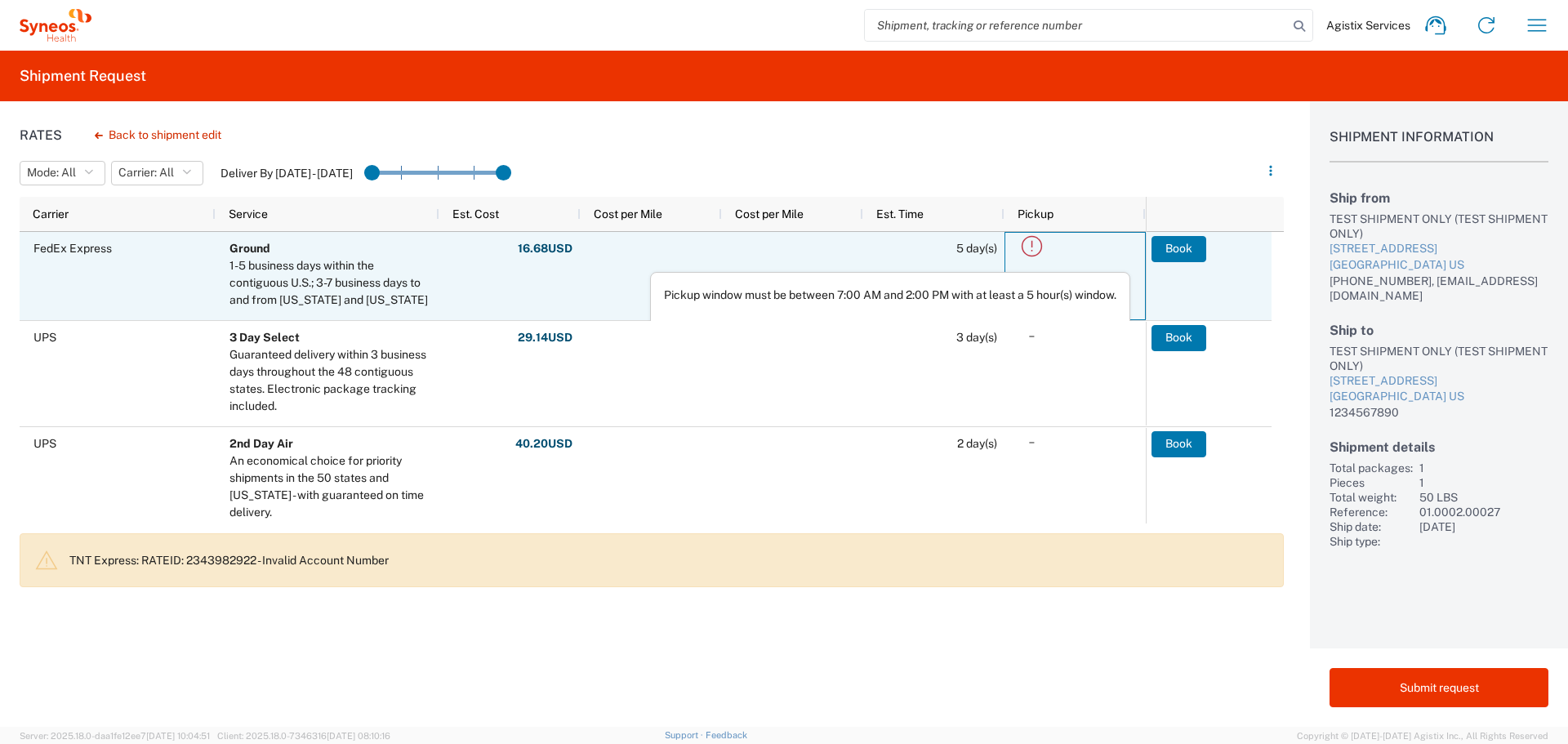
click at [1009, 301] on div "Pickup window must be between 7:00 AM and 2:00 PM with at least a 5 hour(s) win…" at bounding box center [890, 339] width 477 height 121
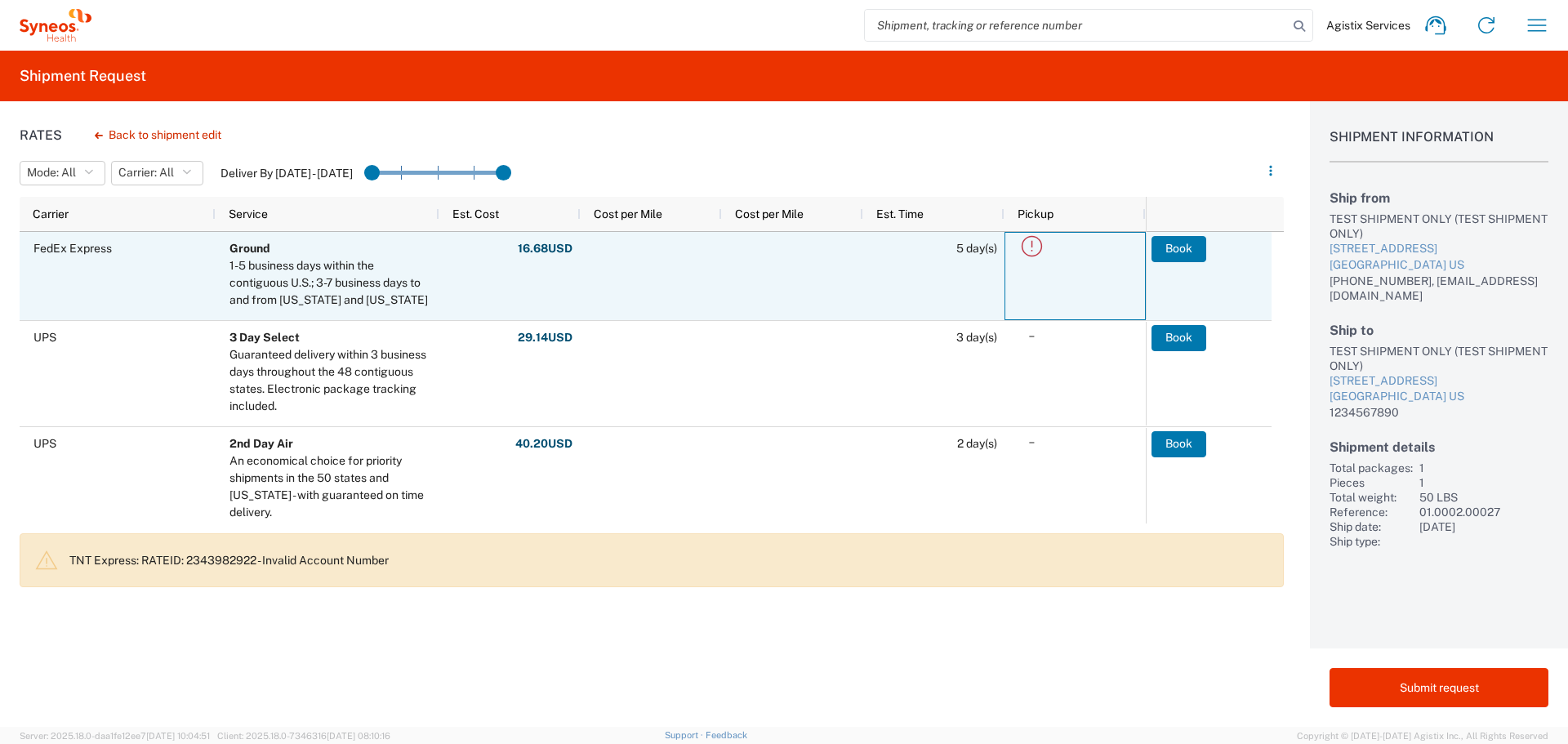
click at [1033, 247] on icon at bounding box center [1031, 245] width 26 height 26
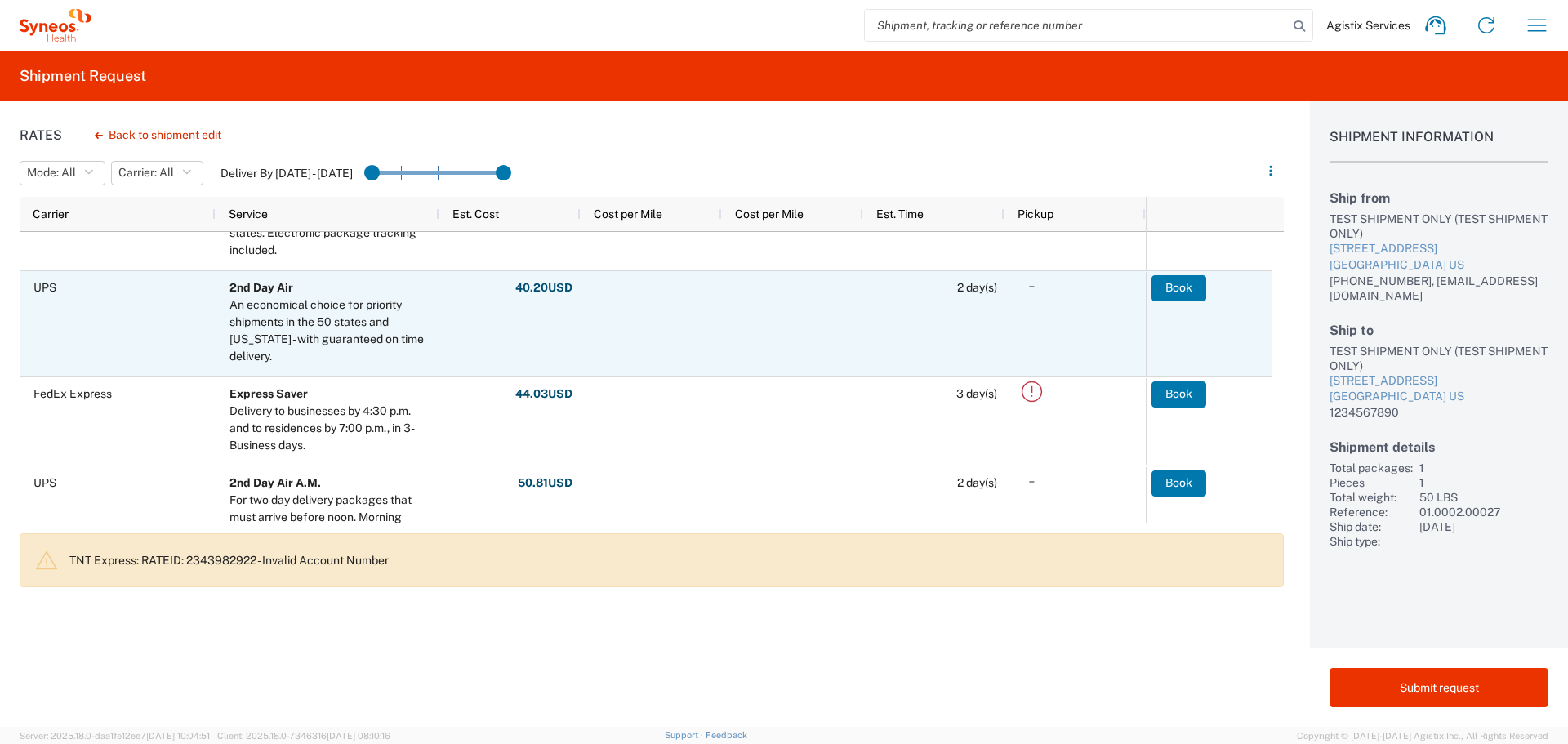
scroll to position [164, 0]
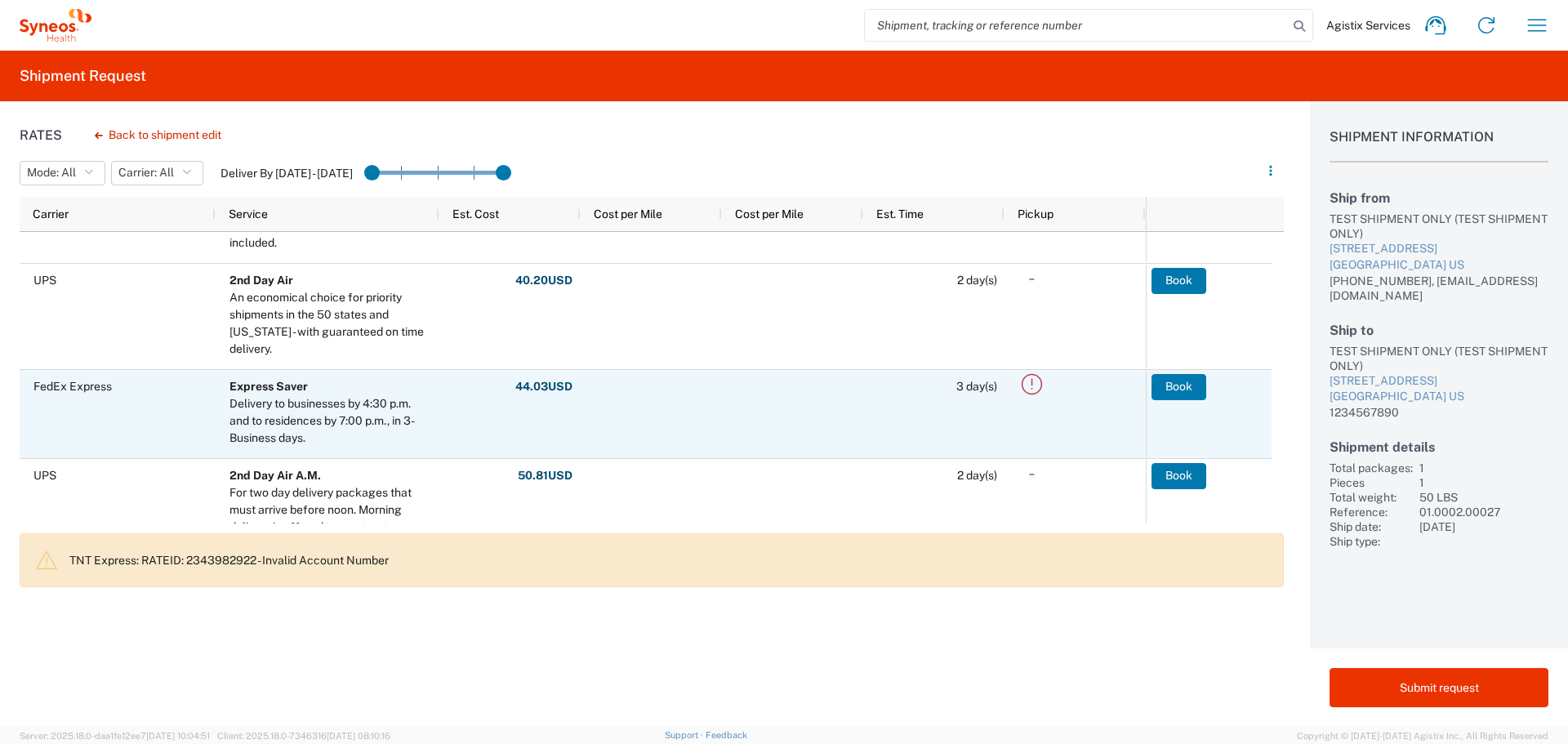
click at [1028, 390] on icon at bounding box center [1031, 383] width 26 height 26
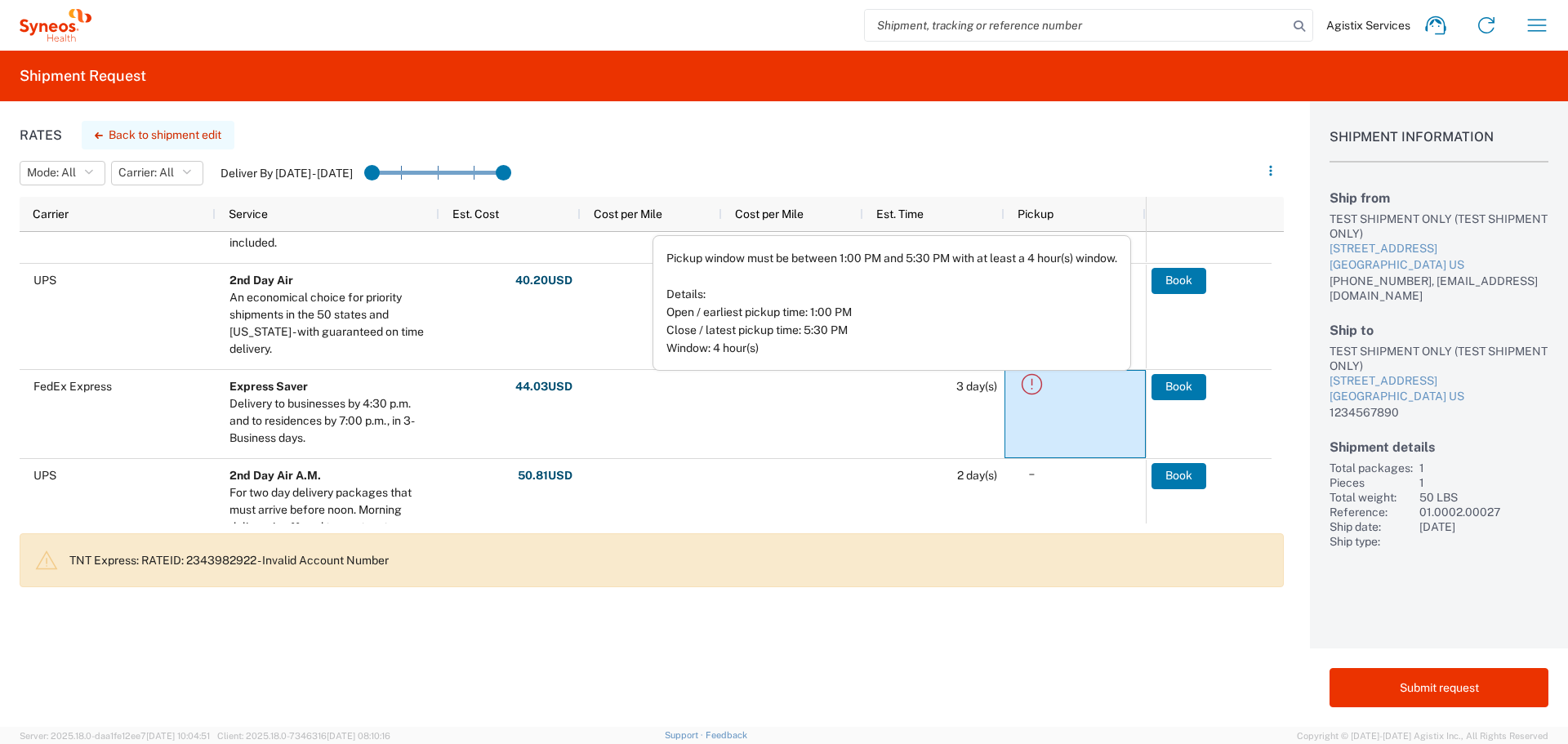
click at [108, 130] on button "Back to shipment edit" at bounding box center [158, 134] width 153 height 28
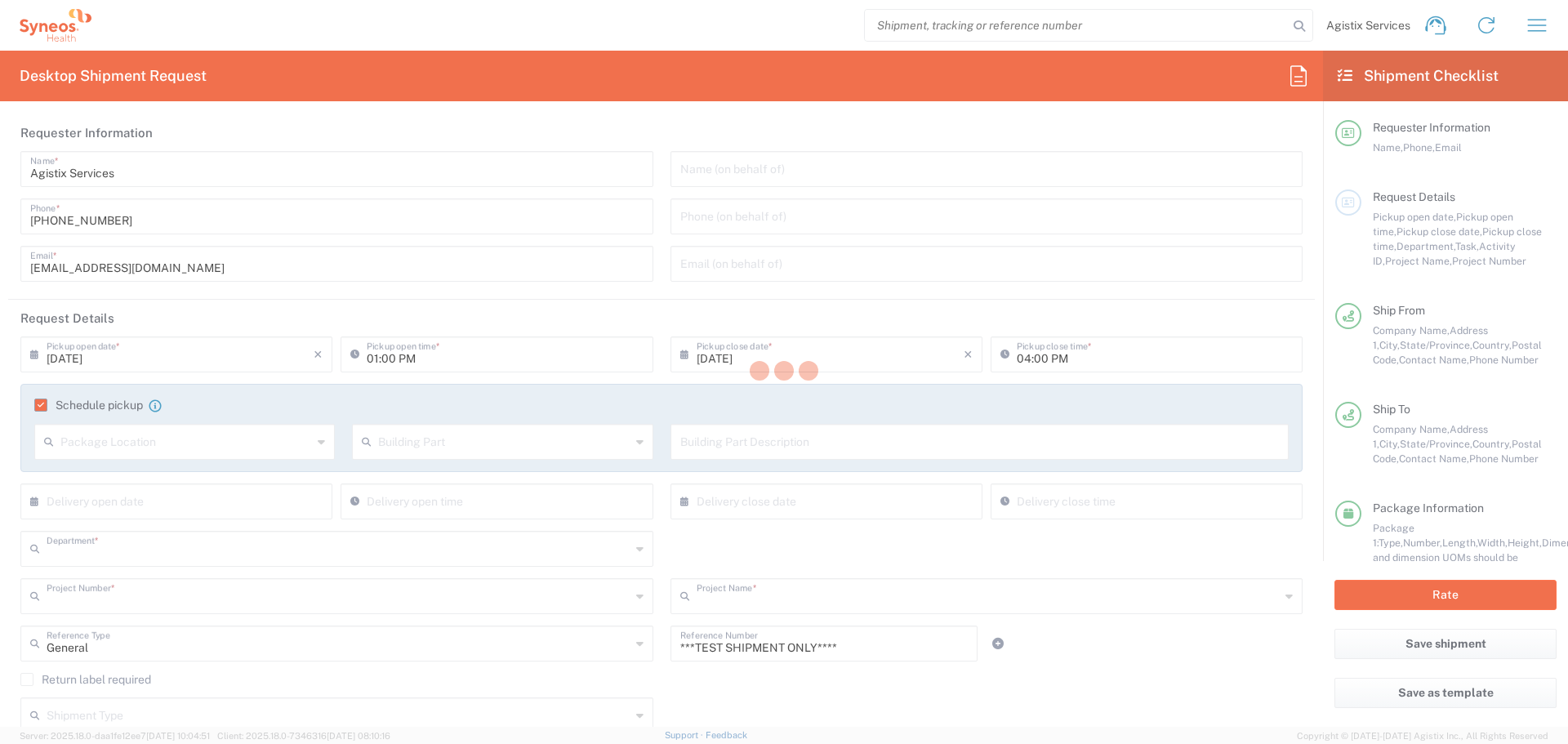
type input "3000"
type input "01.0002.00027"
type input "Global Site Head Activities"
type input "[US_STATE]"
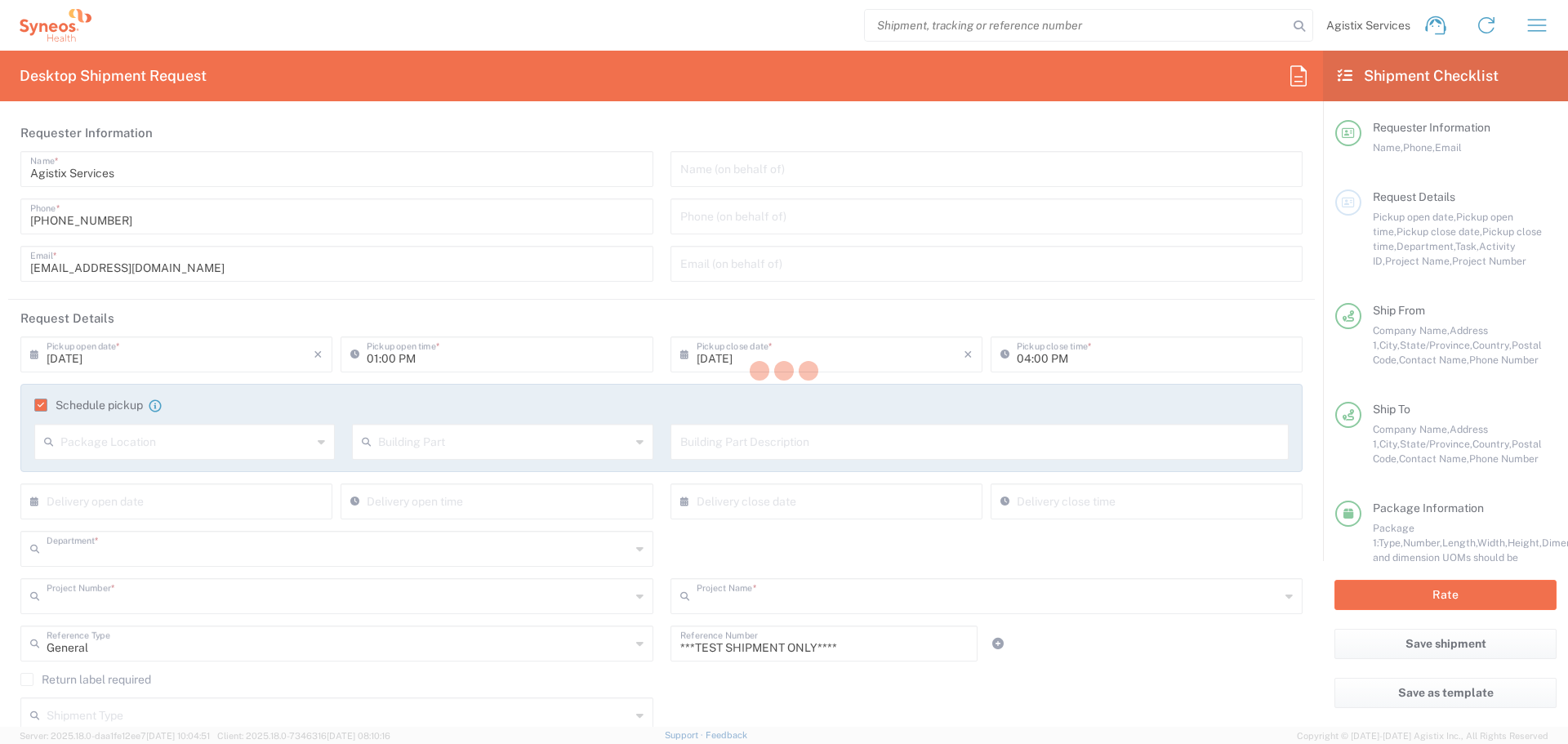
type input "Your Packaging"
type input "Dry Ice"
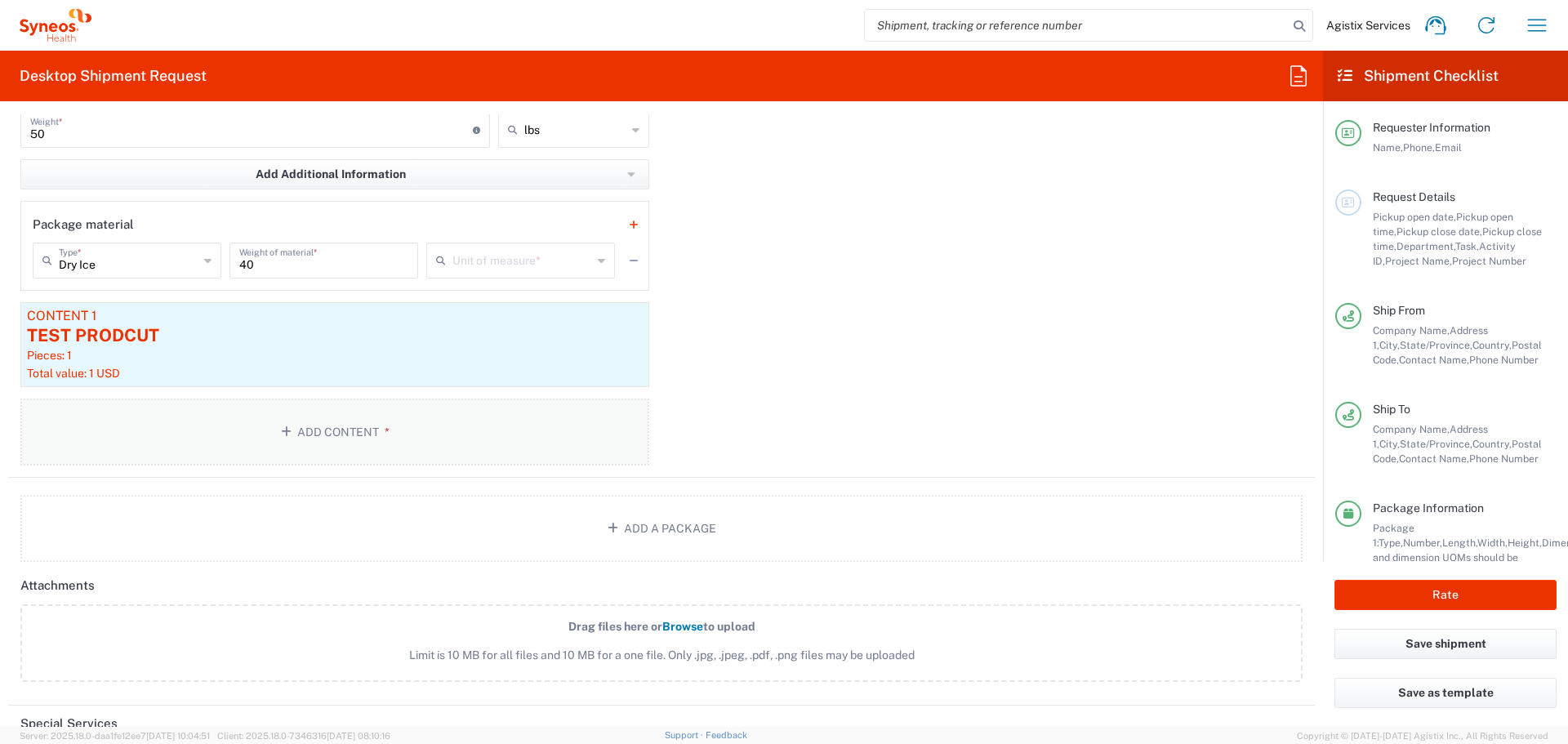
scroll to position [1633, 0]
